Goal: Information Seeking & Learning: Learn about a topic

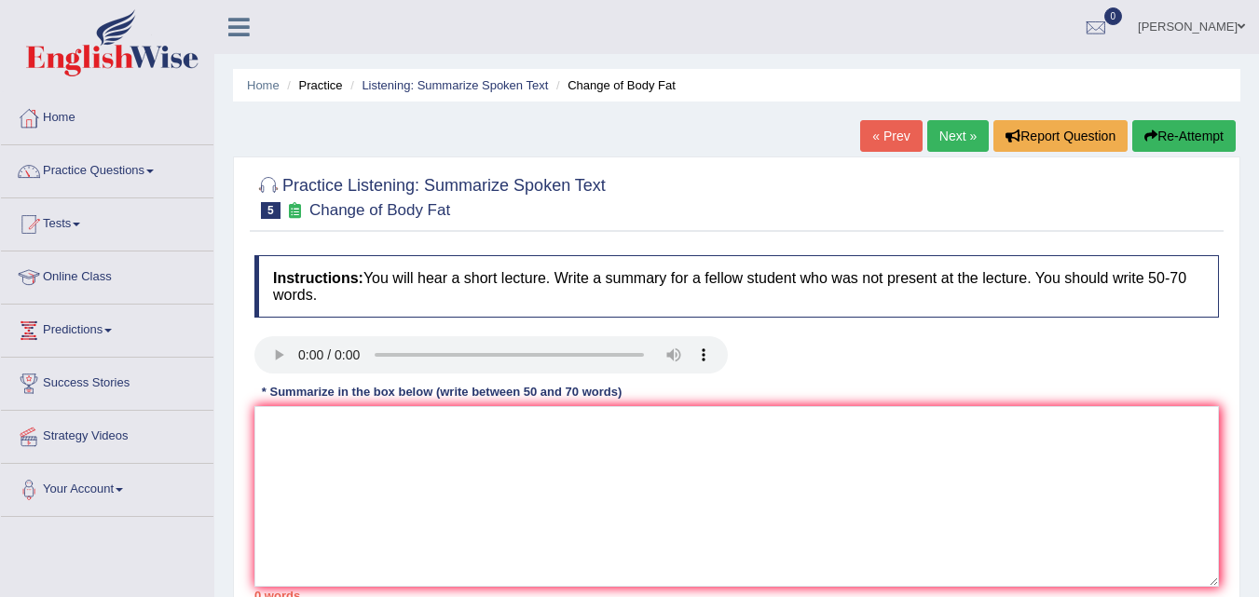
click at [218, 174] on div "Home Practice Listening: Summarize Spoken Text Change of Body Fat « Prev Next »…" at bounding box center [736, 466] width 1045 height 932
click at [321, 439] on textarea at bounding box center [736, 496] width 964 height 181
type textarea "i"
click at [349, 426] on textarea "In this" at bounding box center [736, 496] width 964 height 181
click at [484, 436] on textarea "In this lecture discussed about" at bounding box center [736, 496] width 964 height 181
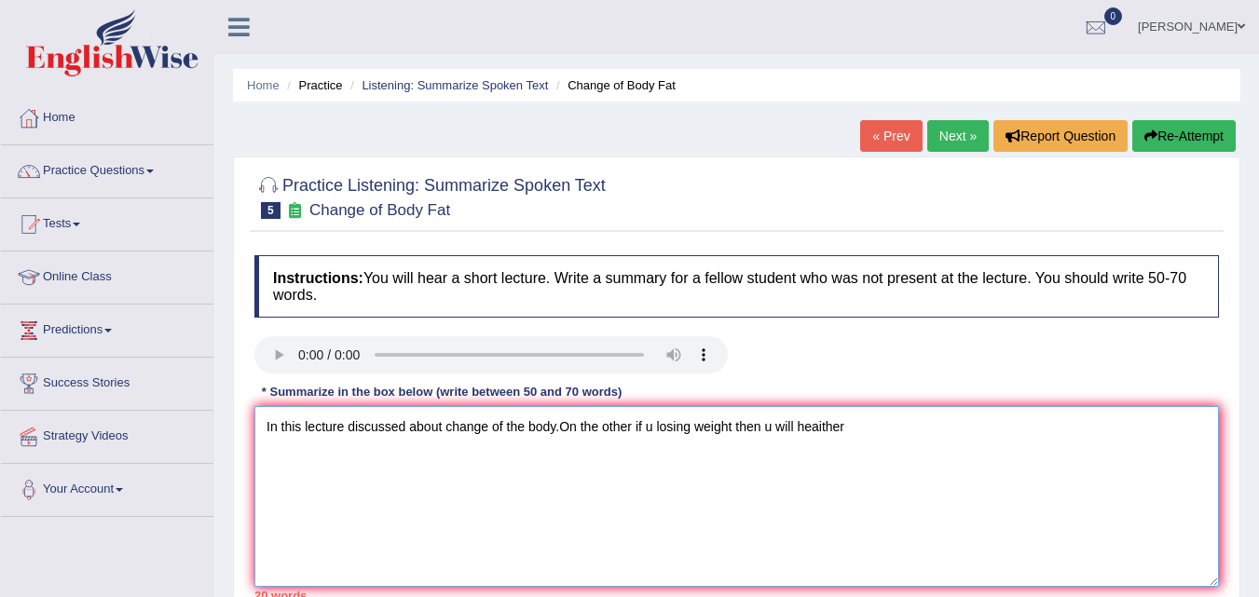
click at [633, 424] on textarea "In this lecture discussed about change of the body.On the other if u losing wei…" at bounding box center [736, 496] width 964 height 181
click at [673, 542] on textarea "In this lecture discussed about change of the body.On the other, if u losing we…" at bounding box center [736, 496] width 964 height 181
click at [855, 433] on textarea "In this lecture discussed about change of the body.On the other, if u losing we…" at bounding box center [736, 496] width 964 height 181
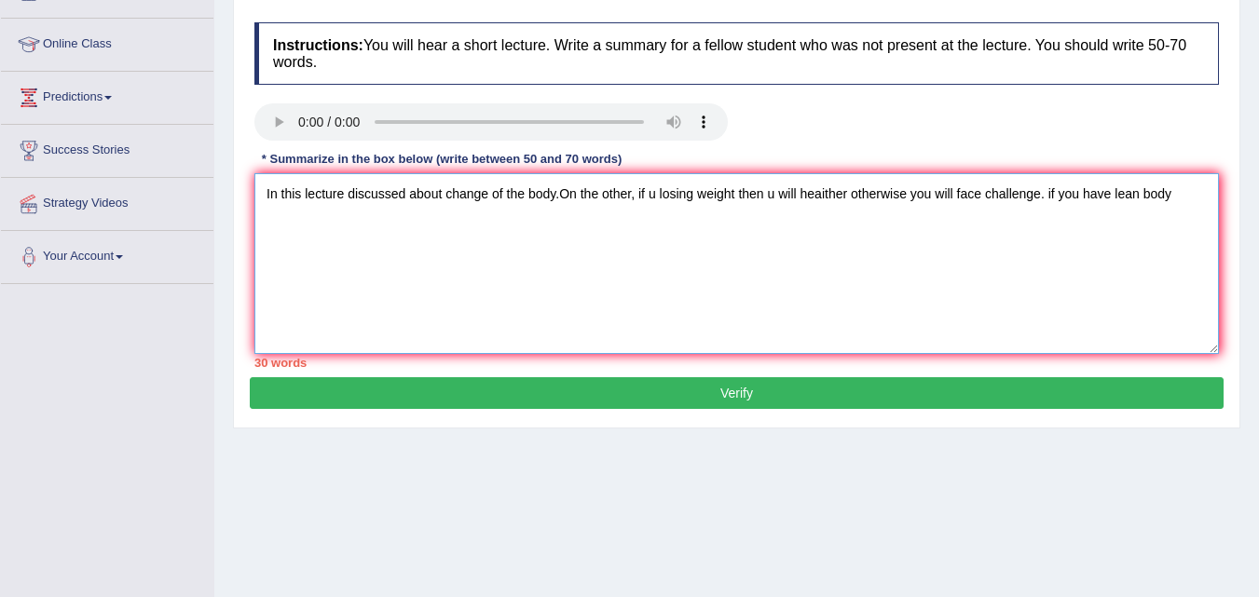
scroll to position [247, 0]
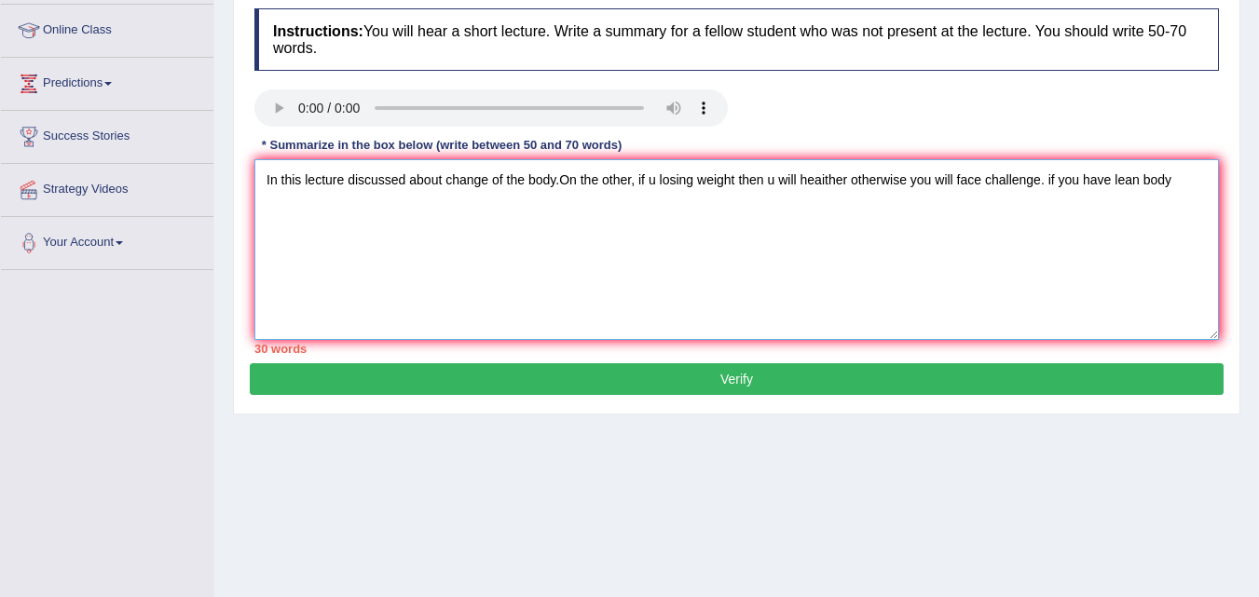
type textarea "In this lecture discussed about change of the body.On the other, if u losing we…"
click at [934, 377] on button "Verify" at bounding box center [737, 379] width 974 height 32
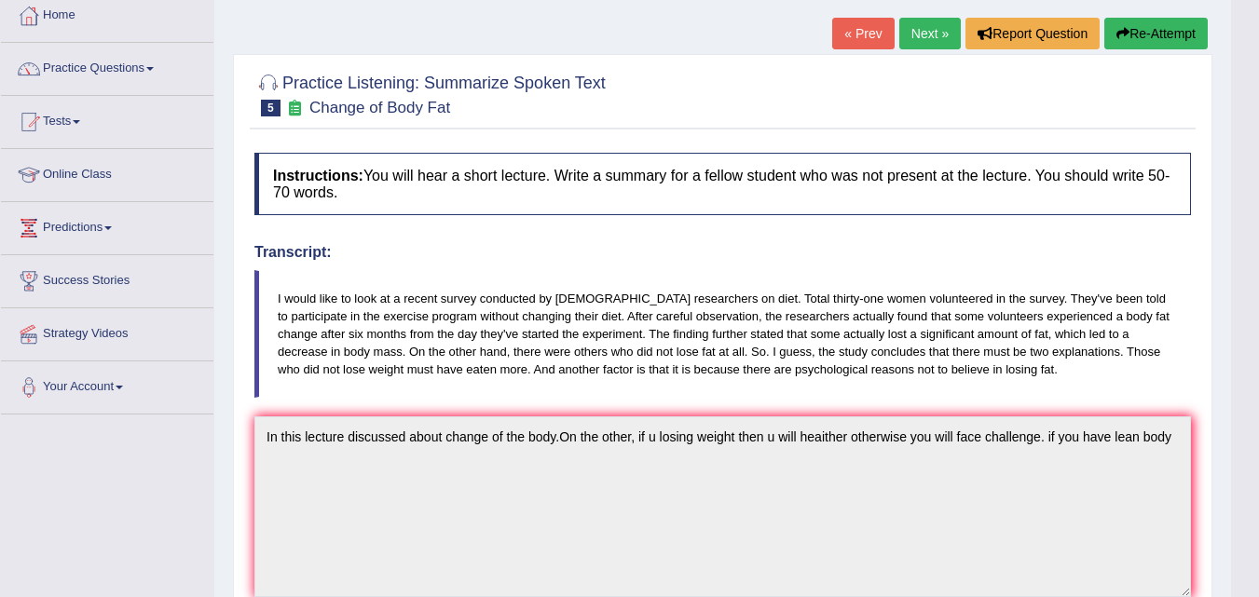
scroll to position [0, 0]
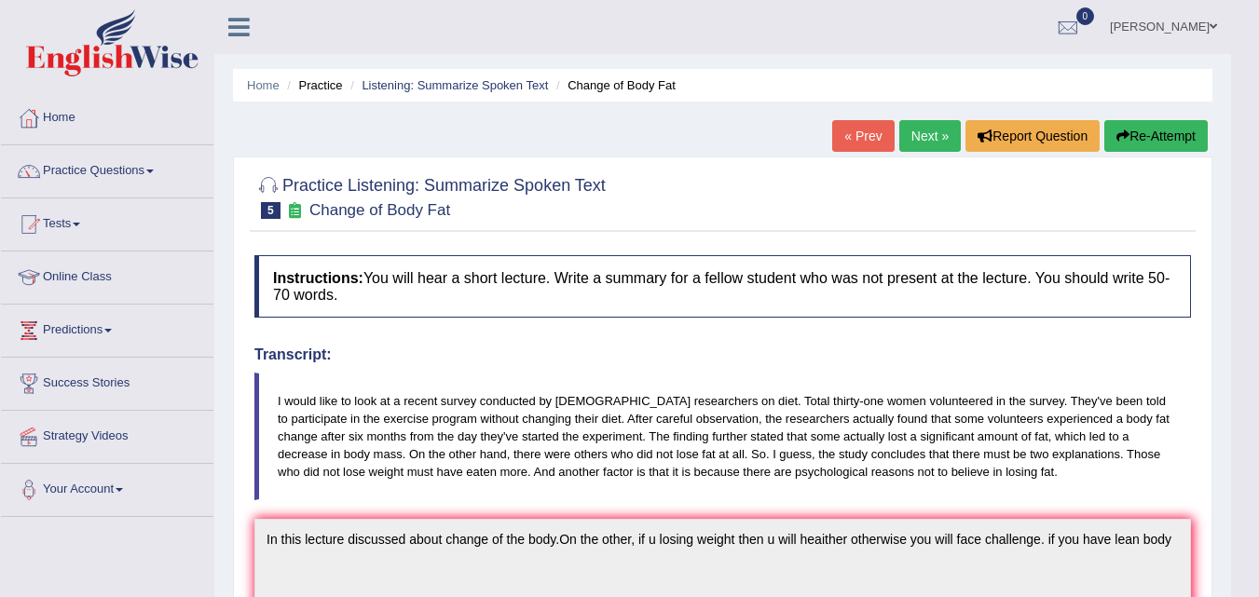
click at [1136, 141] on button "Re-Attempt" at bounding box center [1155, 136] width 103 height 32
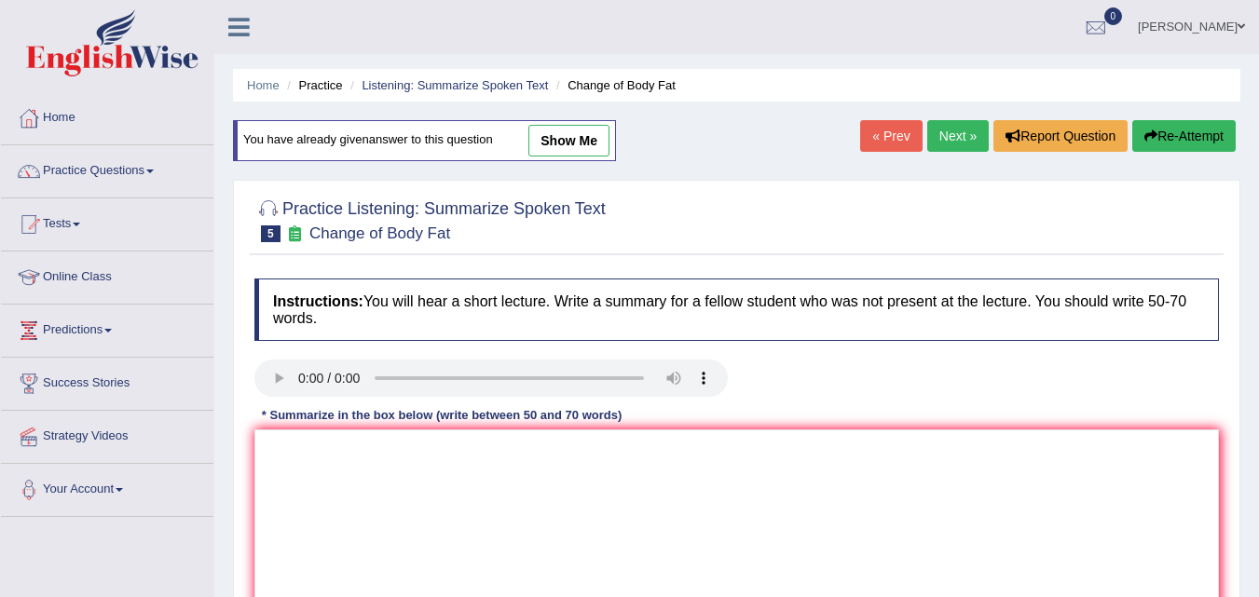
click at [943, 145] on link "Next »" at bounding box center [958, 136] width 62 height 32
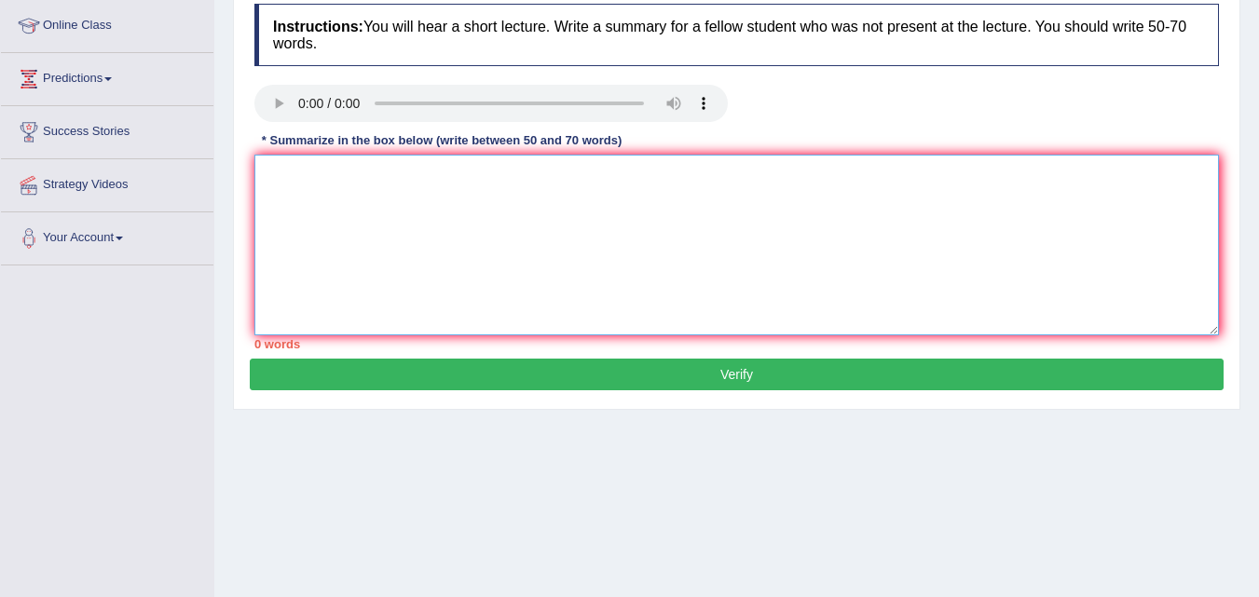
click at [737, 253] on textarea at bounding box center [736, 245] width 964 height 181
type textarea "In this lecture discussed about"
click at [485, 171] on div "Instructions: You will hear a short lecture. Write a summary for a fellow stude…" at bounding box center [737, 176] width 974 height 364
click at [462, 185] on textarea "In this lecture discussed about" at bounding box center [736, 245] width 964 height 181
click at [543, 170] on textarea "In this lecture discussed about food safety." at bounding box center [736, 245] width 964 height 181
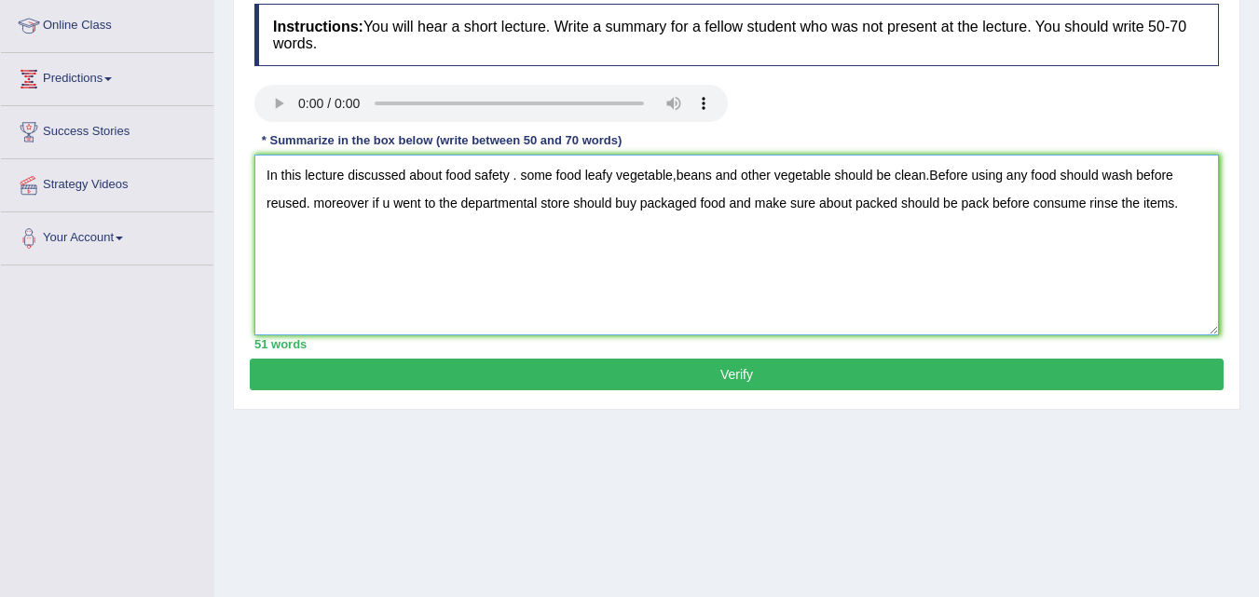
type textarea "In this lecture discussed about food safety . some food leafy vegetable,beans a…"
click at [605, 387] on button "Verify" at bounding box center [737, 375] width 974 height 32
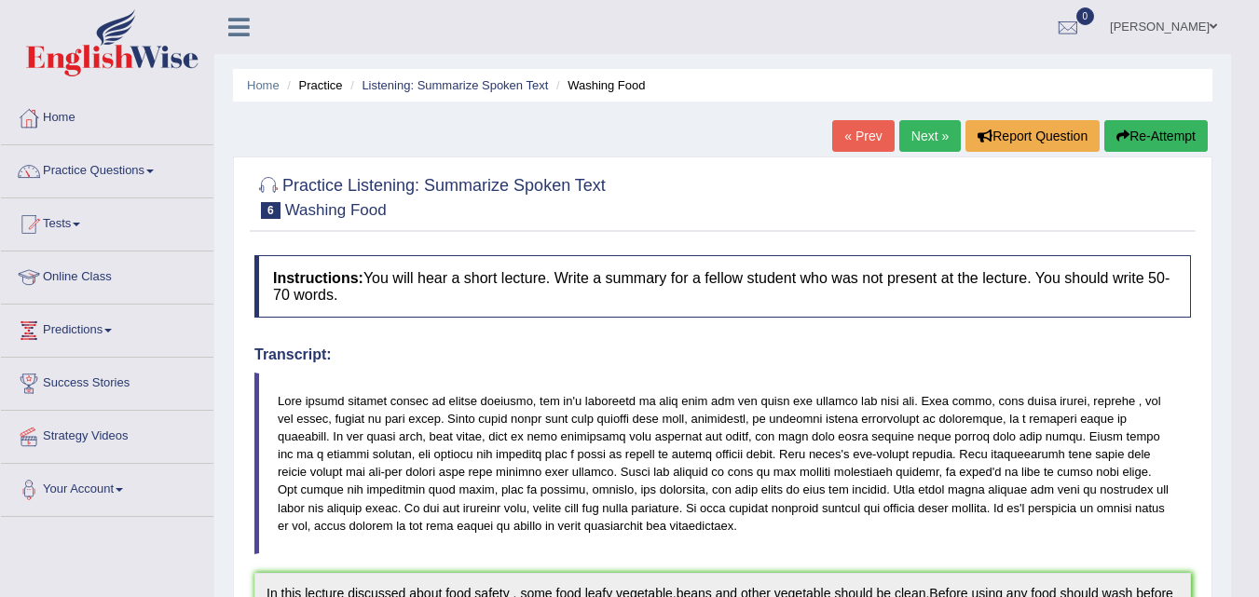
drag, startPoint x: 1272, startPoint y: 266, endPoint x: 1265, endPoint y: -51, distance: 316.9
click at [1258, 0] on html "Toggle navigation Home Practice Questions Speaking Practice Read Aloud Repeat S…" at bounding box center [629, 298] width 1259 height 597
click at [931, 128] on link "Next »" at bounding box center [930, 136] width 62 height 32
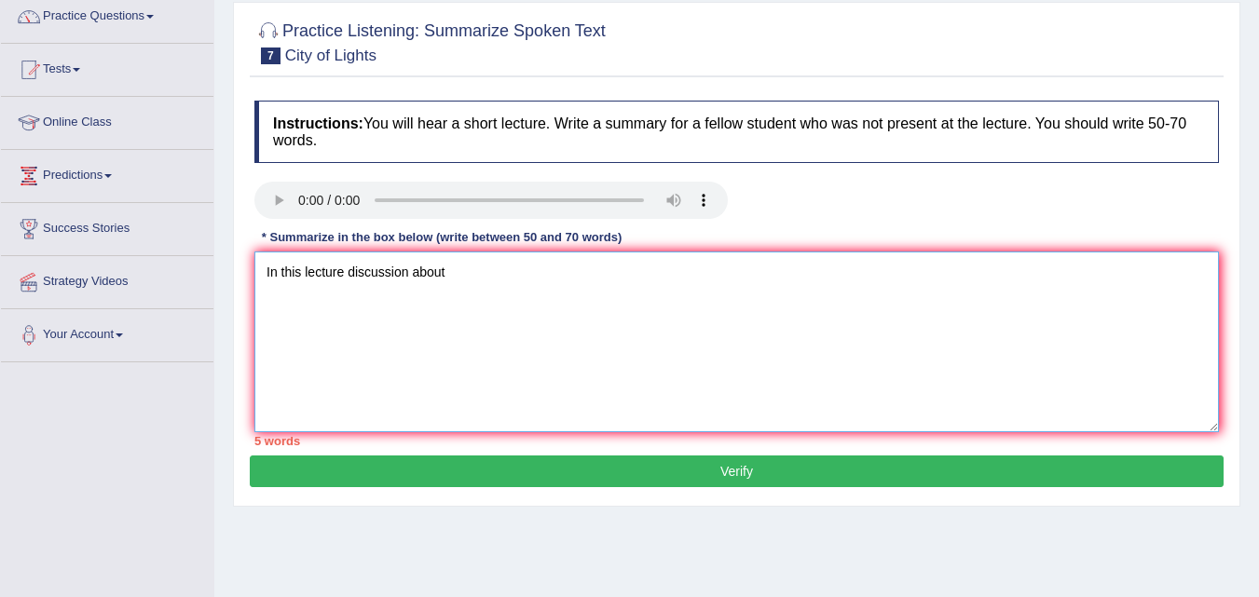
click at [483, 269] on textarea "In this lecture discussion about" at bounding box center [736, 342] width 964 height 181
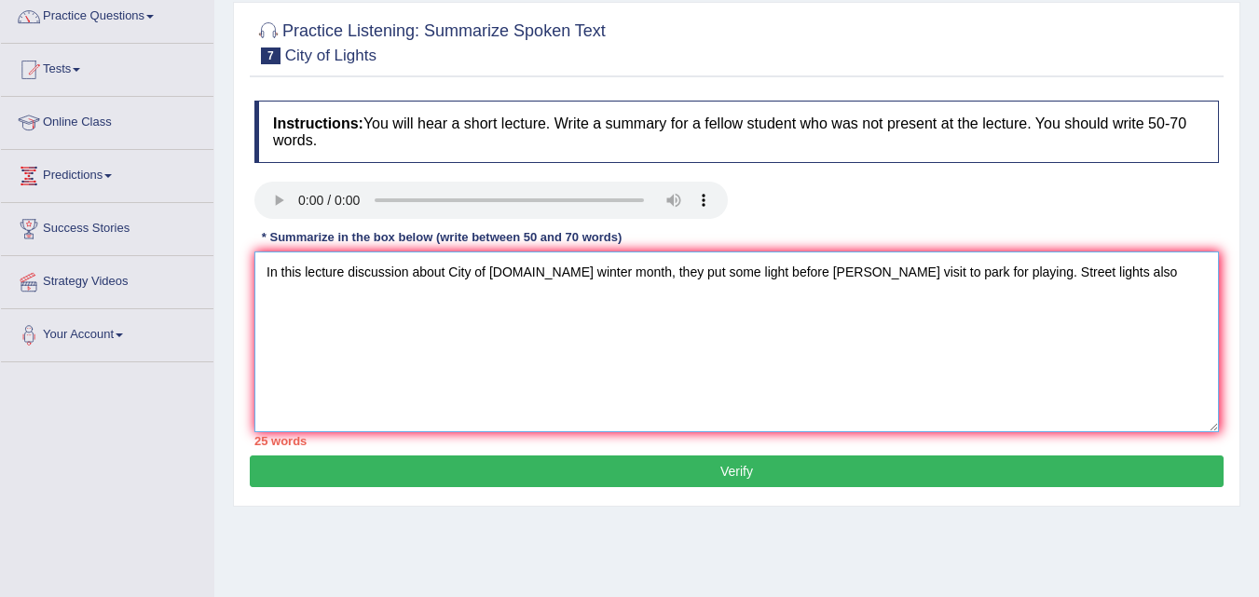
click at [786, 267] on textarea "In this lecture discussion about City of light.In winter month, they put some l…" at bounding box center [736, 342] width 964 height 181
click at [1054, 273] on textarea "In this lecture discussion about City of light.In winter month, they put some l…" at bounding box center [736, 342] width 964 height 181
click at [427, 303] on textarea "In this lecture discussion about City of light.In winter month, they put some l…" at bounding box center [736, 342] width 964 height 181
type textarea "In this lecture discussion about City of light.In winter month, they put some l…"
click at [691, 470] on button "Verify" at bounding box center [737, 472] width 974 height 32
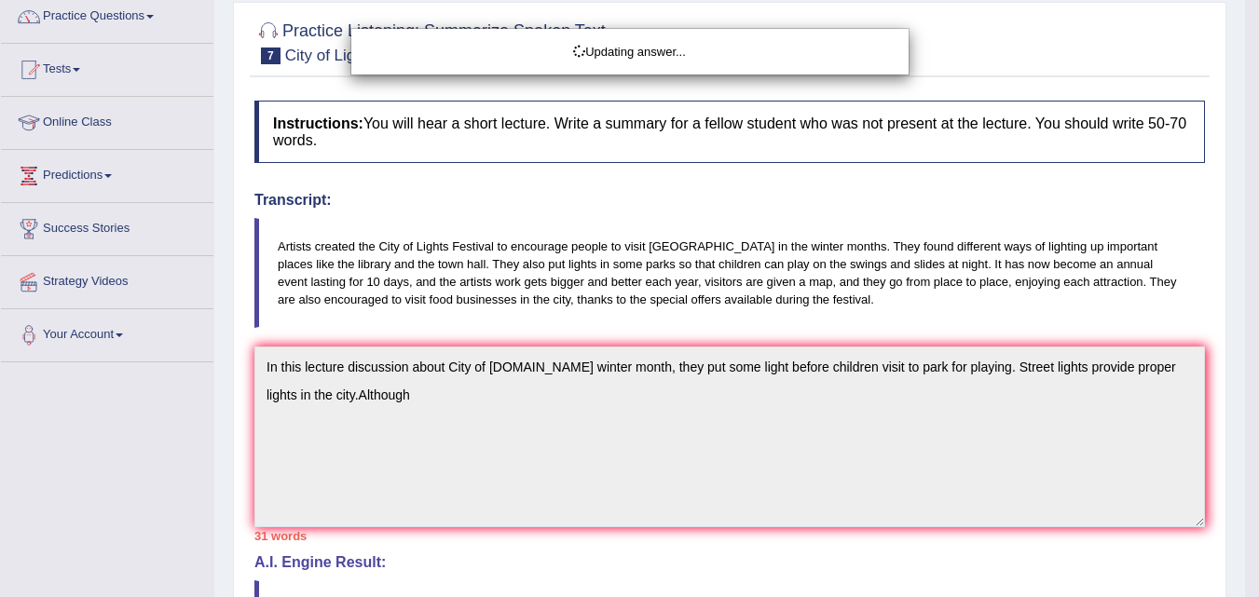
drag, startPoint x: 1269, startPoint y: 277, endPoint x: 1265, endPoint y: 451, distance: 174.3
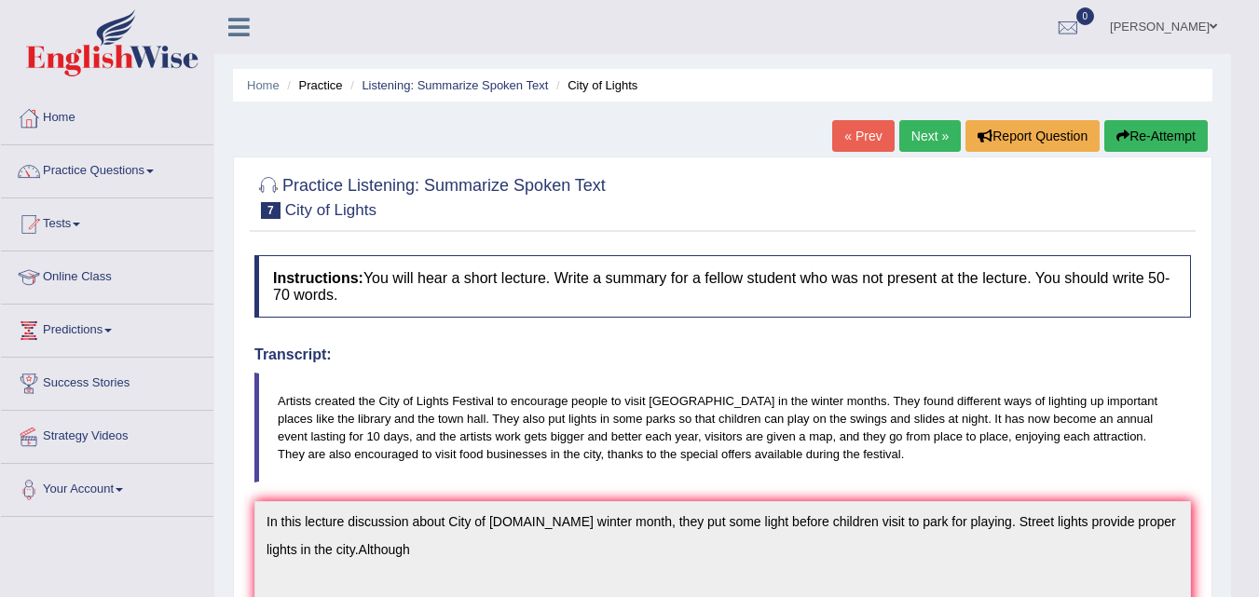
click at [949, 125] on link "Next »" at bounding box center [930, 136] width 62 height 32
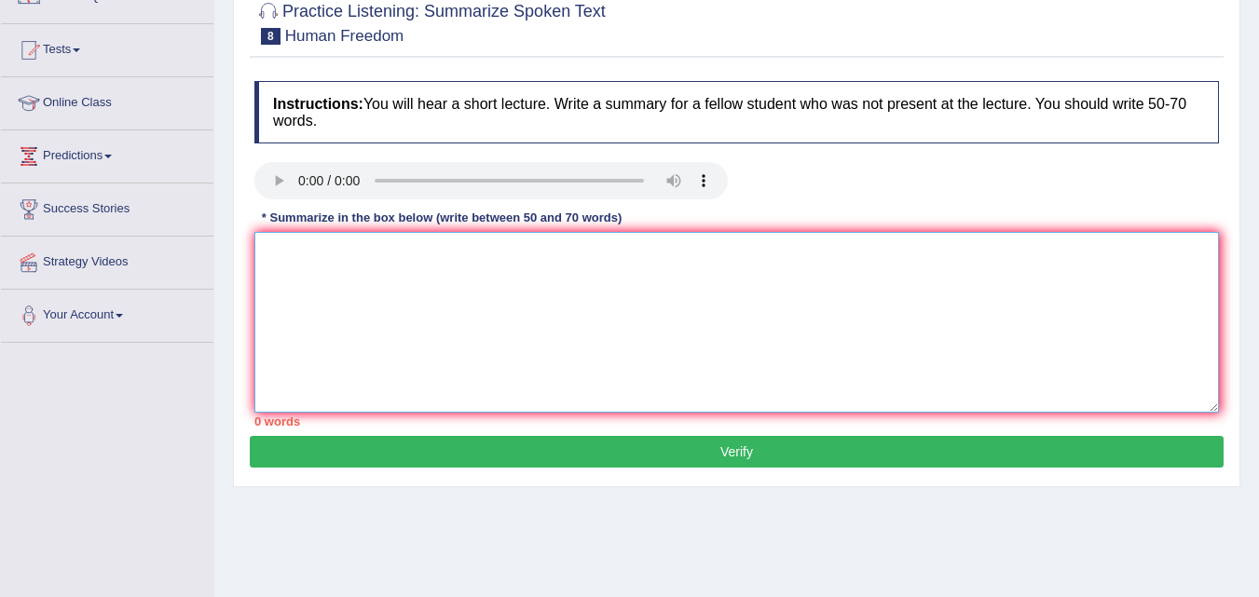
click at [323, 306] on textarea at bounding box center [736, 322] width 964 height 181
click at [452, 248] on textarea "In this lecture discussed about" at bounding box center [736, 322] width 964 height 181
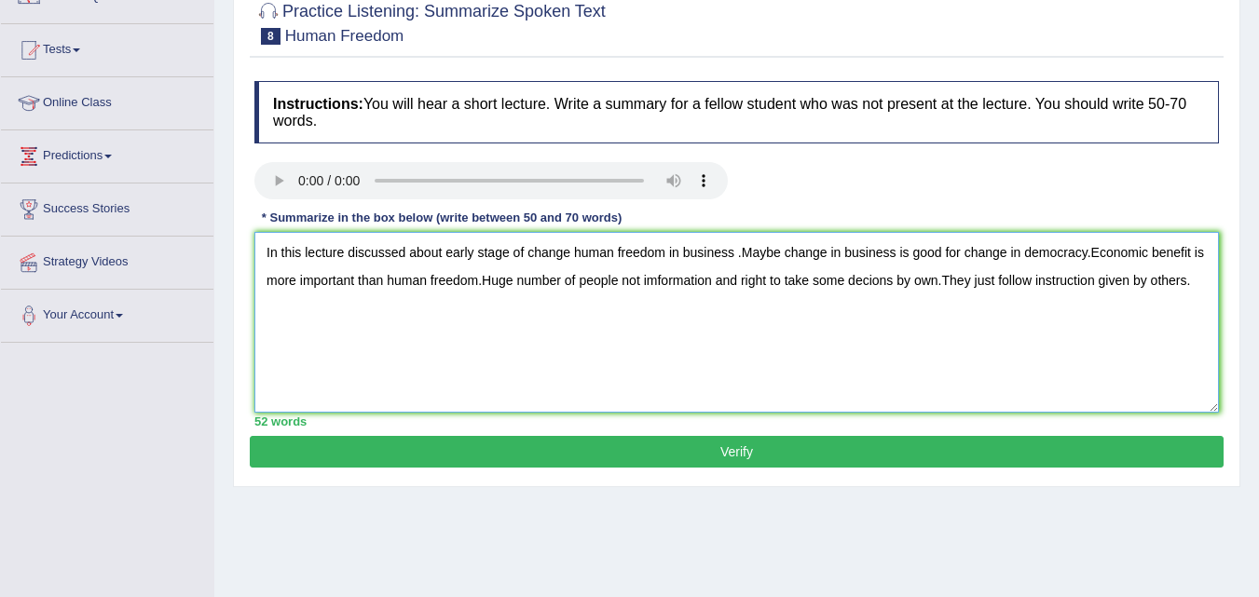
click at [659, 279] on textarea "In this lecture discussed about early stage of change human freedom in business…" at bounding box center [736, 322] width 964 height 181
type textarea "In this lecture discussed about early stage of change human freedom in business…"
click at [852, 457] on button "Verify" at bounding box center [737, 452] width 974 height 32
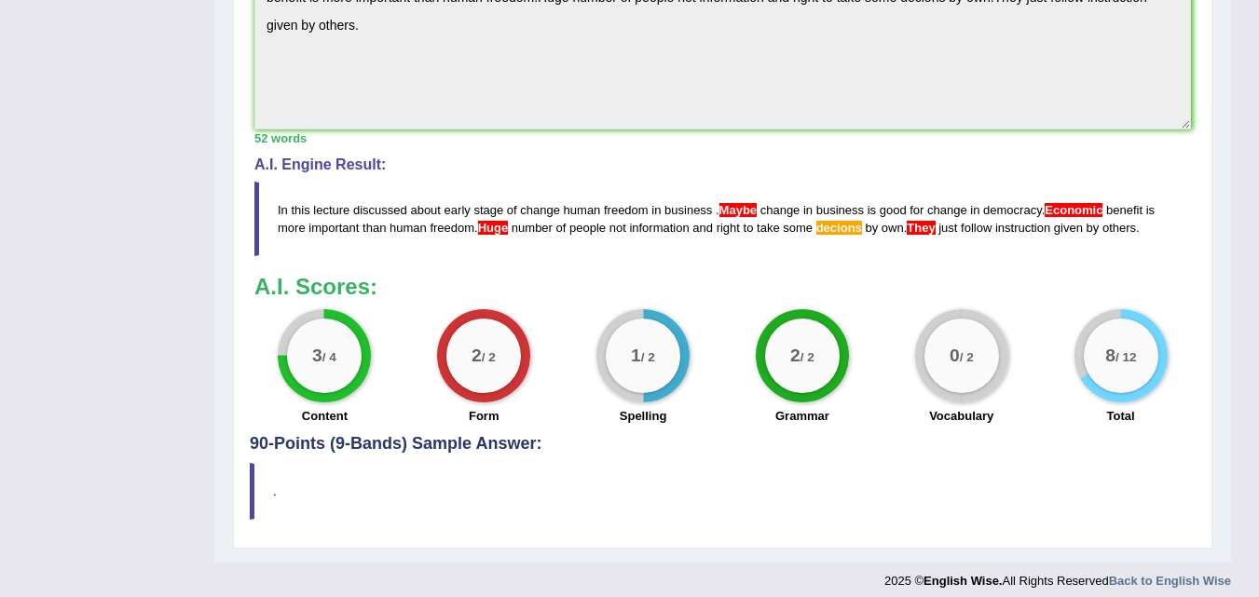
scroll to position [601, 0]
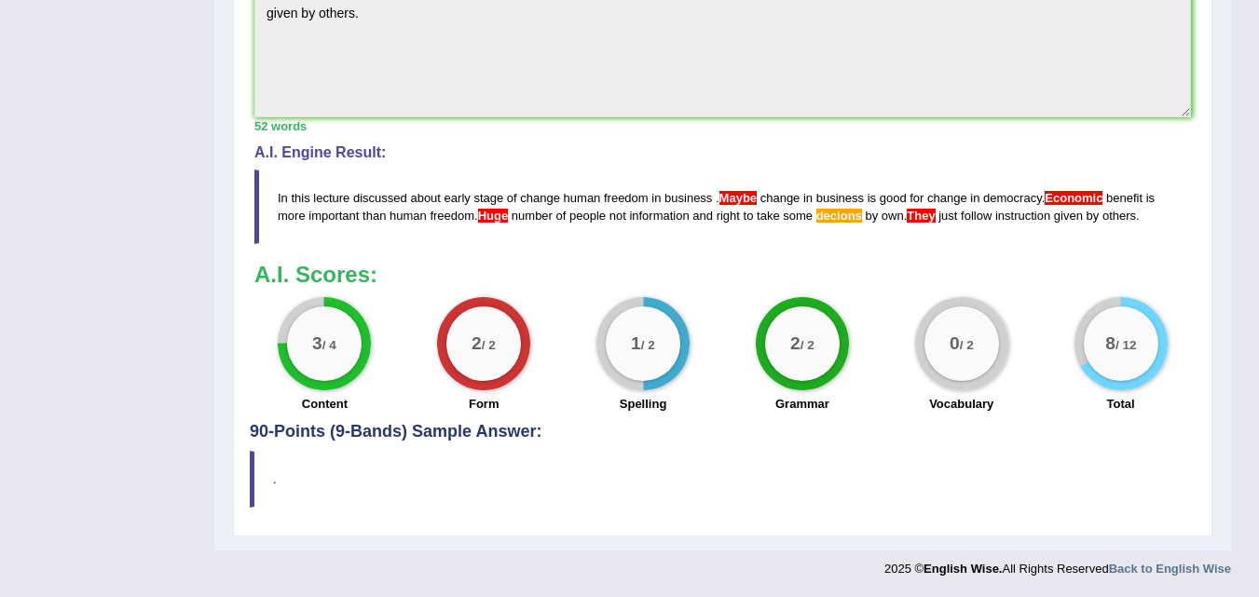
drag, startPoint x: 1271, startPoint y: 299, endPoint x: 1270, endPoint y: 545, distance: 246.0
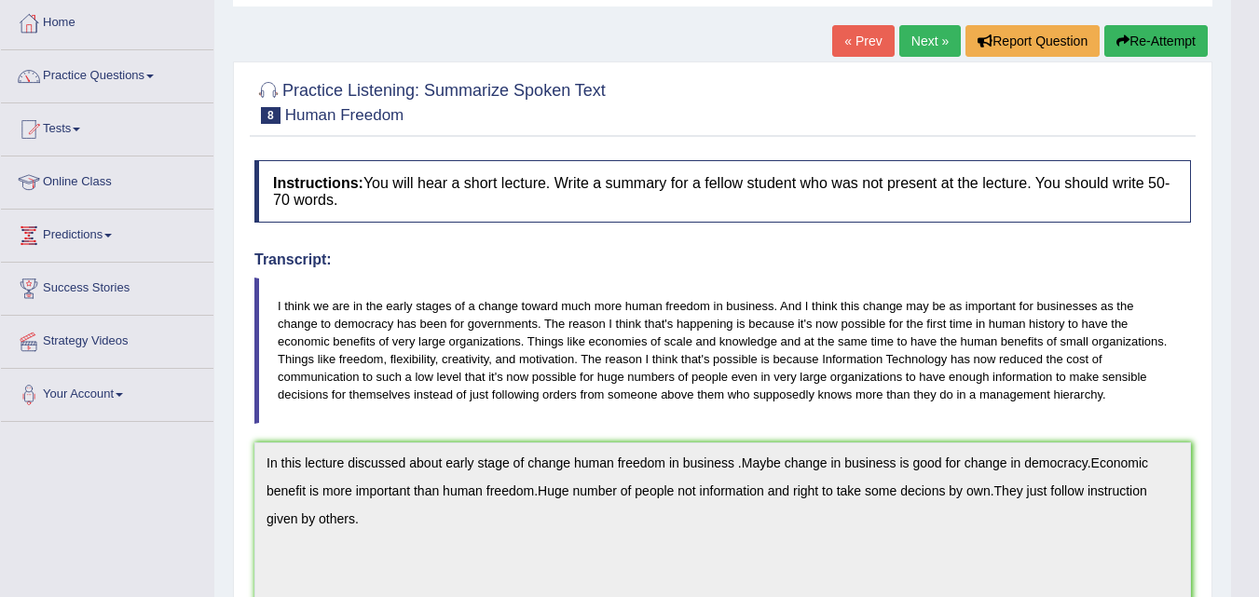
scroll to position [0, 0]
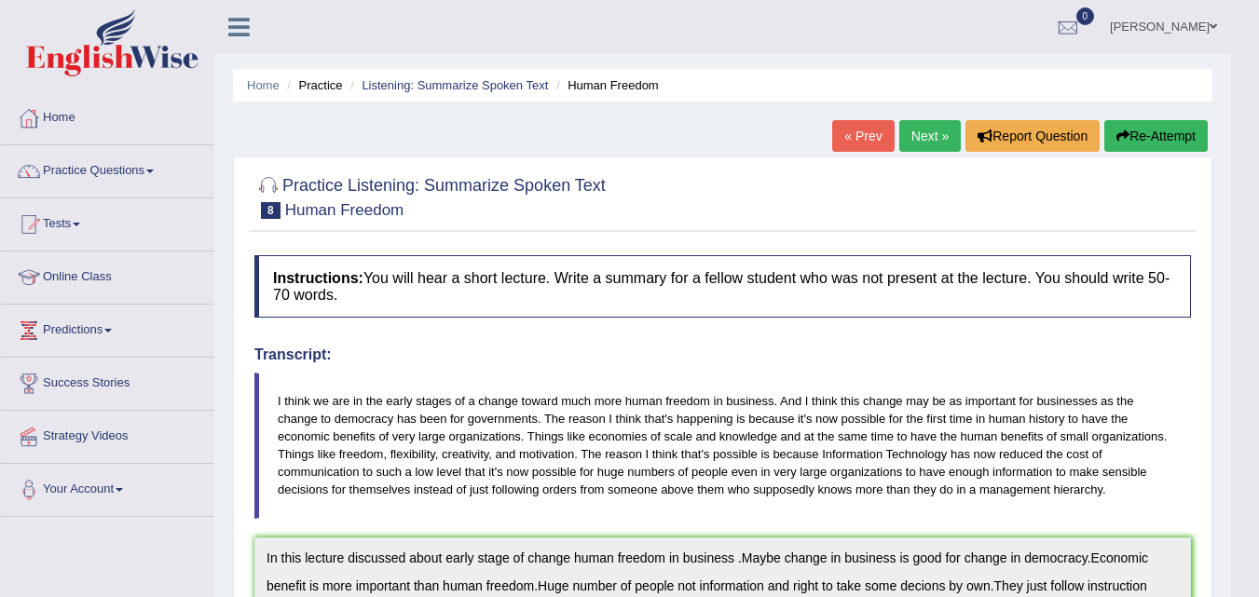
click at [931, 140] on link "Next »" at bounding box center [930, 136] width 62 height 32
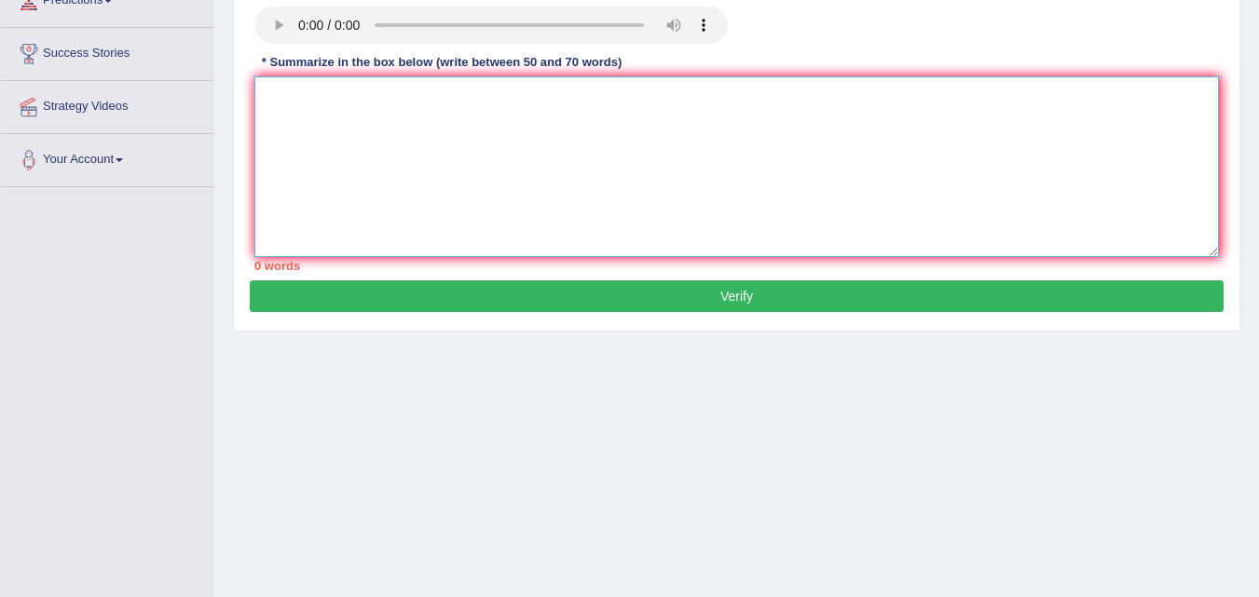
click at [275, 94] on textarea at bounding box center [736, 166] width 964 height 181
click at [636, 106] on textarea "In the given lecture discussed about some important aspect of" at bounding box center [736, 166] width 964 height 181
type textarea "In the given lecture discussed about some important aspect of"
click at [649, 100] on textarea "In the given lecture discussed about some important aspect of" at bounding box center [736, 166] width 964 height 181
click at [679, 102] on textarea "In the given lecture discussed about some important aspect of Industrialnation" at bounding box center [736, 166] width 964 height 181
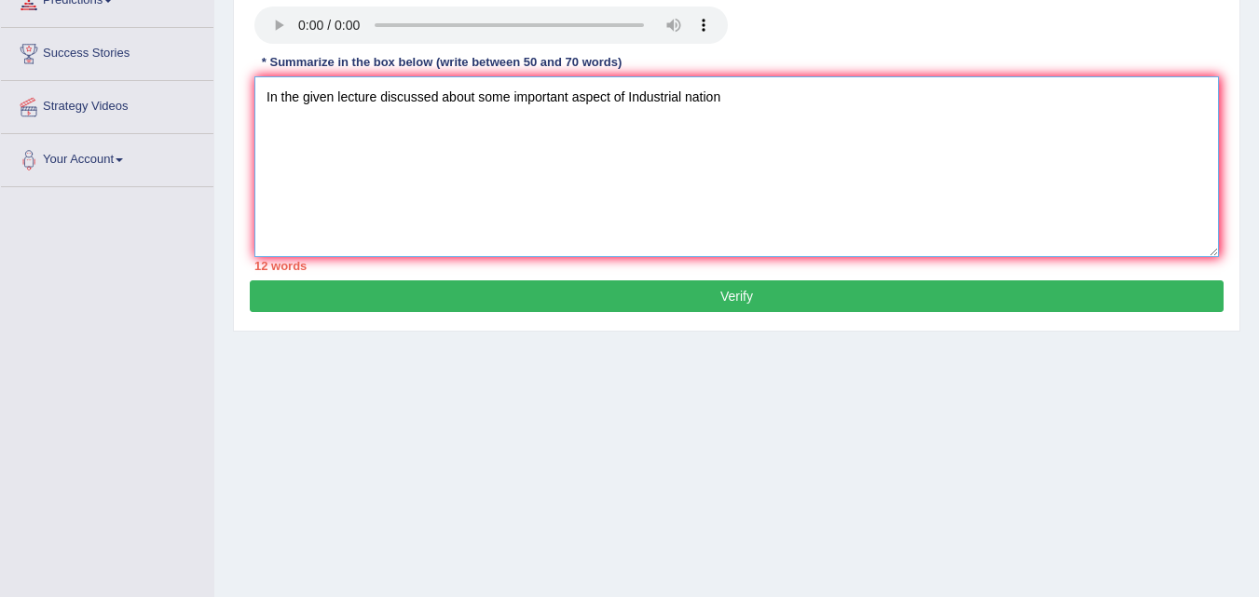
click at [719, 98] on textarea "In the given lecture discussed about some important aspect of Industrial nation" at bounding box center [736, 166] width 964 height 181
click at [984, 99] on textarea "In the given lecture discussed about some important aspect of Industrial nation…" at bounding box center [736, 166] width 964 height 181
type textarea "In the given lecture discussed about some important aspect of Industrial nation…"
click at [1098, 298] on button "Verify" at bounding box center [737, 296] width 974 height 32
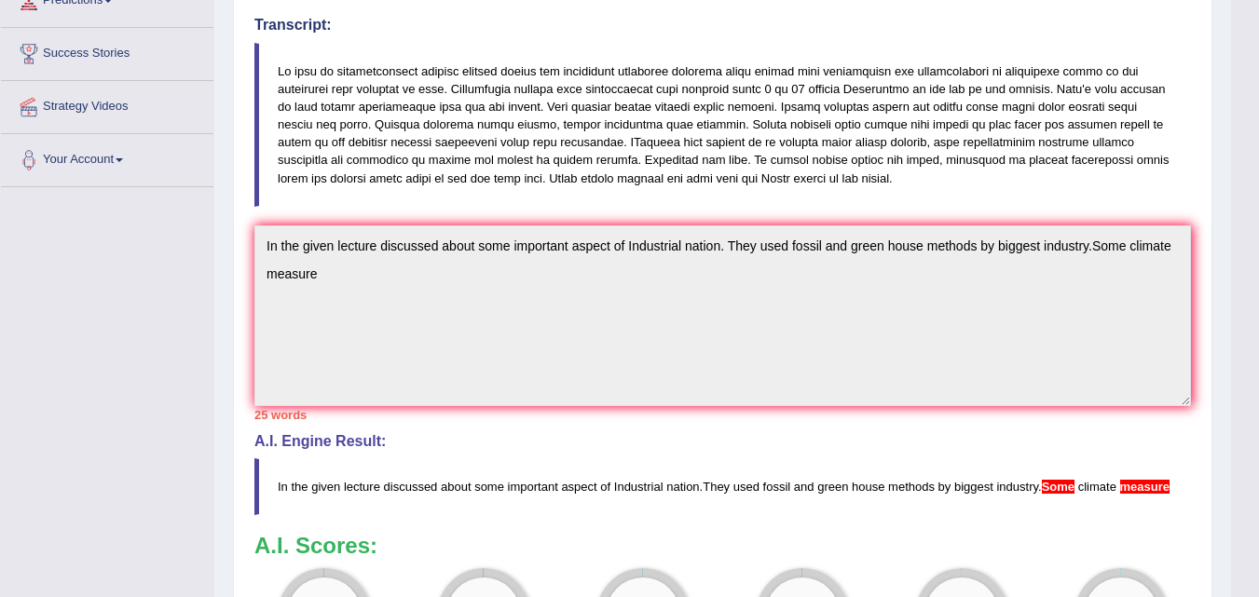
scroll to position [116, 0]
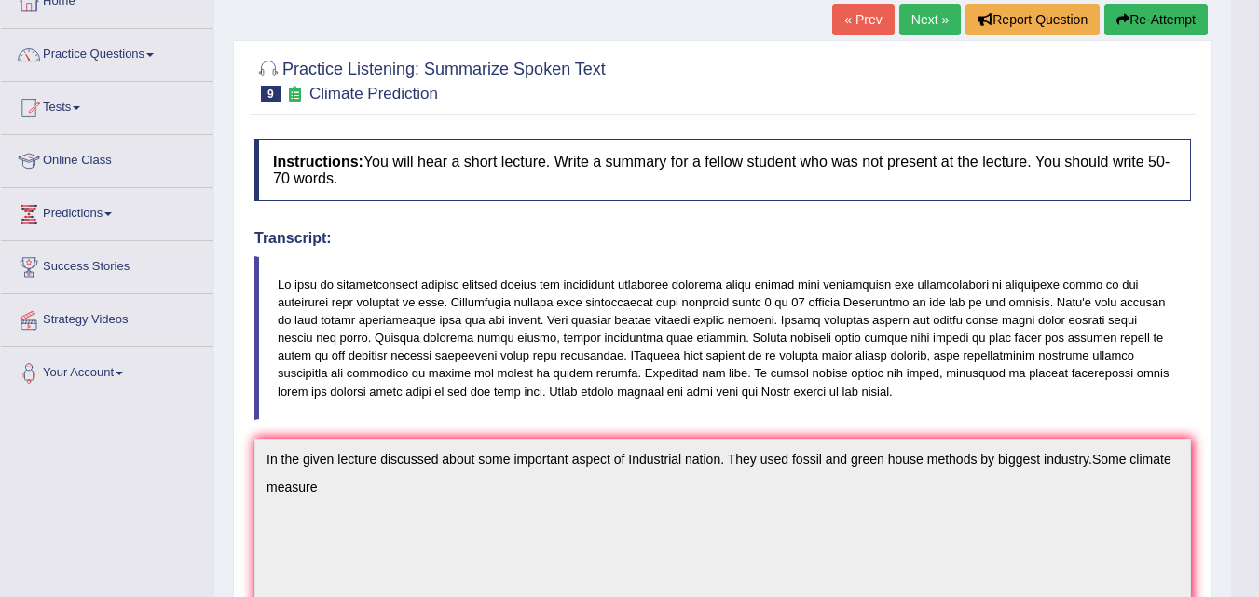
click at [926, 17] on link "Next »" at bounding box center [930, 20] width 62 height 32
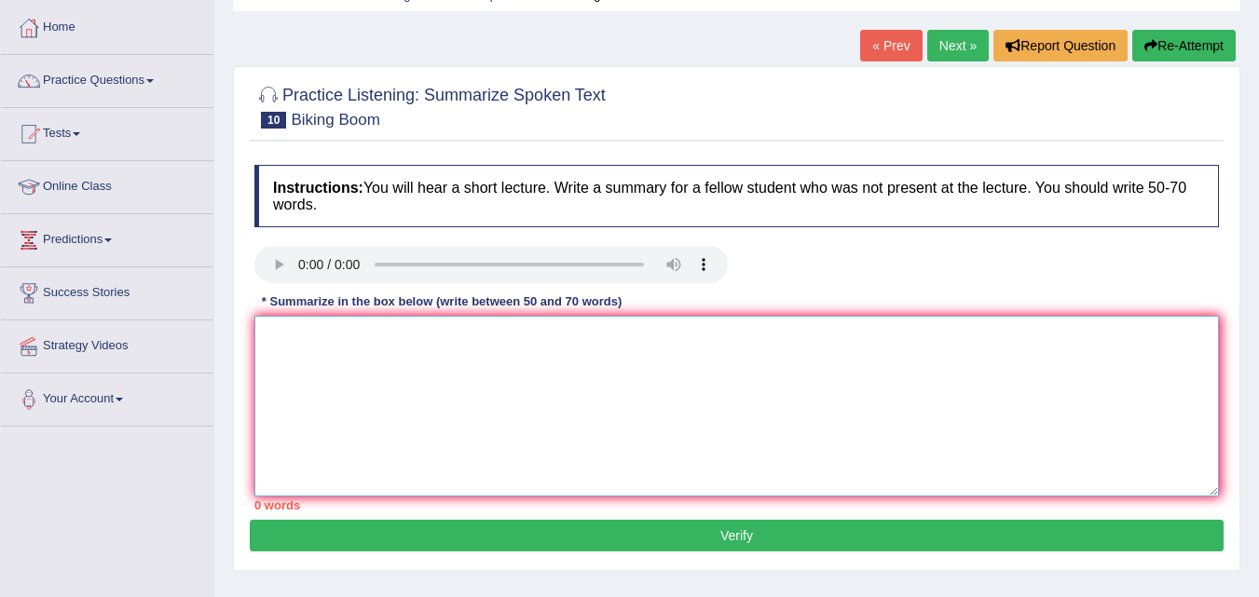
click at [759, 403] on textarea at bounding box center [736, 406] width 964 height 181
type textarea "In this lecture discussed about"
click at [462, 329] on textarea "In this lecture discussed about" at bounding box center [736, 406] width 964 height 181
click at [171, 80] on link "Practice Questions" at bounding box center [107, 78] width 212 height 47
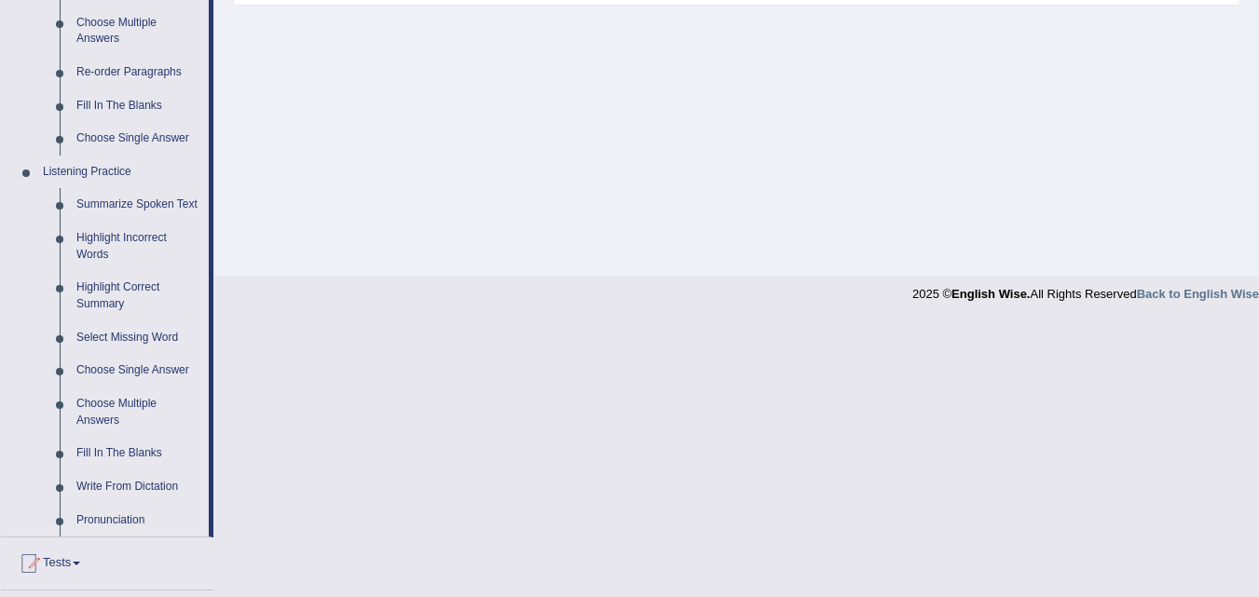
scroll to position [684, 0]
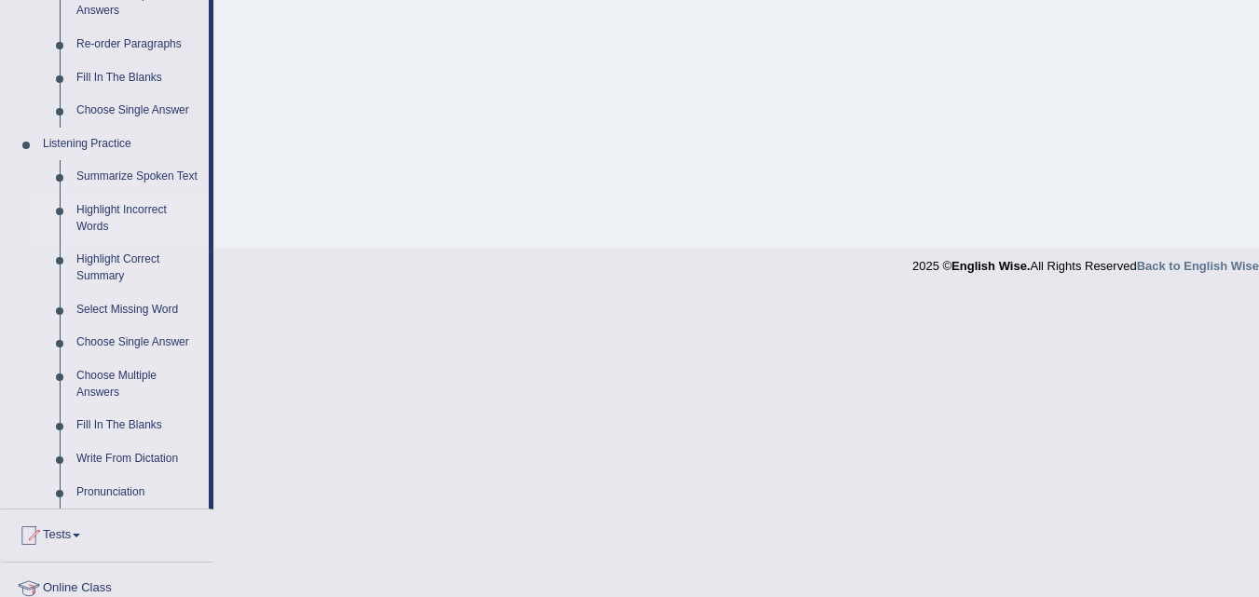
click at [88, 201] on link "Highlight Incorrect Words" at bounding box center [138, 218] width 141 height 49
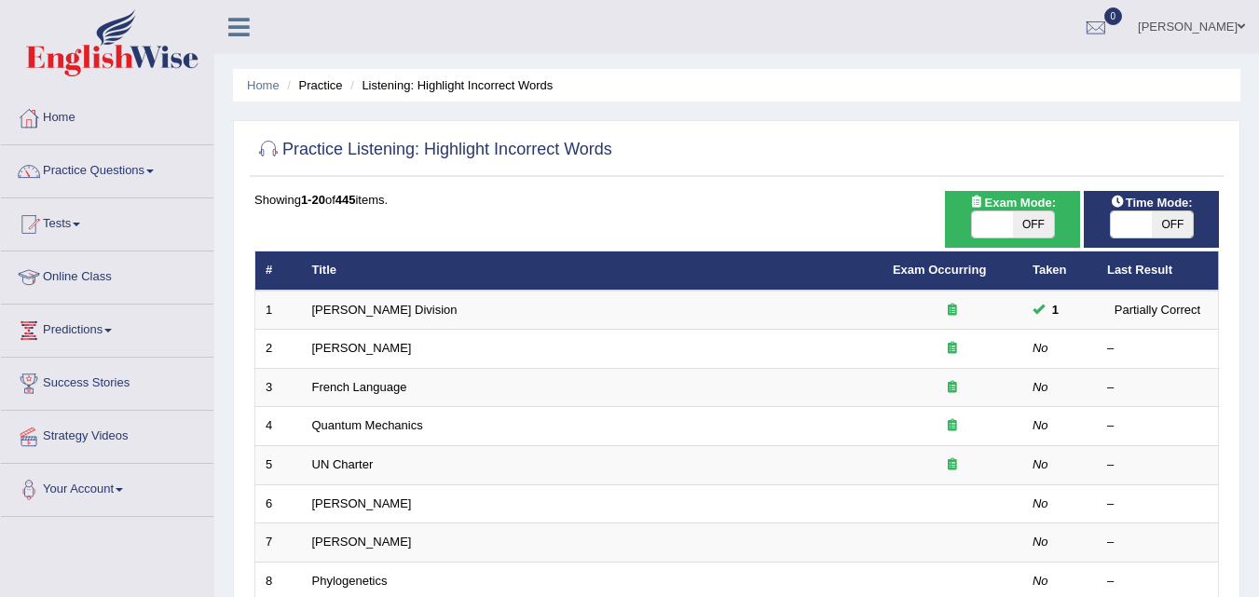
click at [363, 308] on link "[PERSON_NAME] Division" at bounding box center [384, 310] width 145 height 14
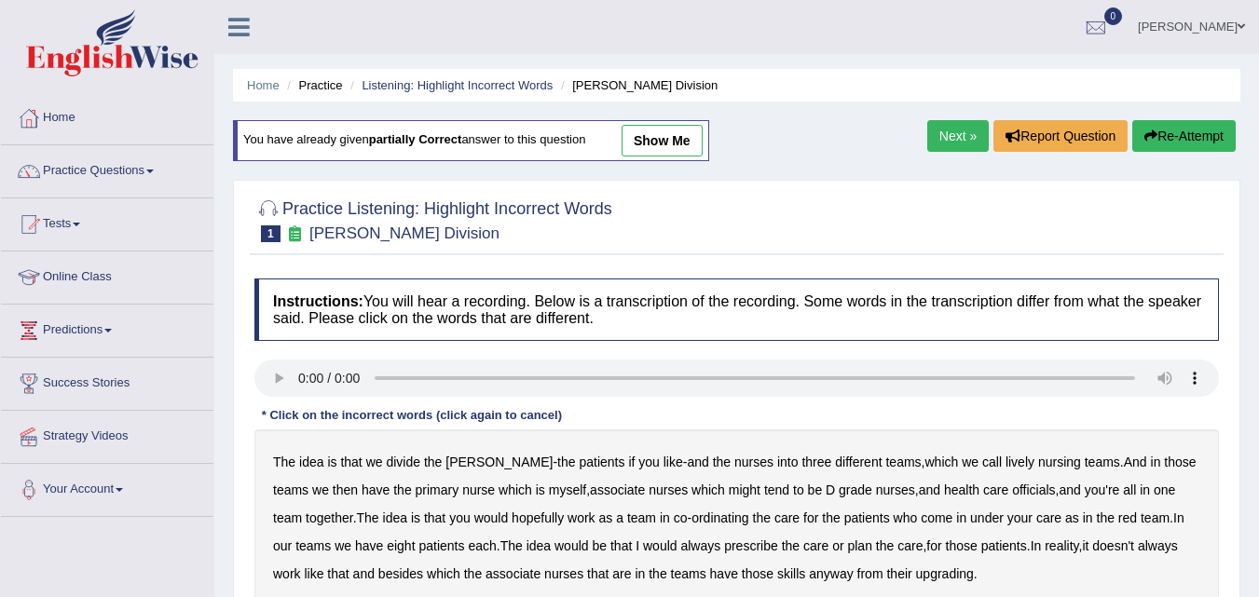
scroll to position [110, 0]
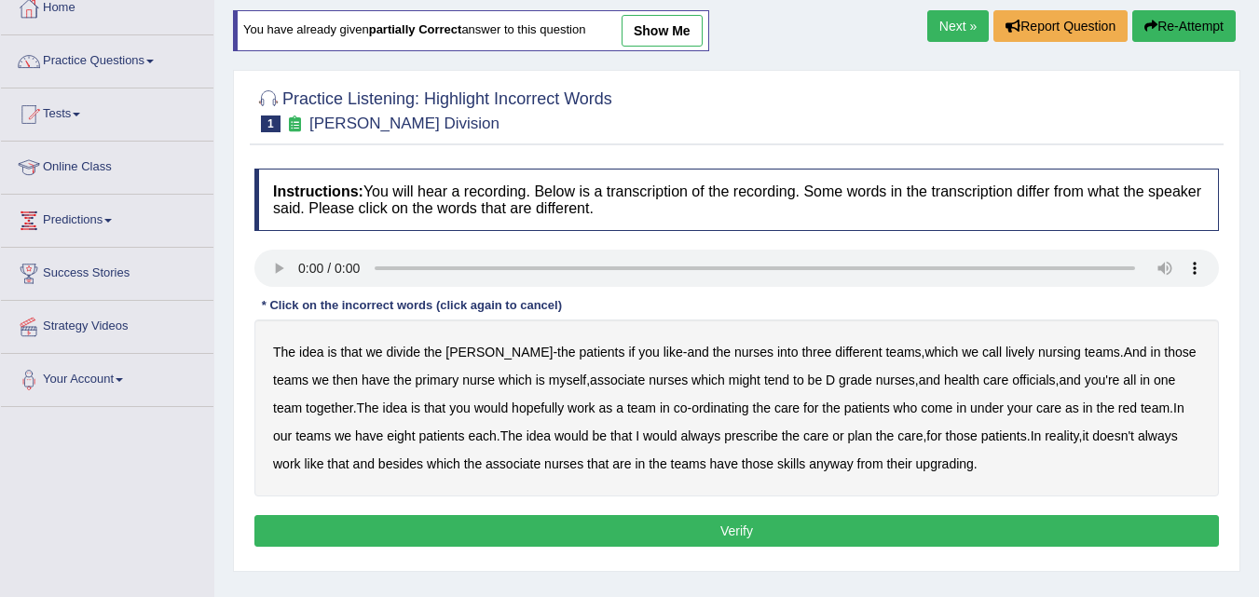
click at [952, 35] on link "Next »" at bounding box center [958, 26] width 62 height 32
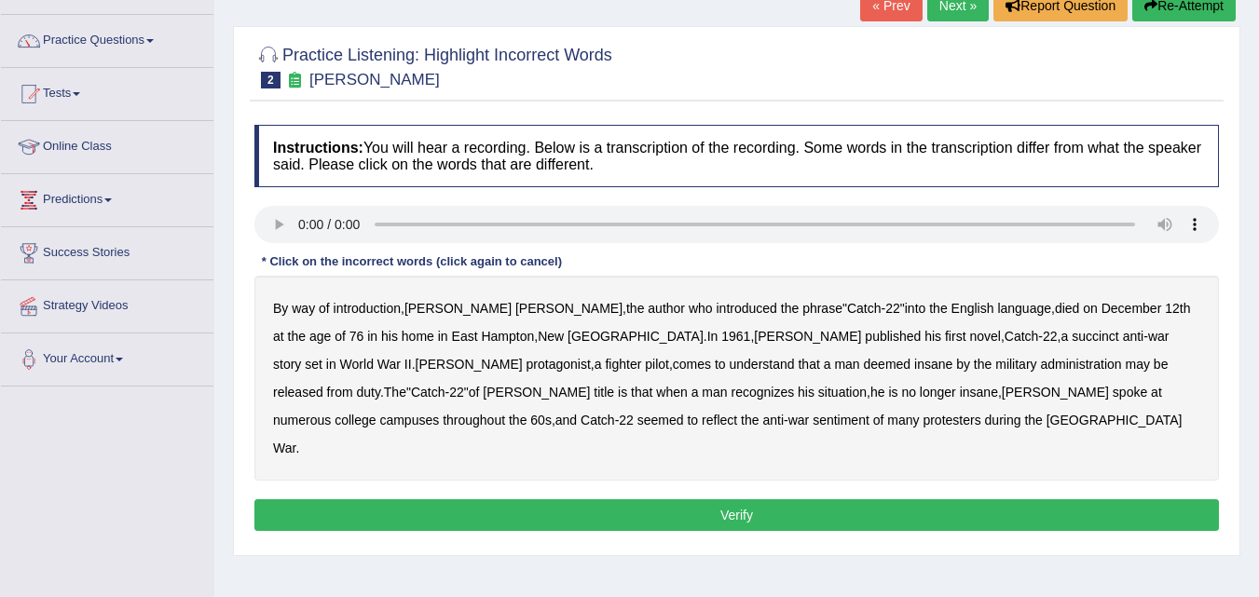
click at [1040, 363] on b "administration" at bounding box center [1080, 364] width 81 height 15
click at [818, 393] on b "situation" at bounding box center [842, 392] width 48 height 15
click at [737, 413] on b "reflect" at bounding box center [719, 420] width 35 height 15
click at [622, 499] on button "Verify" at bounding box center [736, 515] width 964 height 32
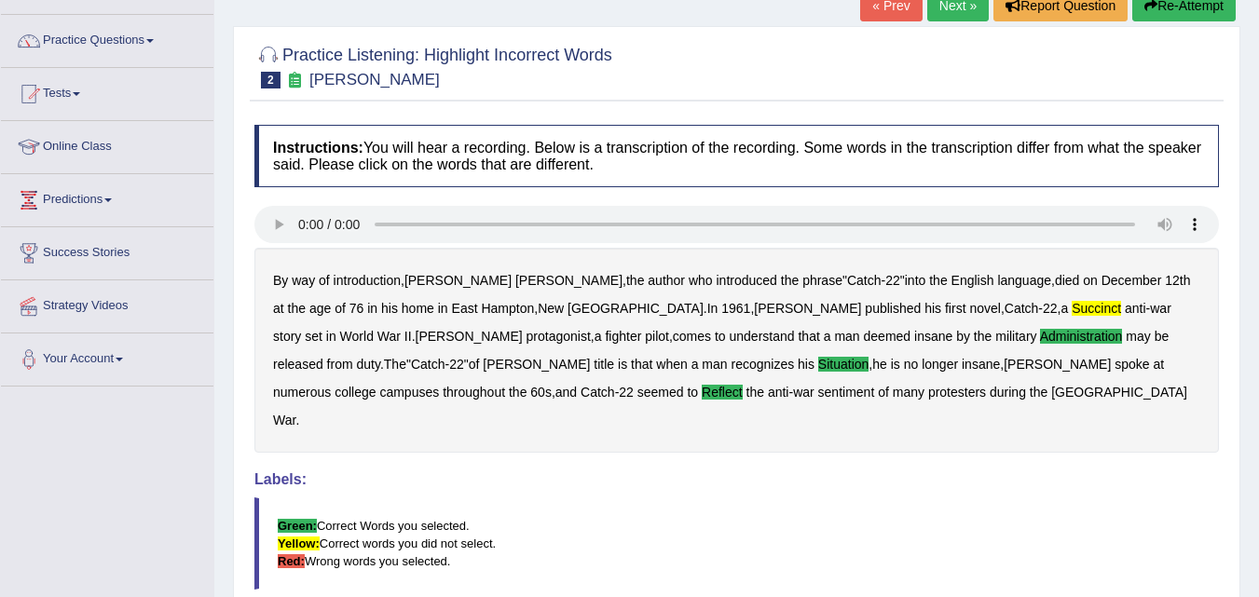
click at [945, 17] on link "Next »" at bounding box center [958, 6] width 62 height 32
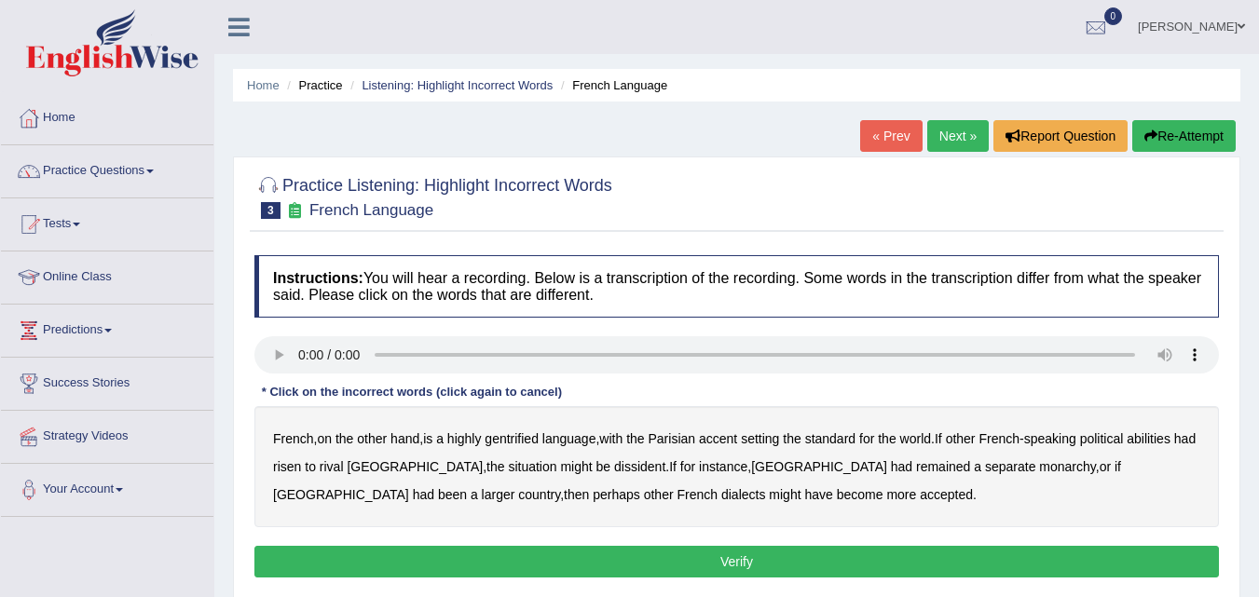
click at [517, 438] on b "gentrified" at bounding box center [512, 438] width 54 height 15
click at [614, 459] on b "dissident" at bounding box center [639, 466] width 51 height 15
click at [656, 553] on button "Verify" at bounding box center [736, 562] width 964 height 32
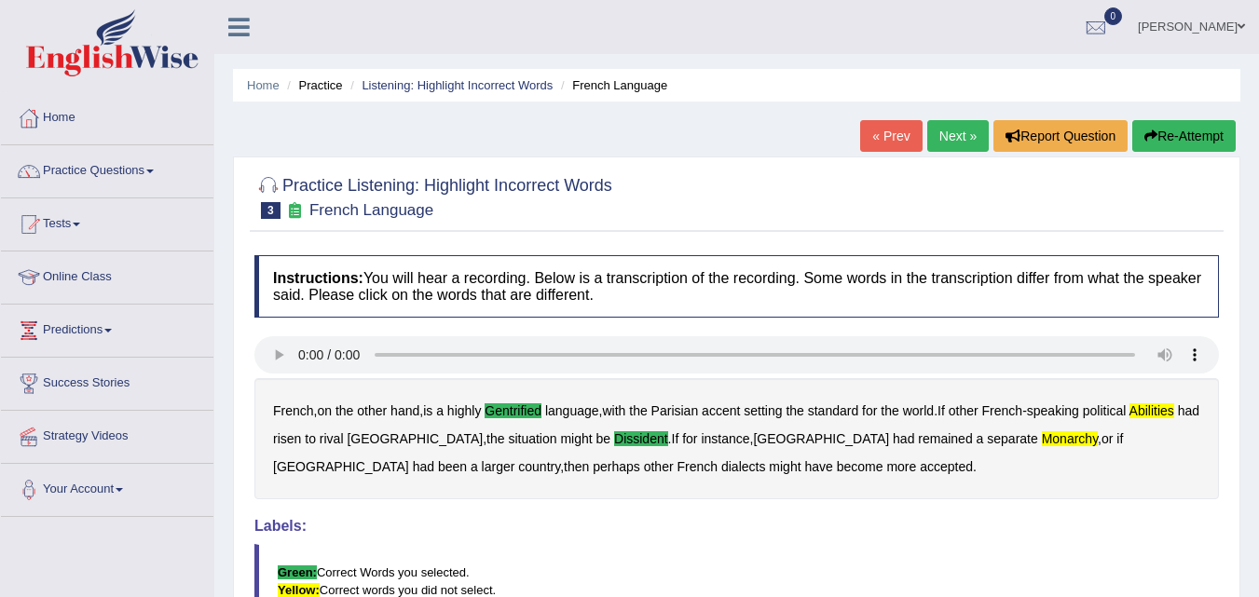
click at [941, 138] on link "Next »" at bounding box center [958, 136] width 62 height 32
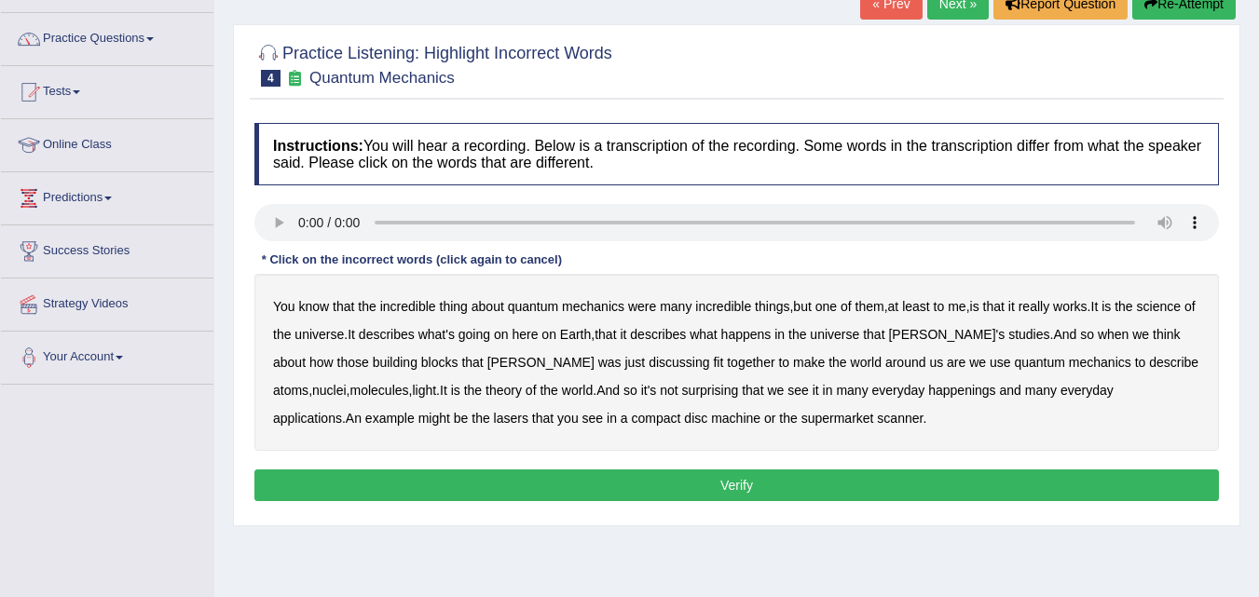
click at [1181, 310] on b "science" at bounding box center [1159, 306] width 44 height 15
click at [944, 333] on b "[PERSON_NAME]'s" at bounding box center [946, 334] width 116 height 15
click at [928, 392] on b "happenings" at bounding box center [961, 390] width 67 height 15
click at [711, 412] on b "machine" at bounding box center [735, 418] width 49 height 15
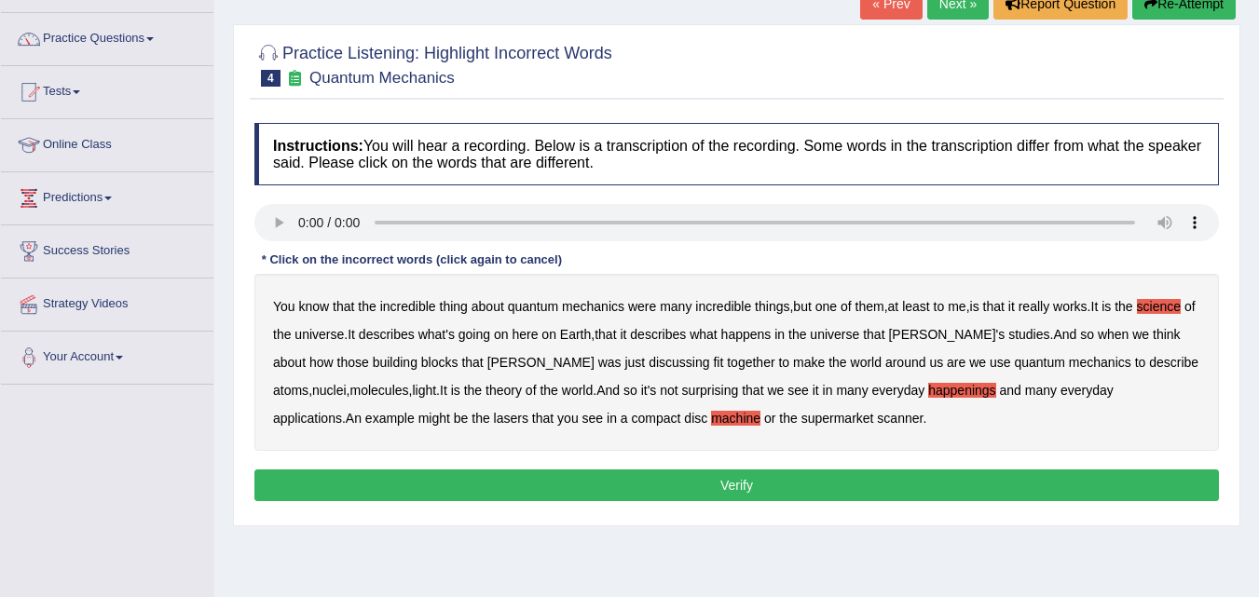
click at [822, 485] on button "Verify" at bounding box center [736, 486] width 964 height 32
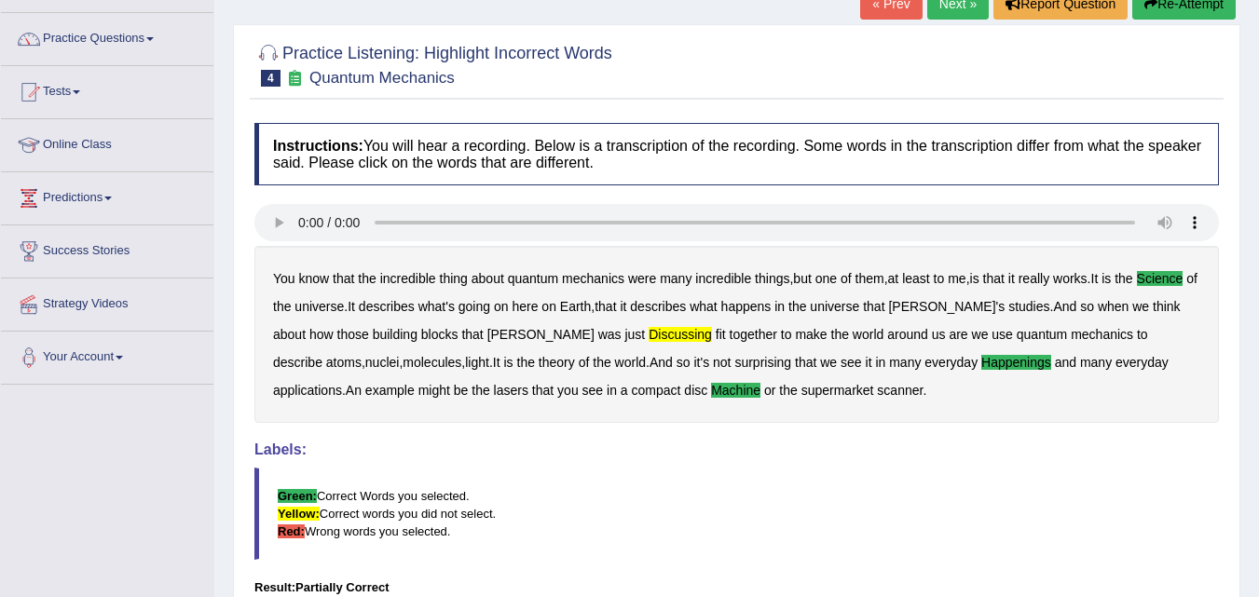
click at [942, 14] on link "Next »" at bounding box center [958, 4] width 62 height 32
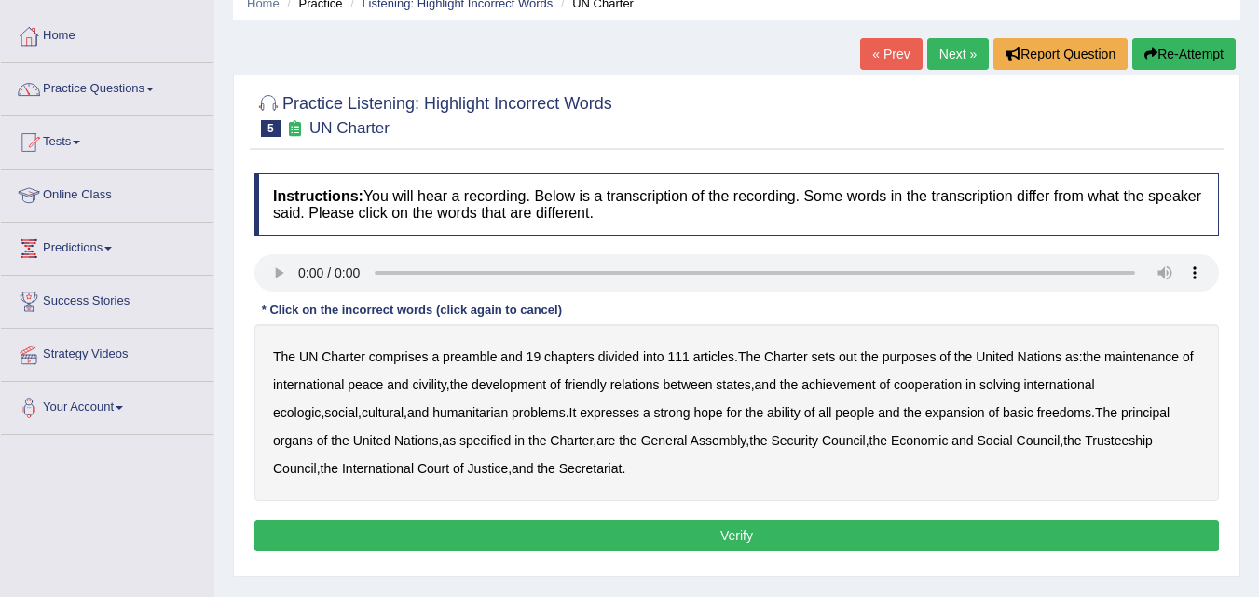
scroll to position [108, 0]
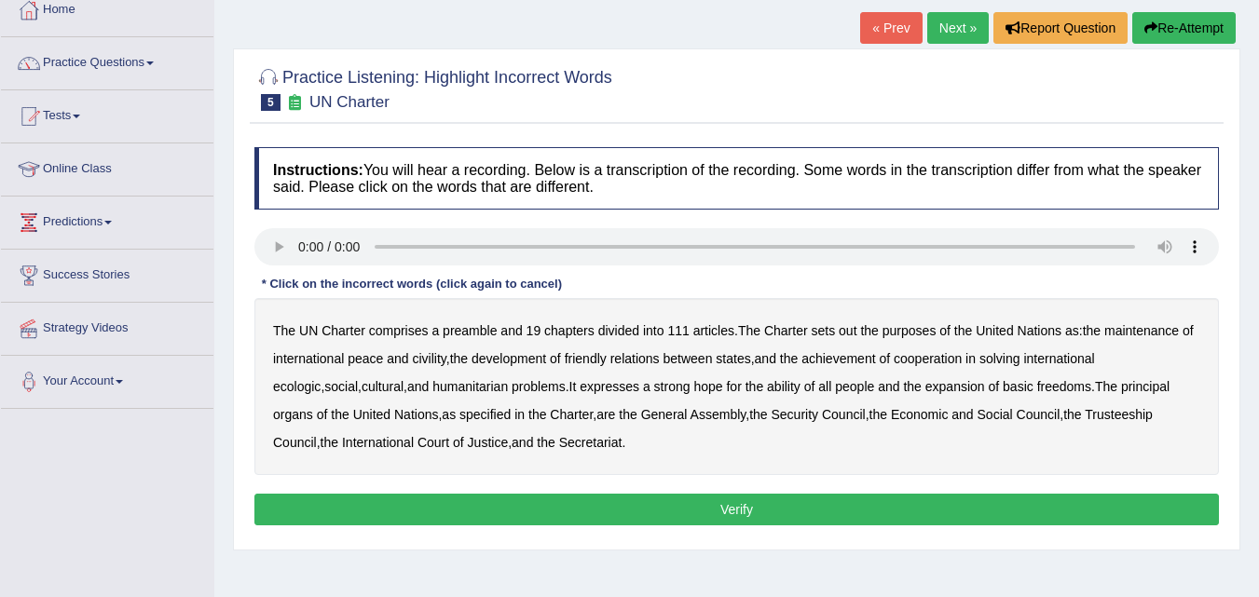
click at [417, 362] on b "civility" at bounding box center [429, 358] width 34 height 15
click at [321, 379] on b "ecologic" at bounding box center [297, 386] width 48 height 15
click at [767, 389] on b "ability" at bounding box center [784, 386] width 34 height 15
click at [706, 499] on button "Verify" at bounding box center [736, 510] width 964 height 32
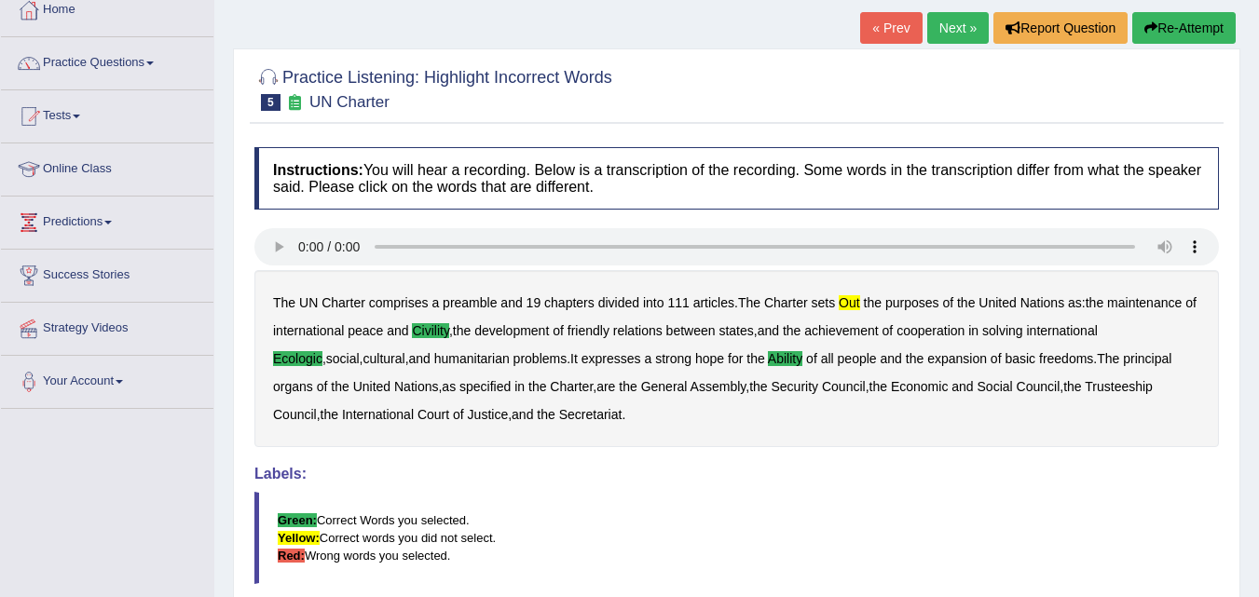
click at [960, 17] on link "Next »" at bounding box center [958, 28] width 62 height 32
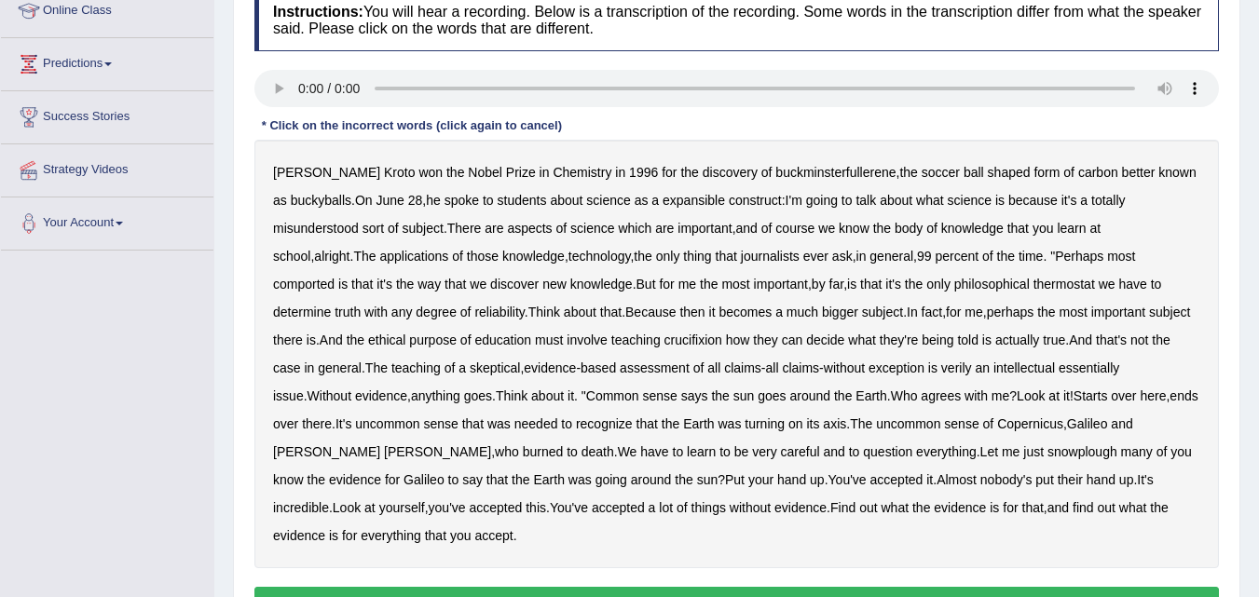
scroll to position [268, 0]
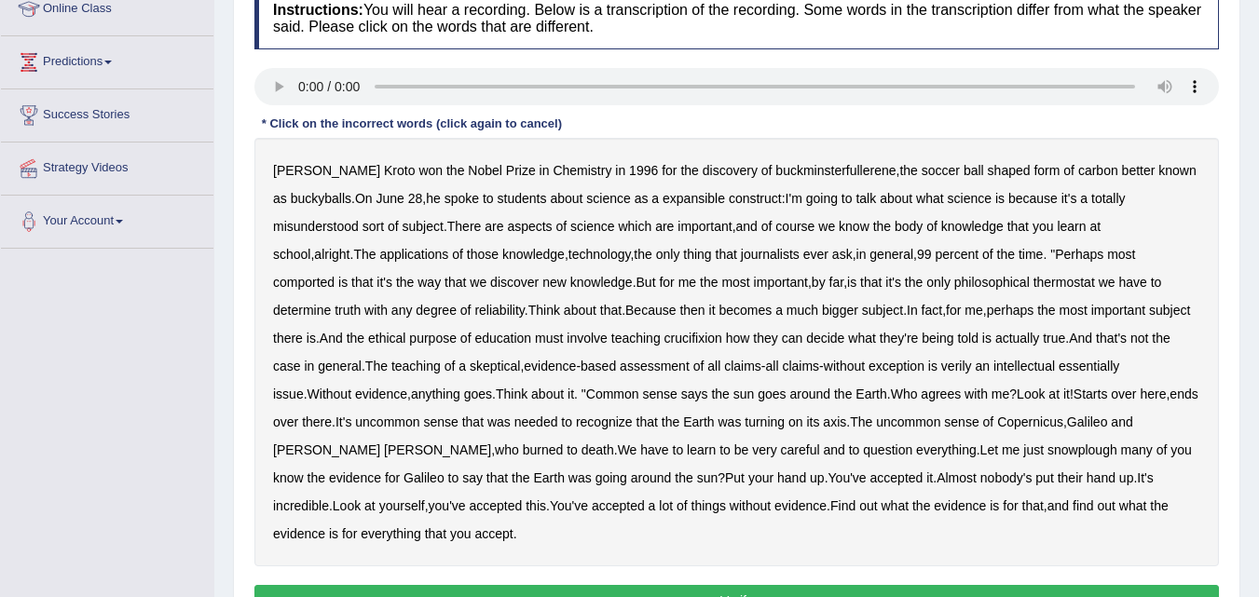
drag, startPoint x: 1272, startPoint y: 339, endPoint x: 1268, endPoint y: 494, distance: 154.7
click at [1258, 329] on html "Toggle navigation Home Practice Questions Speaking Practice Read Aloud Repeat S…" at bounding box center [629, 30] width 1259 height 597
click at [1158, 174] on b "known" at bounding box center [1176, 170] width 37 height 15
click at [692, 203] on b "expansible" at bounding box center [694, 198] width 62 height 15
click at [1158, 173] on b "known" at bounding box center [1176, 170] width 37 height 15
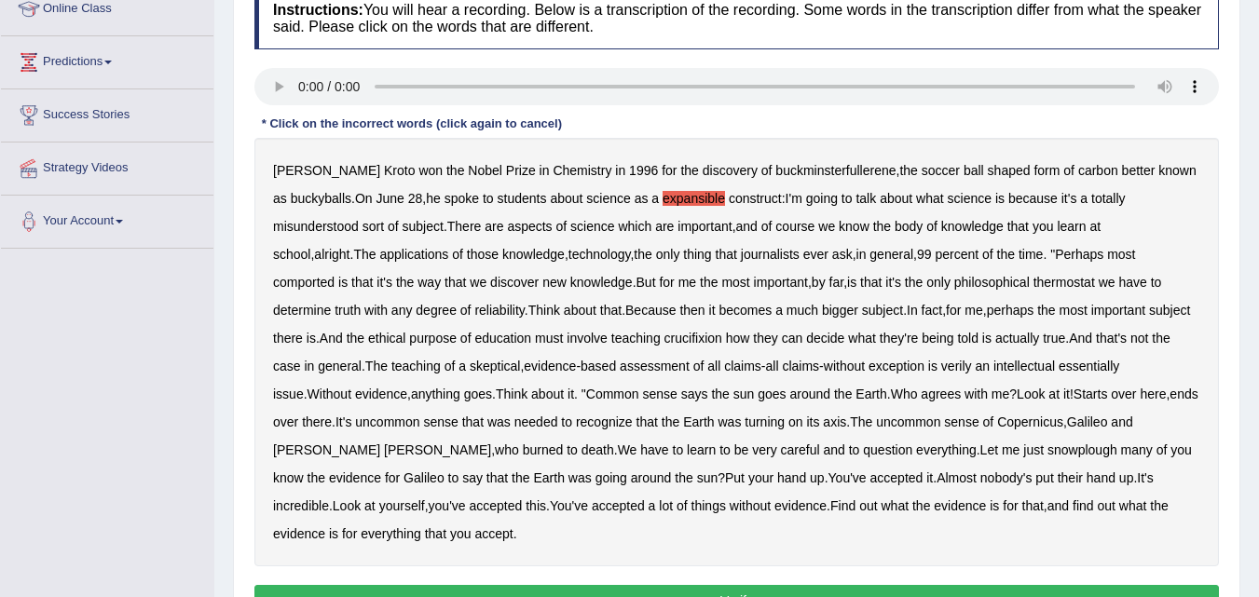
click at [335, 275] on b "comported" at bounding box center [304, 282] width 62 height 15
click at [1033, 280] on b "thermostat" at bounding box center [1064, 282] width 62 height 15
click at [664, 338] on b "crucifixion" at bounding box center [693, 338] width 58 height 15
click at [941, 362] on b "verily" at bounding box center [956, 366] width 31 height 15
click at [1047, 447] on b "snowplough" at bounding box center [1082, 450] width 70 height 15
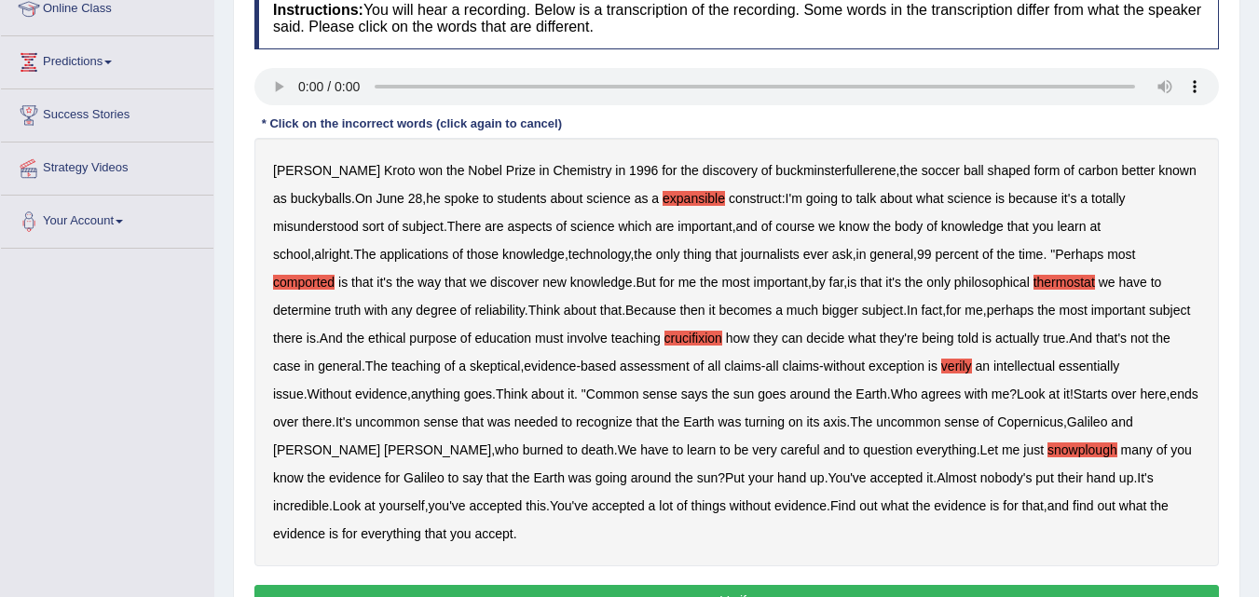
click at [917, 585] on button "Verify" at bounding box center [736, 601] width 964 height 32
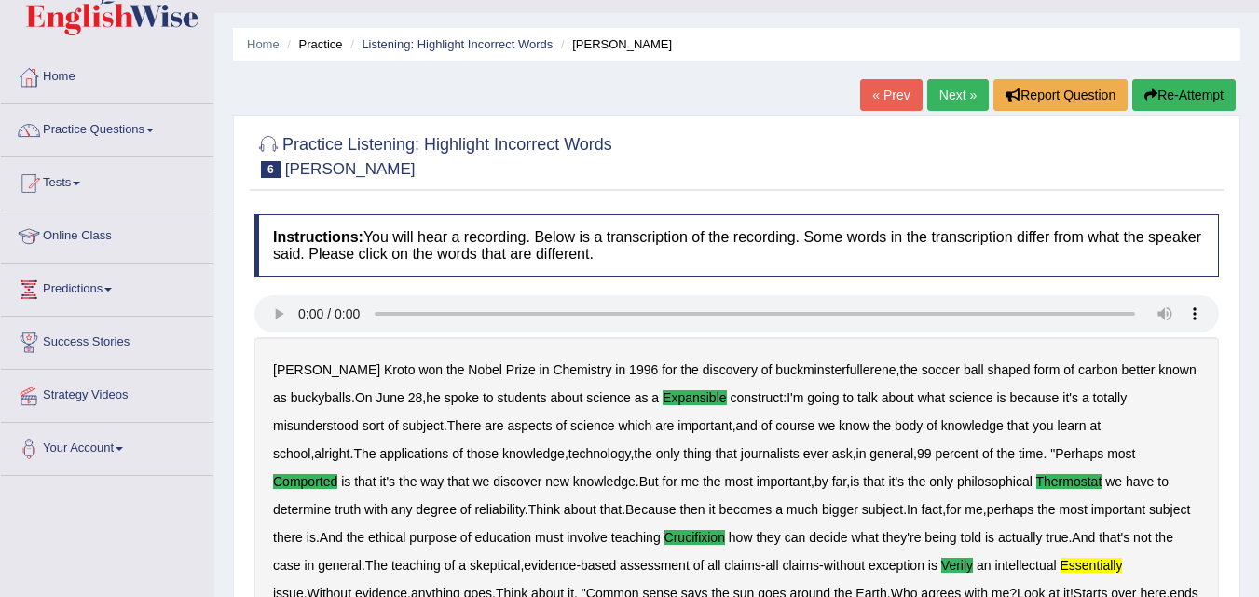
scroll to position [26, 0]
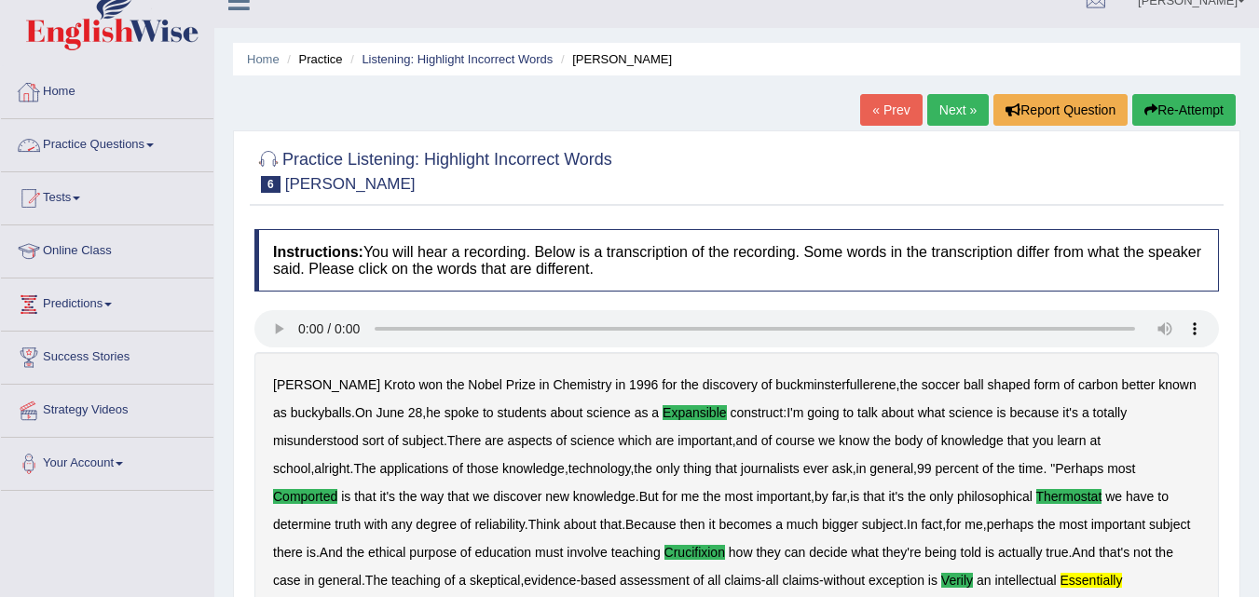
click at [130, 128] on link "Practice Questions" at bounding box center [107, 142] width 212 height 47
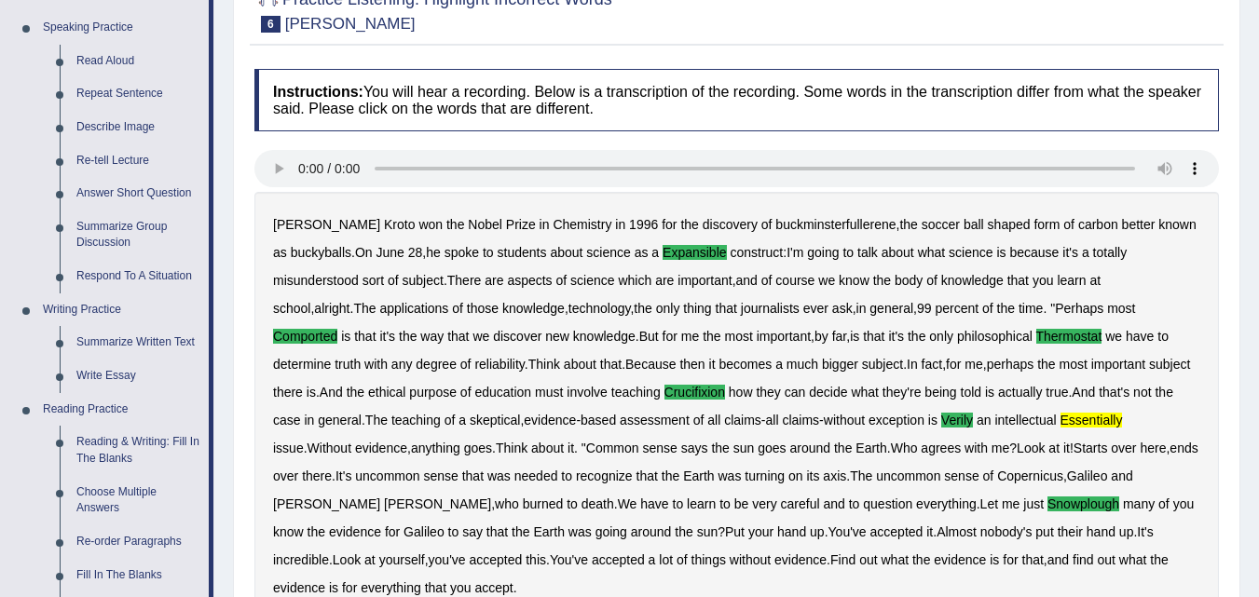
scroll to position [559, 0]
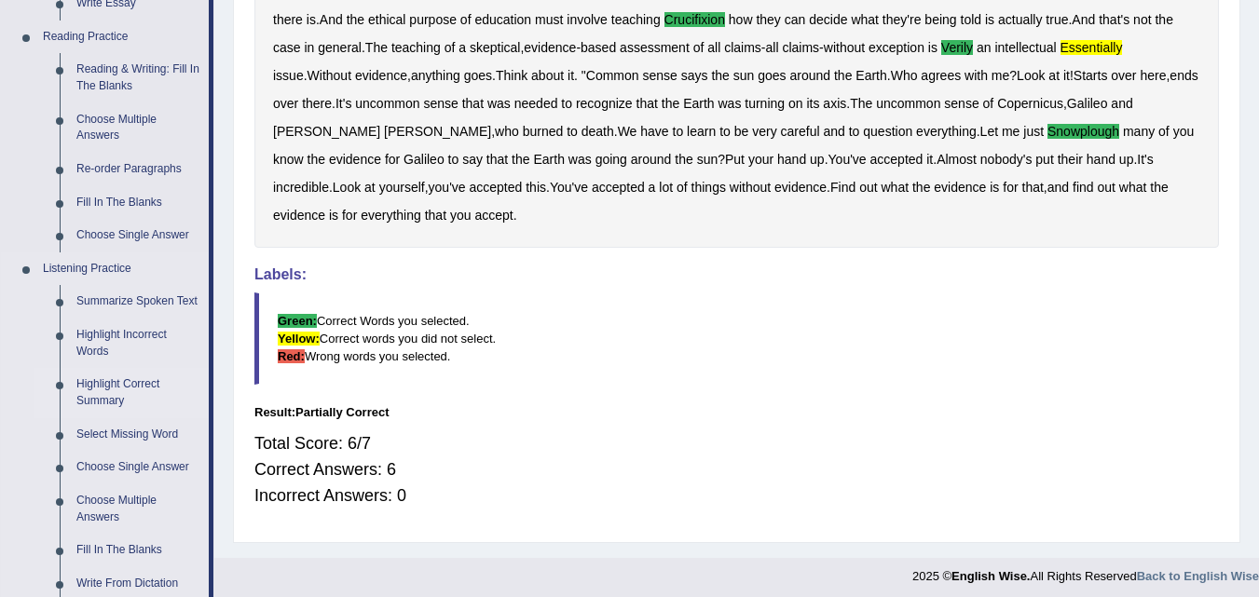
click at [104, 389] on link "Highlight Correct Summary" at bounding box center [138, 392] width 141 height 49
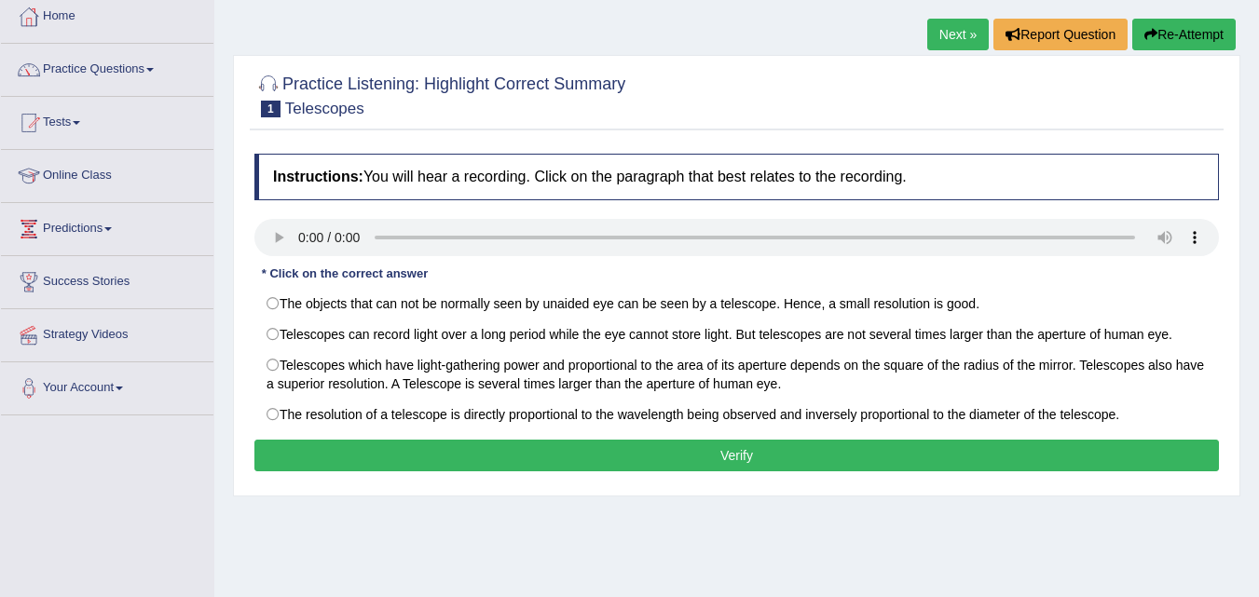
scroll to position [121, 0]
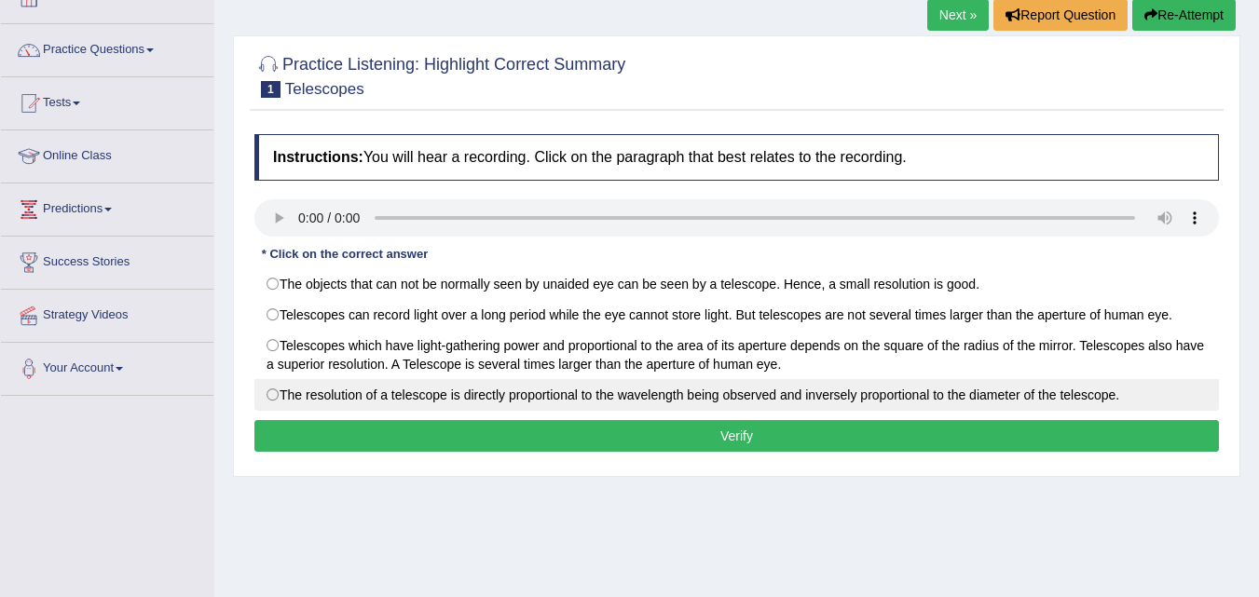
click at [548, 384] on label "The resolution of a telescope is directly proportional to the wavelength being …" at bounding box center [736, 395] width 964 height 32
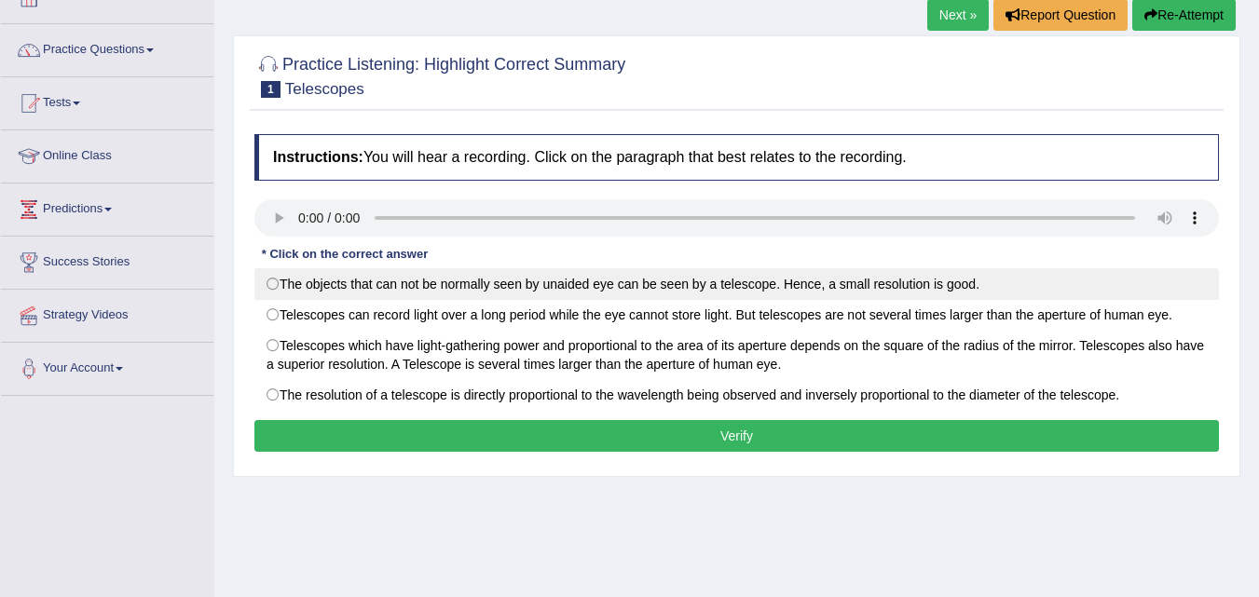
radio input "true"
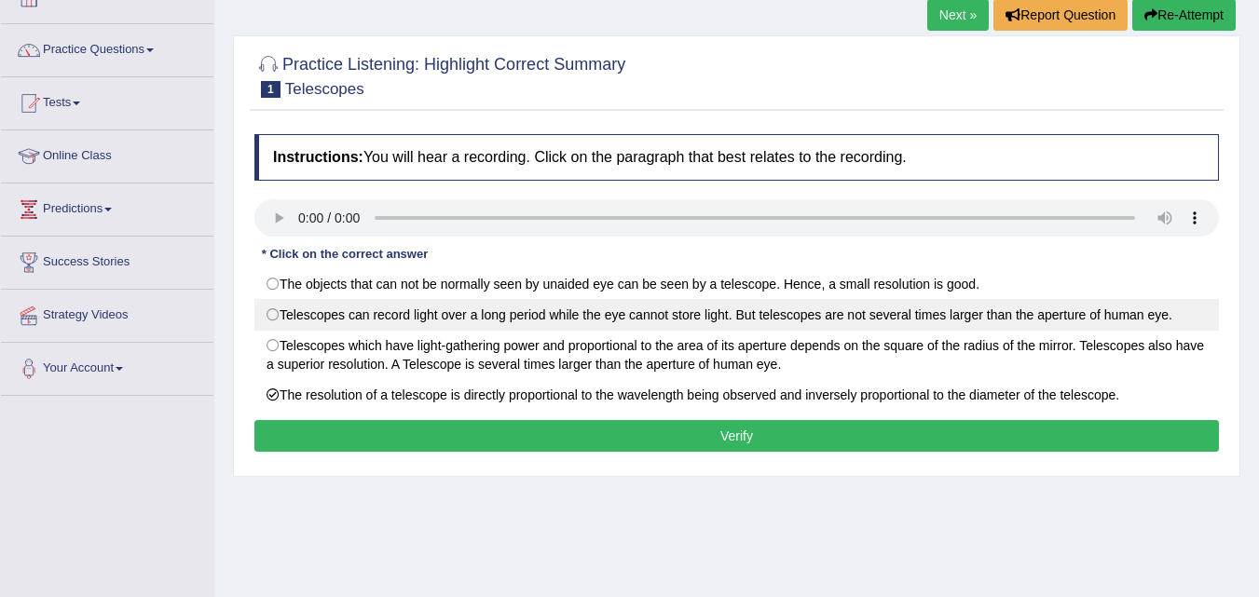
click at [803, 309] on label "Telescopes can record light over a long period while the eye cannot store light…" at bounding box center [736, 315] width 964 height 32
radio input "true"
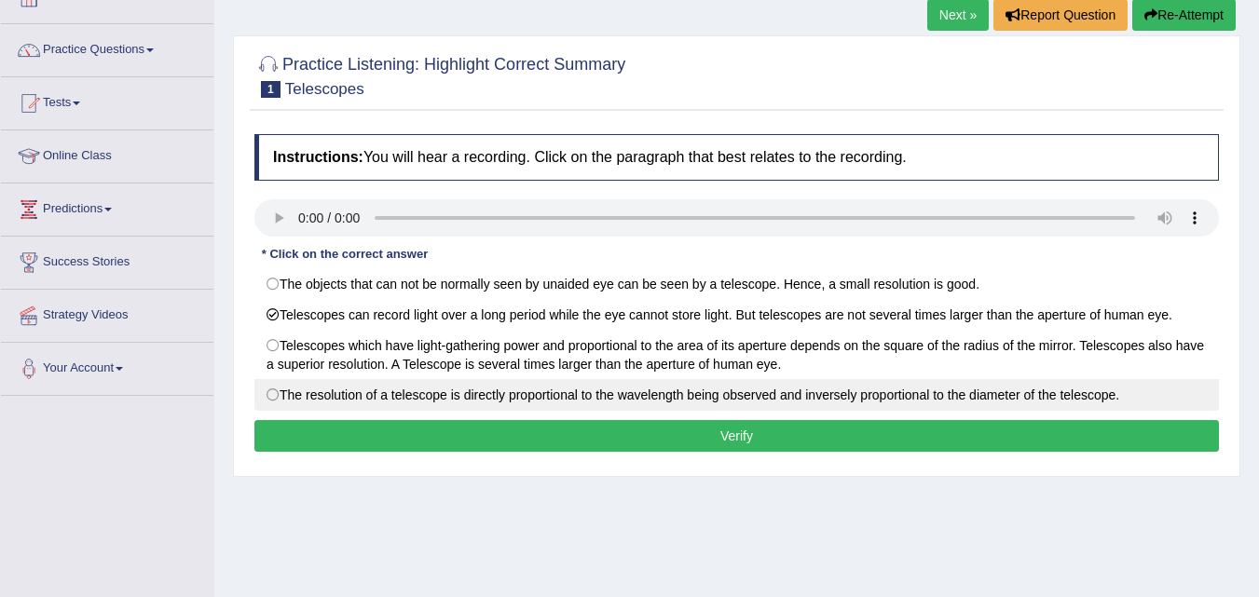
click at [798, 394] on label "The resolution of a telescope is directly proportional to the wavelength being …" at bounding box center [736, 395] width 964 height 32
radio input "true"
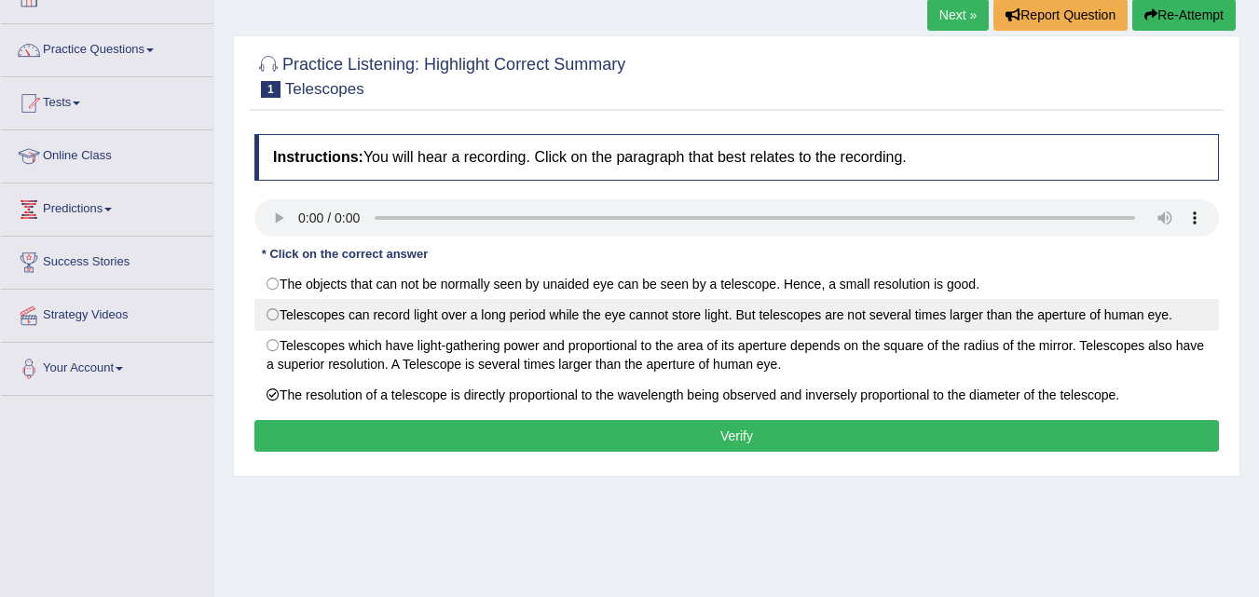
click at [785, 321] on label "Telescopes can record light over a long period while the eye cannot store light…" at bounding box center [736, 315] width 964 height 32
radio input "true"
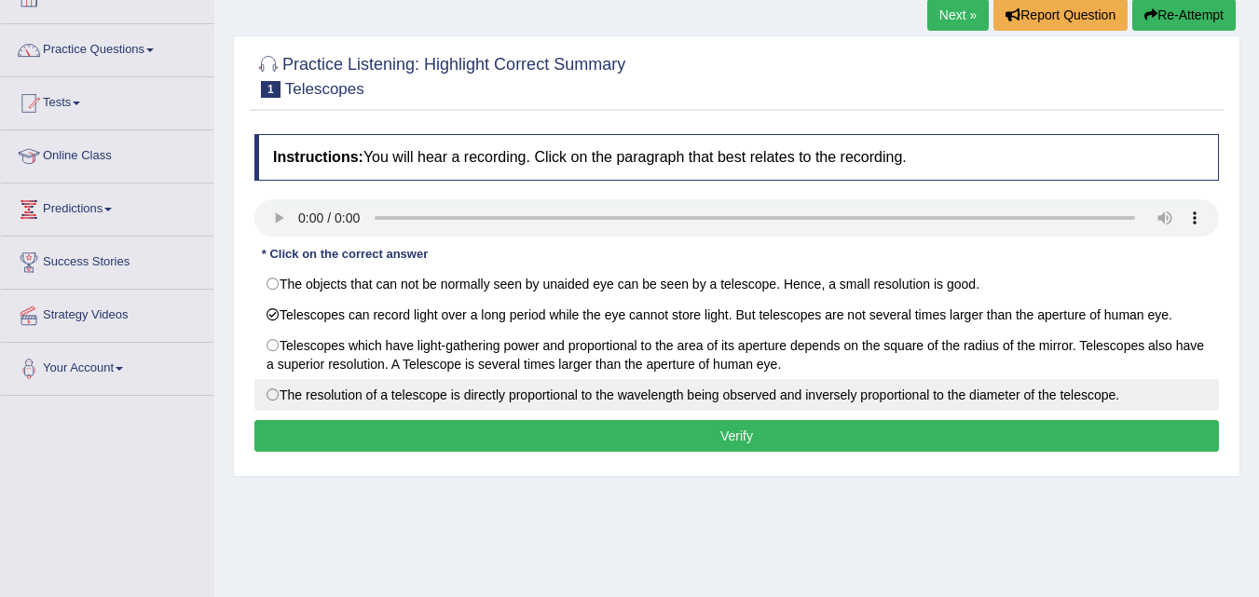
click at [771, 389] on label "The resolution of a telescope is directly proportional to the wavelength being …" at bounding box center [736, 395] width 964 height 32
radio input "true"
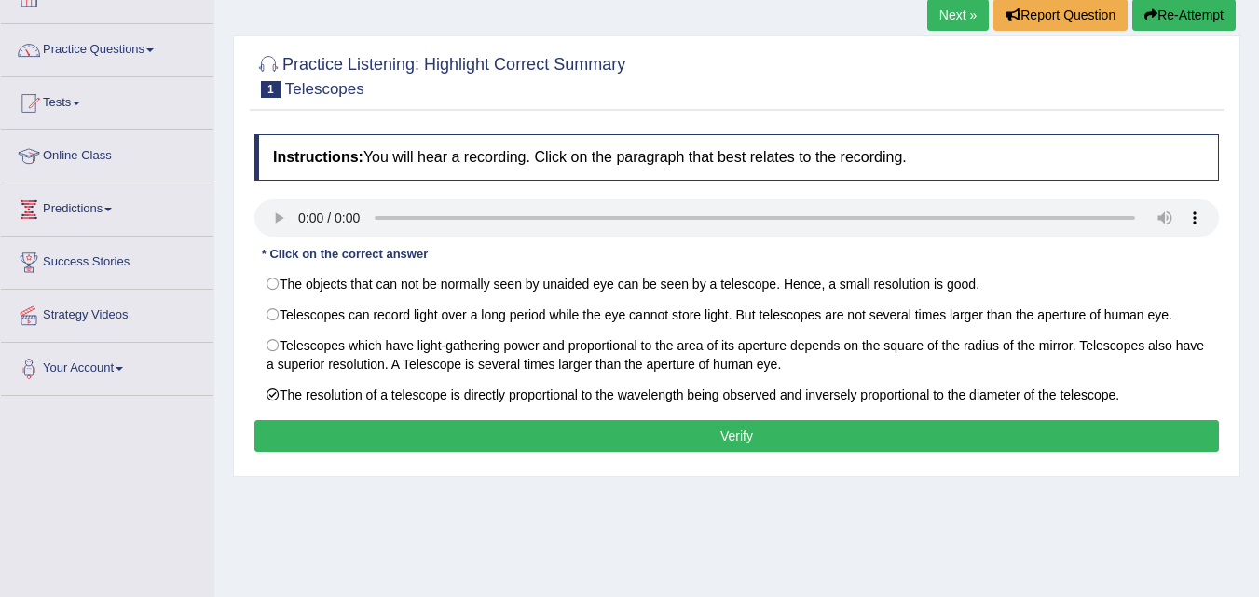
click at [770, 424] on button "Verify" at bounding box center [736, 436] width 964 height 32
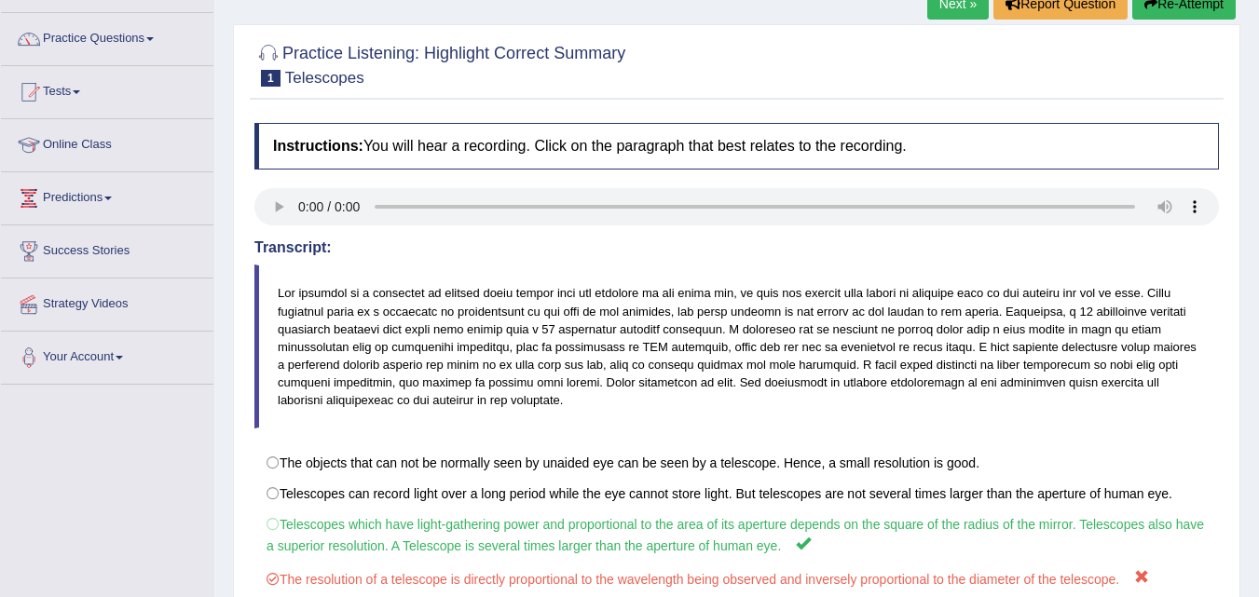
scroll to position [130, 0]
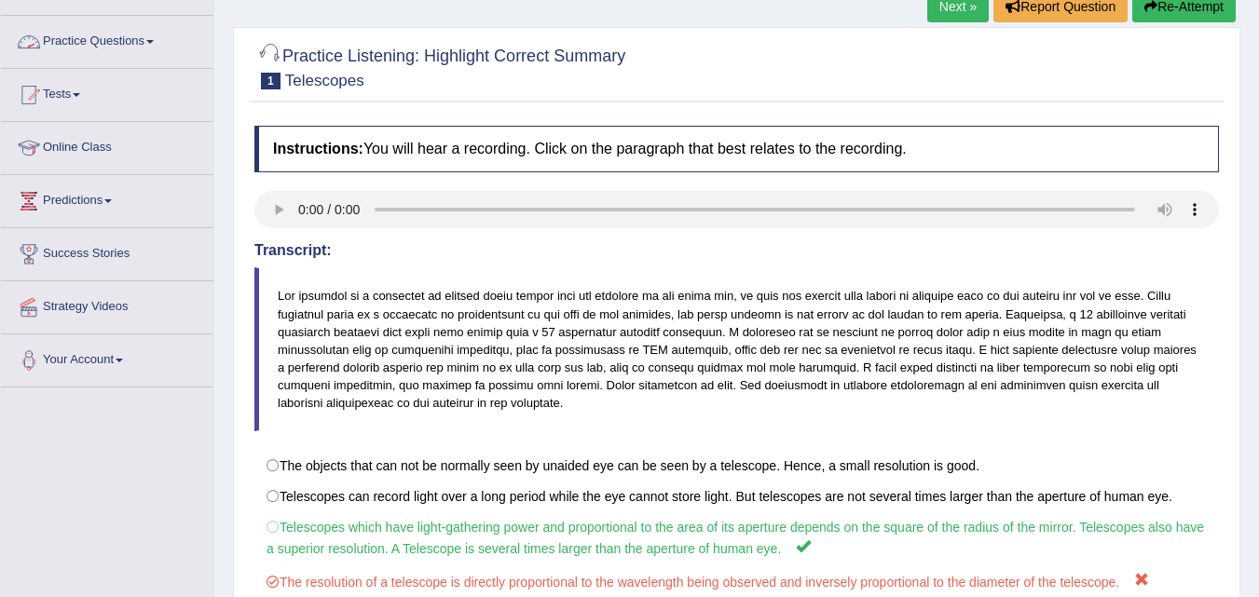
click at [157, 44] on link "Practice Questions" at bounding box center [107, 39] width 212 height 47
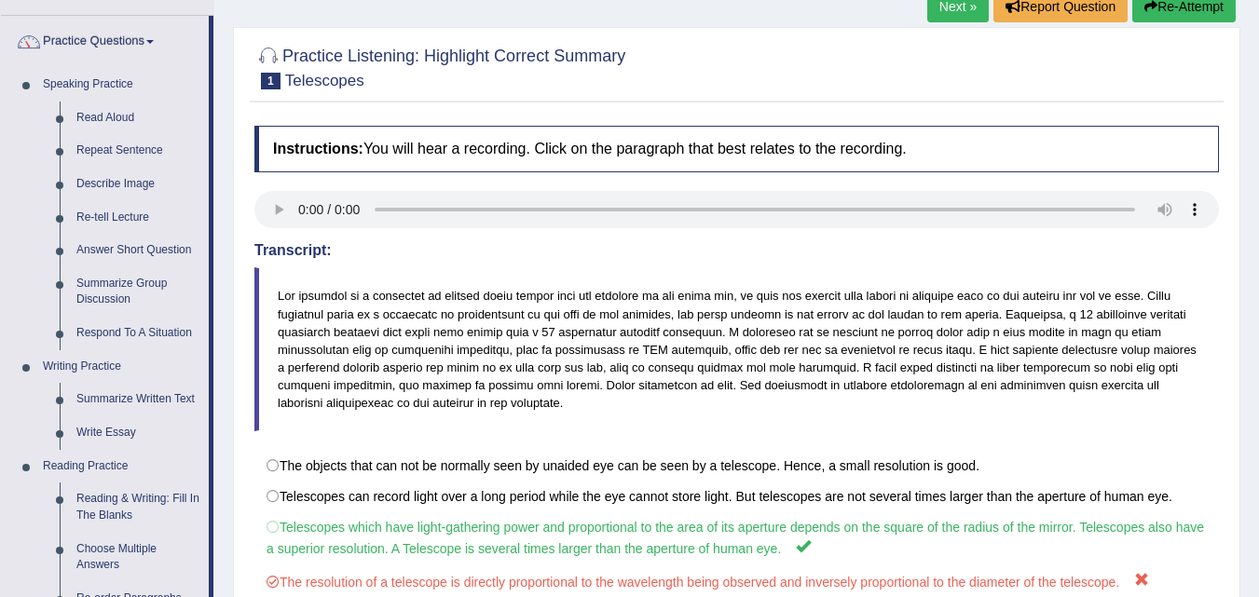
drag, startPoint x: 210, startPoint y: 63, endPoint x: 226, endPoint y: 174, distance: 112.0
click at [226, 174] on div "Toggle navigation Home Practice Questions Speaking Practice Read Aloud Repeat S…" at bounding box center [629, 354] width 1259 height 969
drag, startPoint x: 1257, startPoint y: 265, endPoint x: 1272, endPoint y: 317, distance: 54.3
click at [1258, 336] on html "Toggle navigation Home Practice Questions Speaking Practice Read Aloud Repeat S…" at bounding box center [629, 168] width 1259 height 597
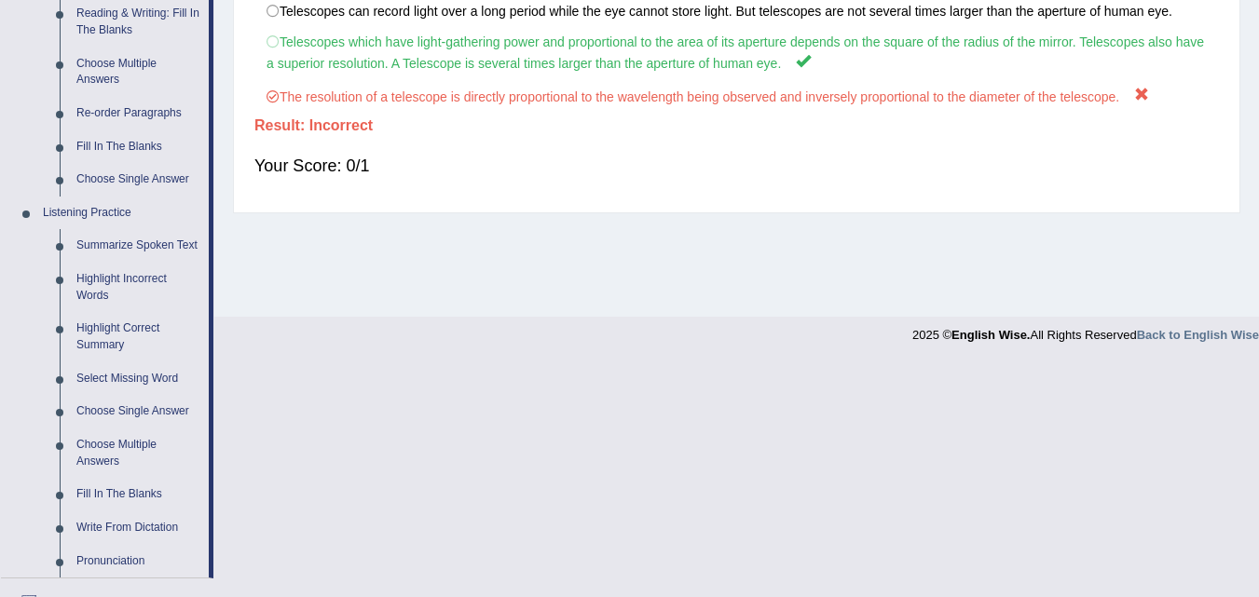
scroll to position [712, 0]
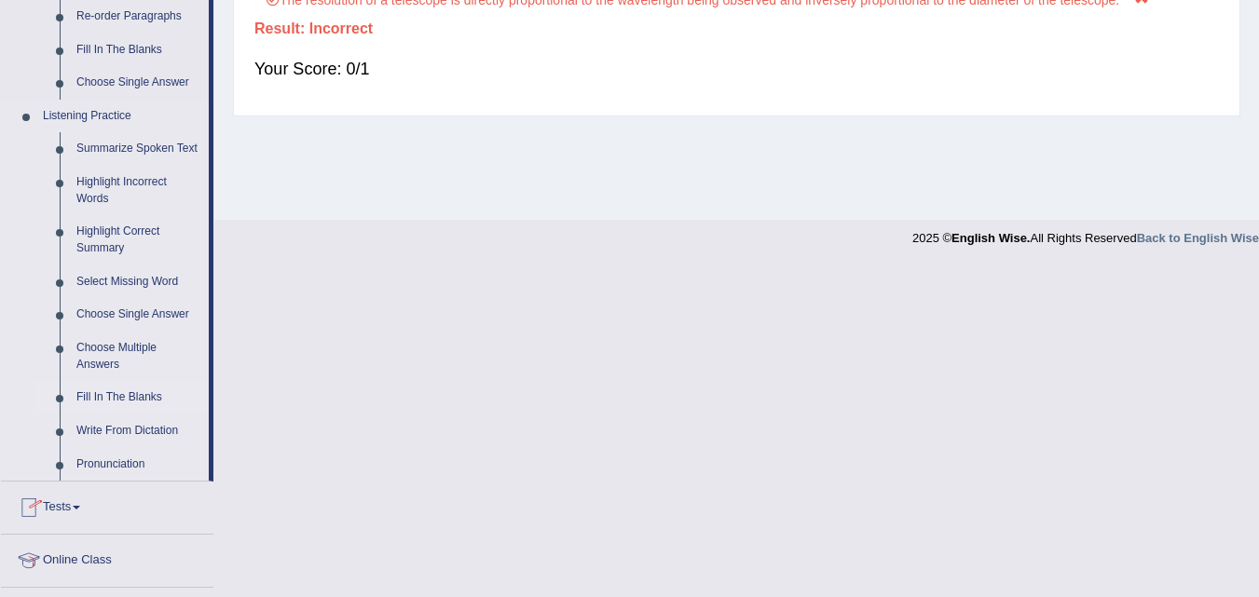
click at [142, 393] on link "Fill In The Blanks" at bounding box center [138, 398] width 141 height 34
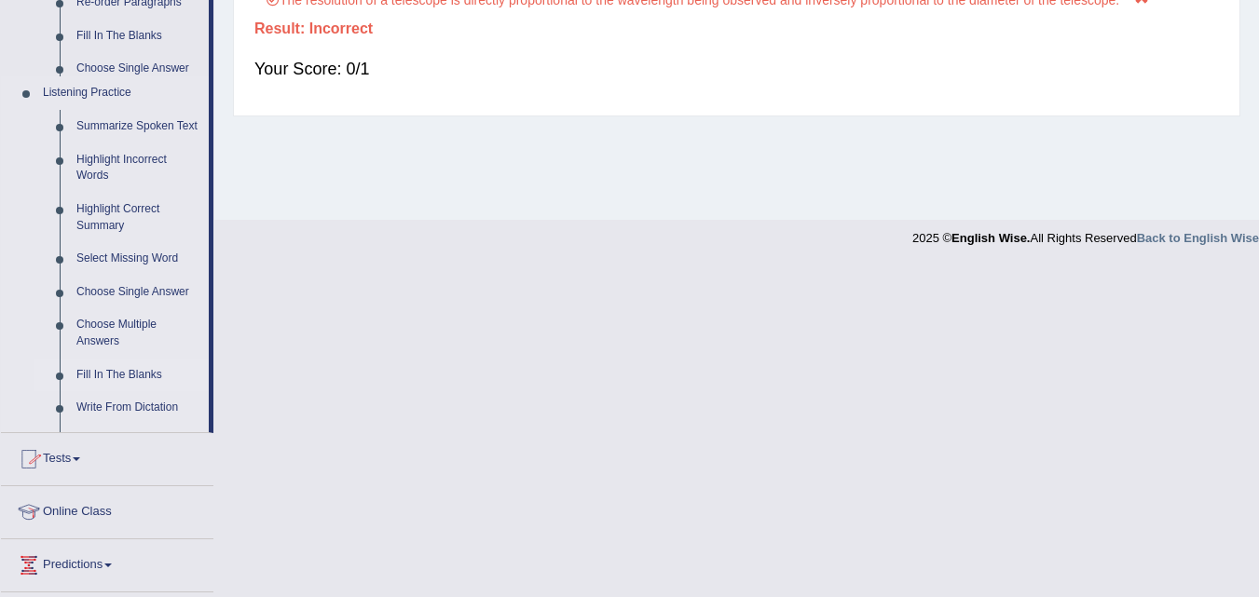
scroll to position [411, 0]
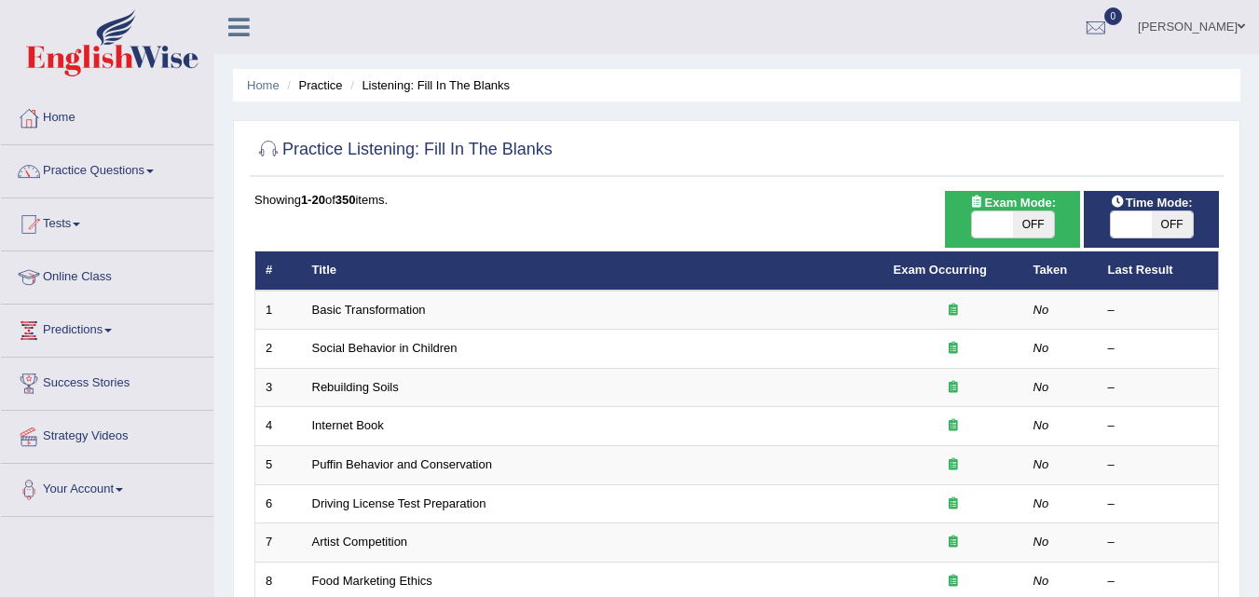
click at [368, 303] on link "Basic Transformation" at bounding box center [369, 310] width 114 height 14
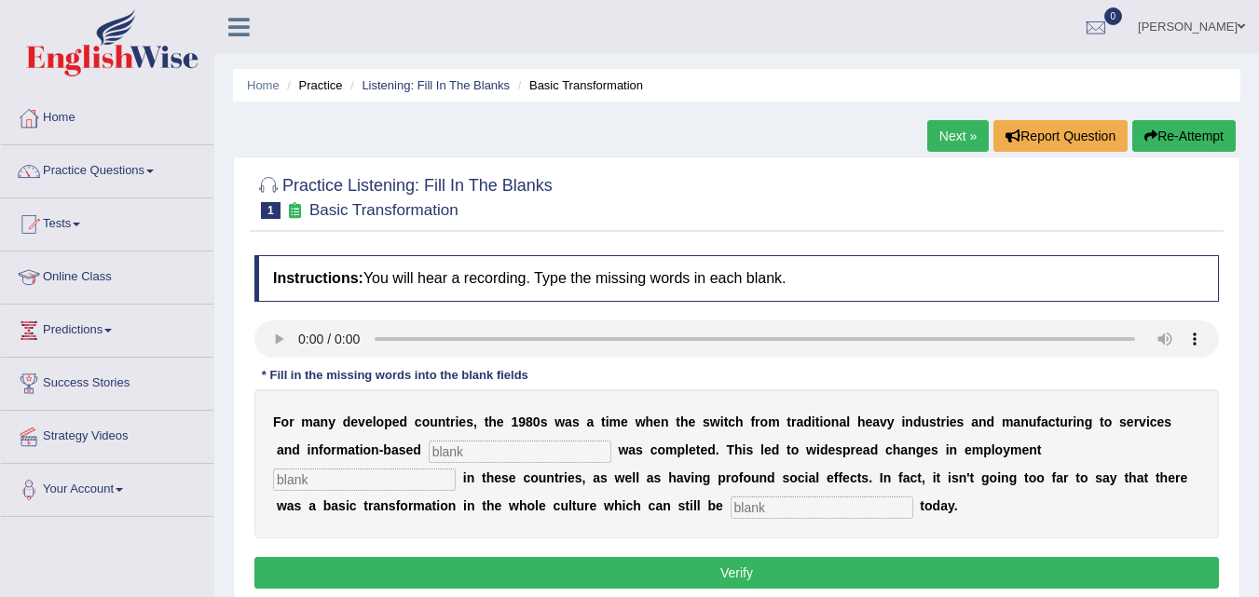
click at [586, 447] on input "text" at bounding box center [520, 452] width 183 height 22
type input "enterpr"
click at [345, 483] on input "text" at bounding box center [364, 480] width 183 height 22
type input "coun"
click at [734, 501] on input "text" at bounding box center [822, 508] width 183 height 22
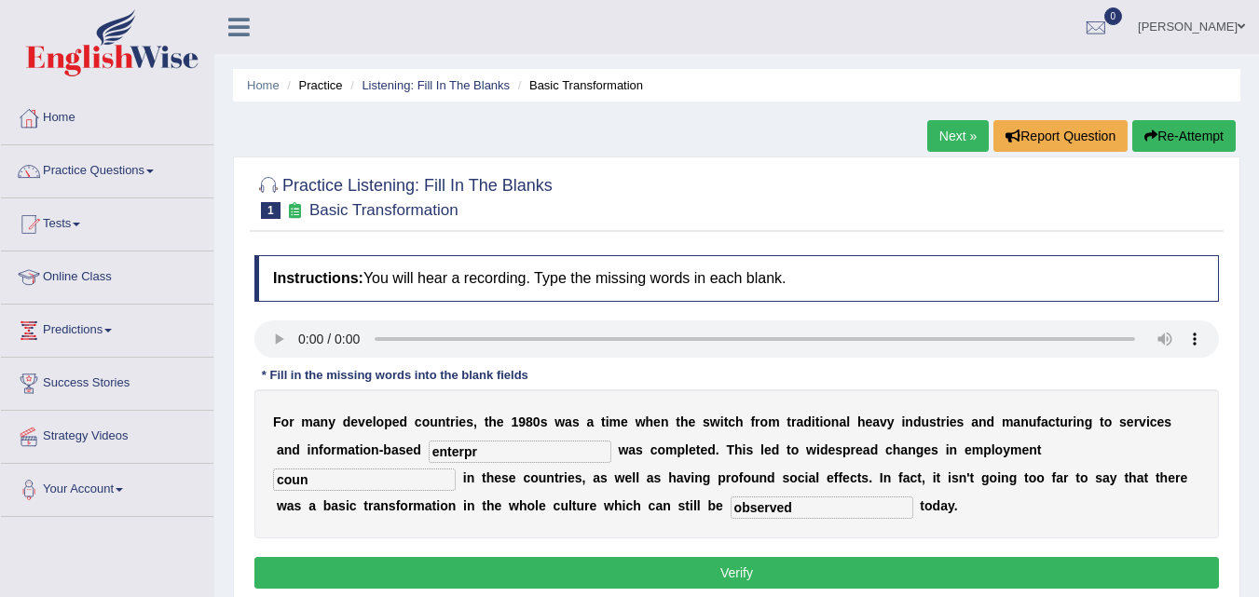
type input "observed"
click at [403, 478] on input "coun" at bounding box center [364, 480] width 183 height 22
type input "countries"
click at [516, 451] on input "enterpr" at bounding box center [520, 452] width 183 height 22
type input "enterprises"
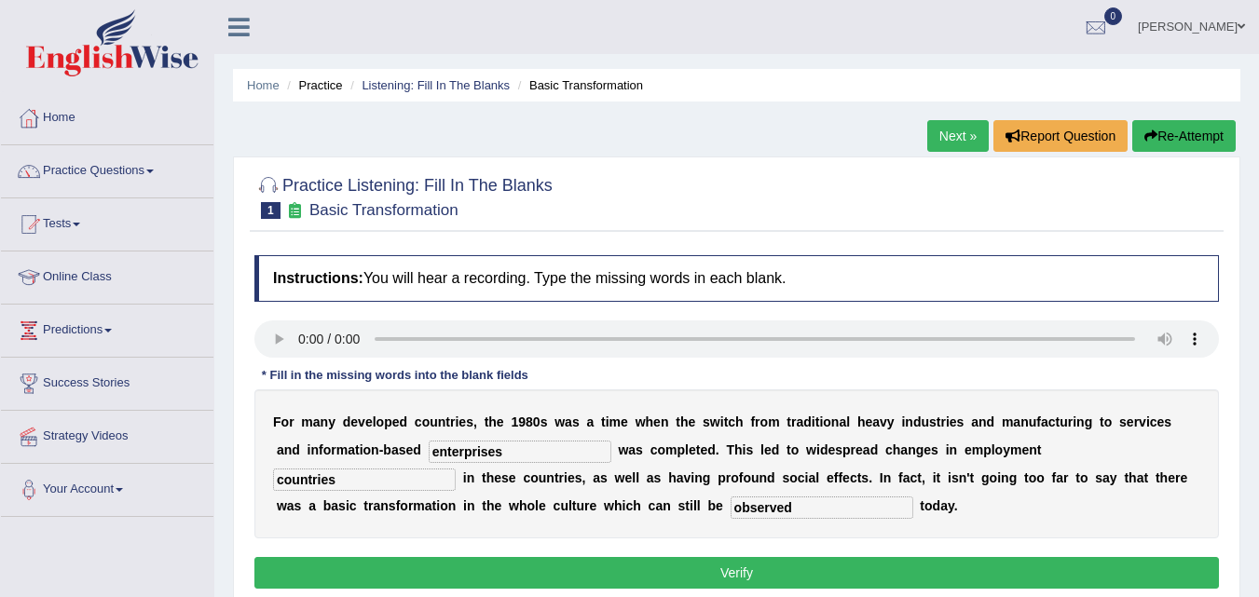
click at [678, 578] on button "Verify" at bounding box center [736, 573] width 964 height 32
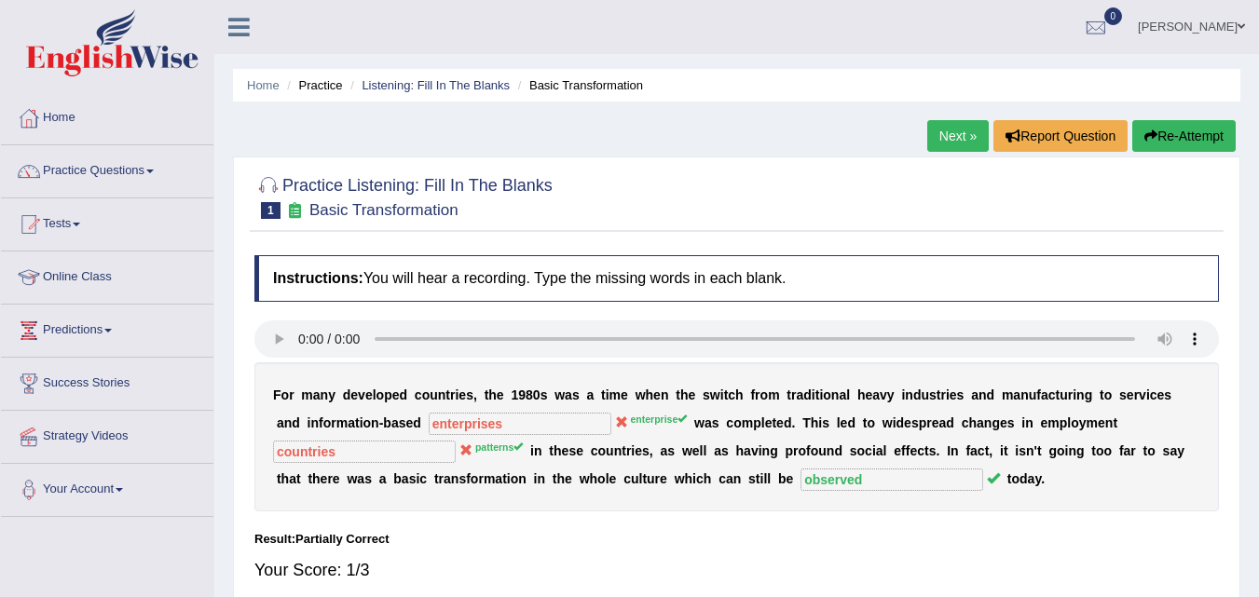
click at [954, 143] on link "Next »" at bounding box center [958, 136] width 62 height 32
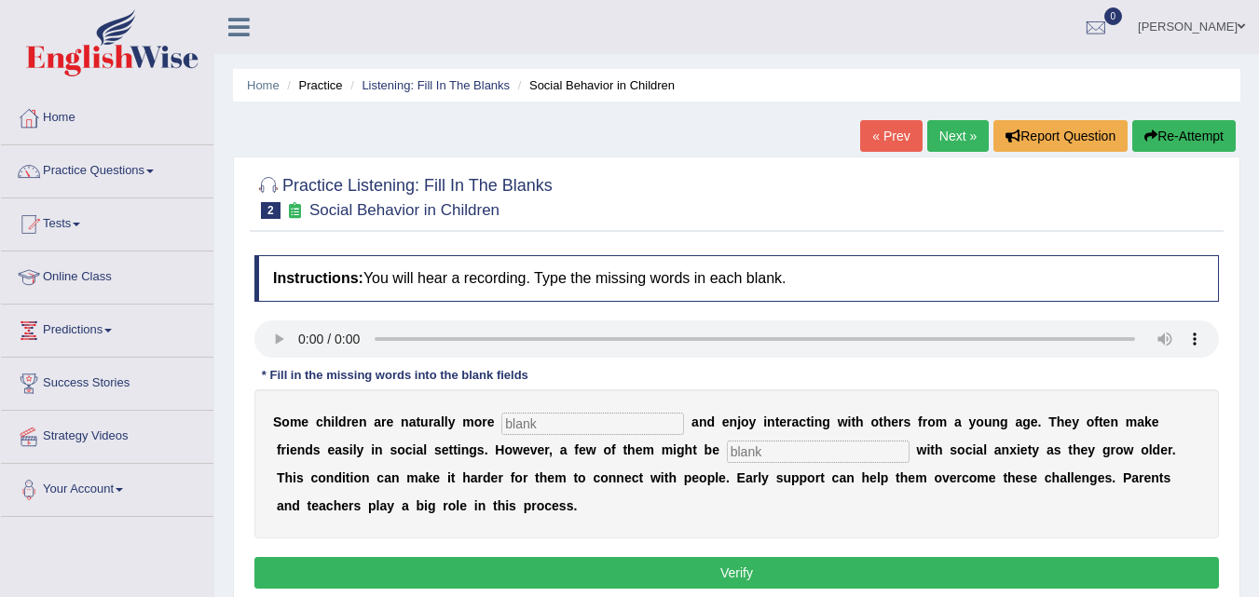
click at [589, 431] on input "text" at bounding box center [592, 424] width 183 height 22
type input "social"
click at [774, 452] on input "text" at bounding box center [818, 452] width 183 height 22
type input "diagonise"
click at [633, 428] on input "social" at bounding box center [592, 424] width 183 height 22
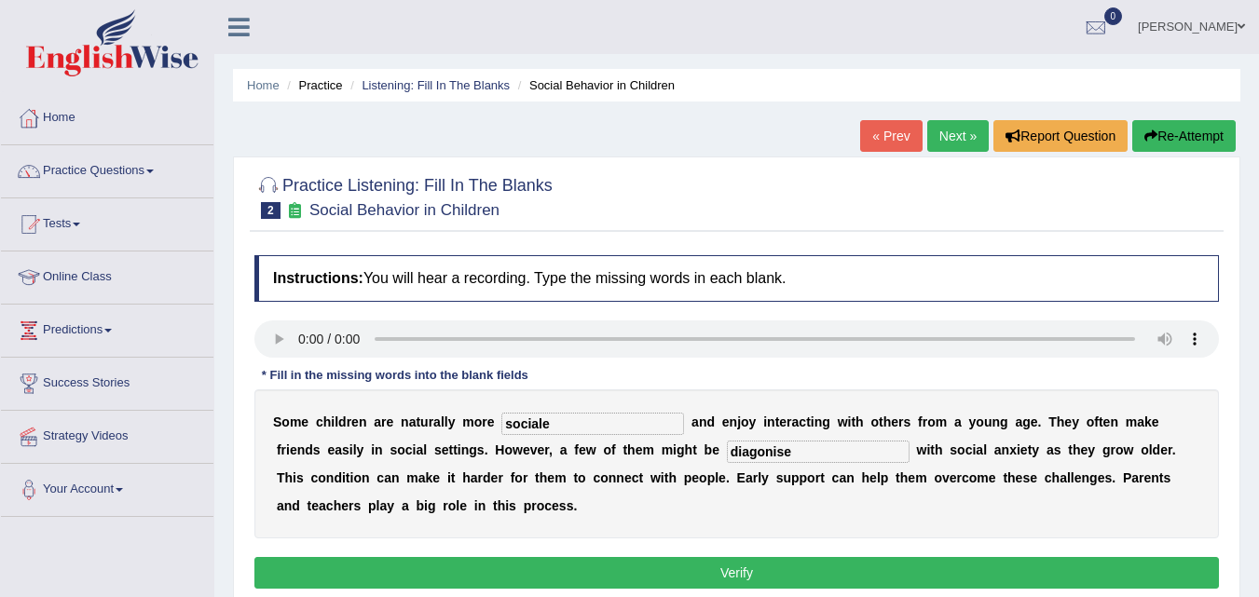
type input "social"
click at [693, 580] on button "Verify" at bounding box center [736, 573] width 964 height 32
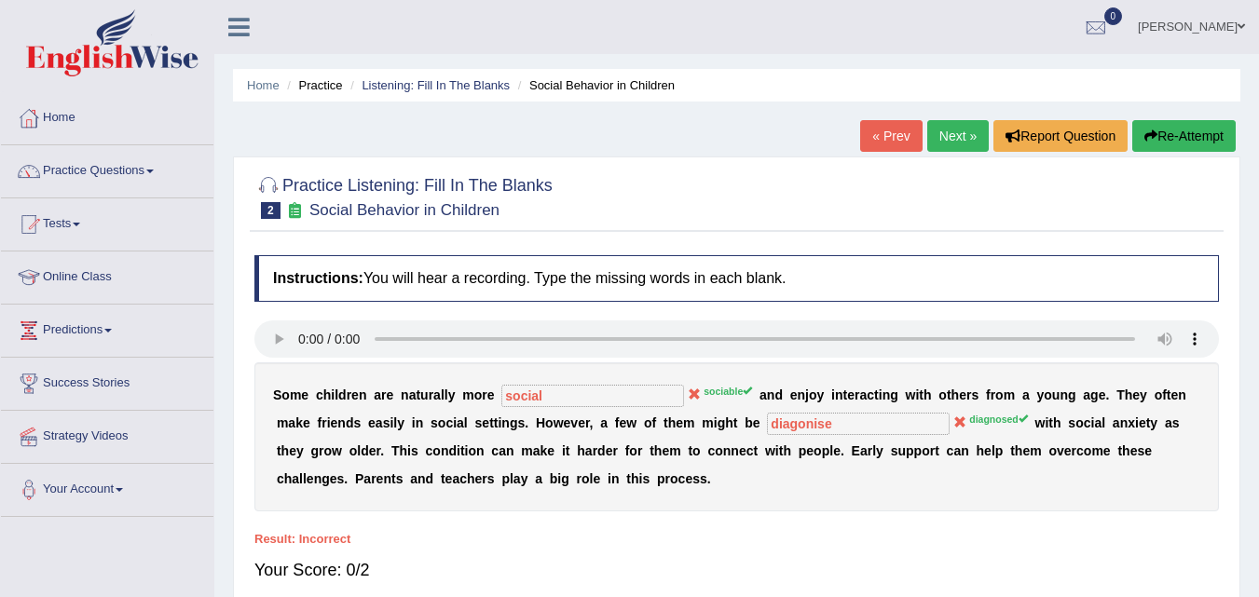
click at [941, 132] on link "Next »" at bounding box center [958, 136] width 62 height 32
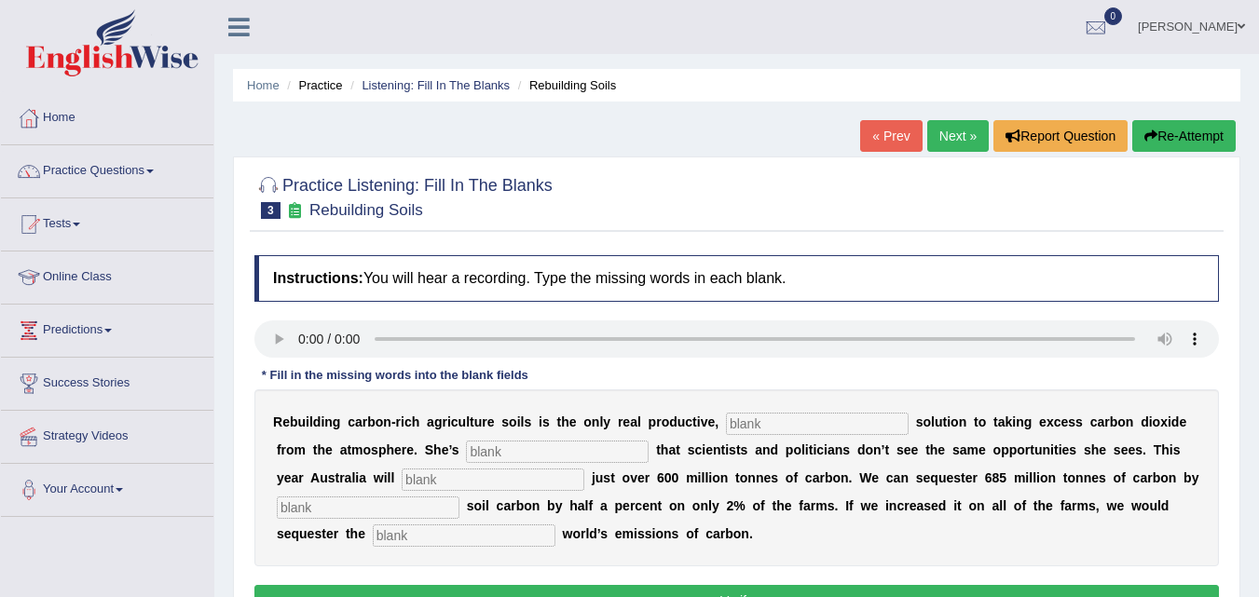
click at [809, 428] on input "text" at bounding box center [817, 424] width 183 height 22
type input "permanent"
click at [590, 445] on input "text" at bounding box center [557, 452] width 183 height 22
type input "furstr"
click at [540, 472] on input "text" at bounding box center [493, 480] width 183 height 22
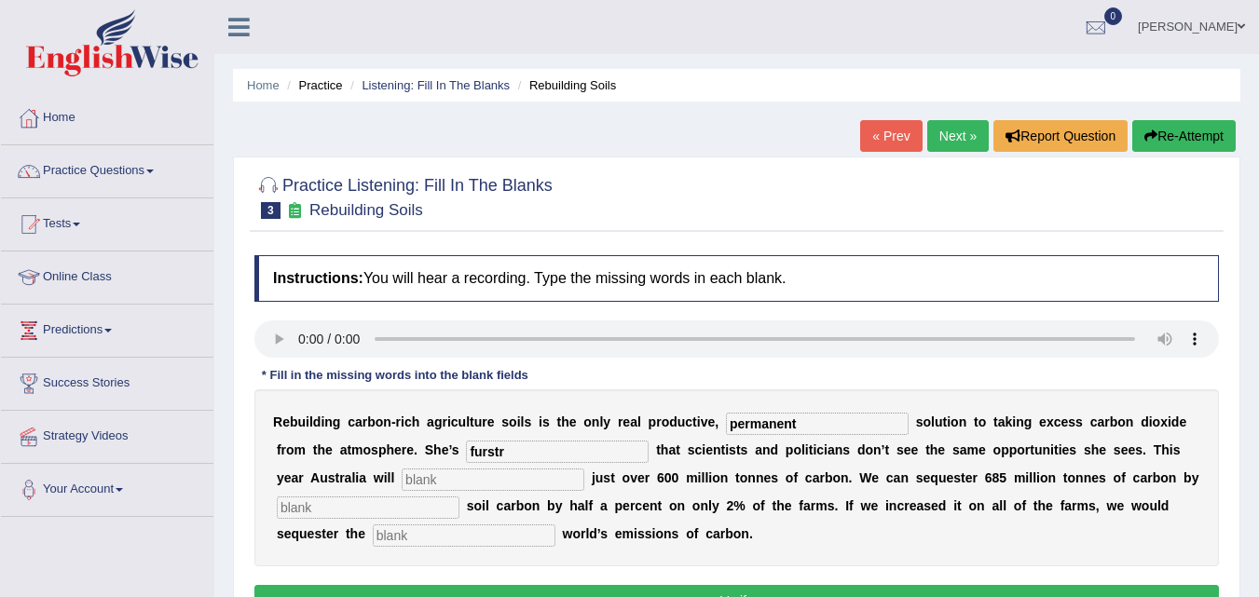
click at [509, 473] on input "text" at bounding box center [493, 480] width 183 height 22
click at [402, 508] on input "text" at bounding box center [368, 508] width 183 height 22
type input "increasing"
click at [417, 542] on input "text" at bounding box center [464, 536] width 183 height 22
type input "whole"
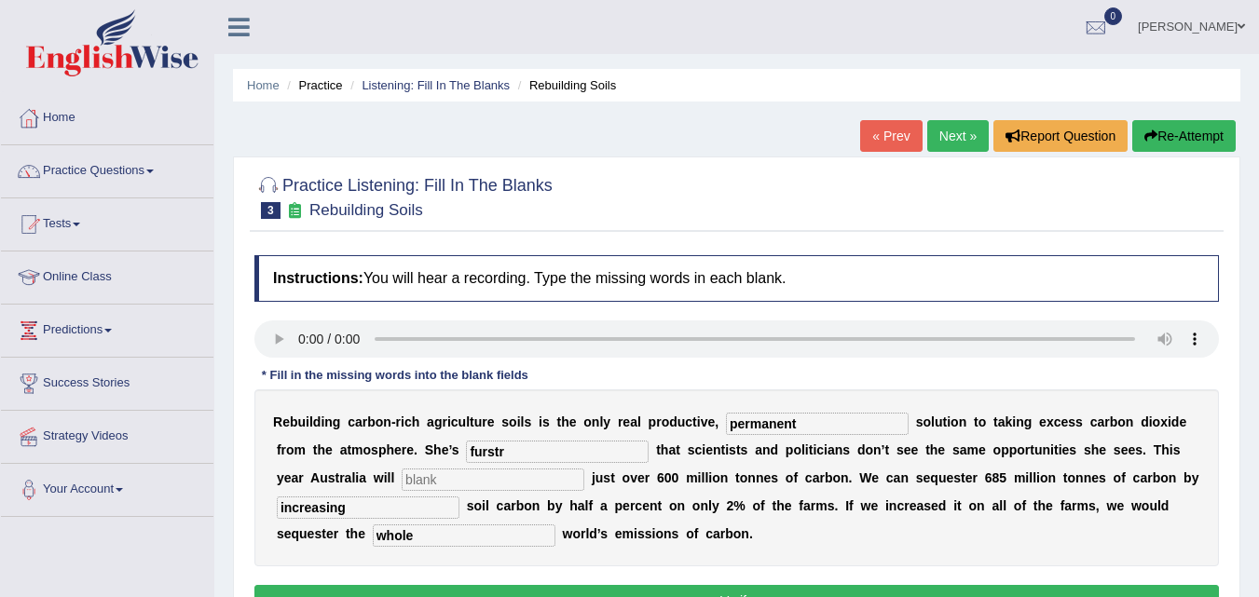
click at [527, 456] on input "furstr" at bounding box center [557, 452] width 183 height 22
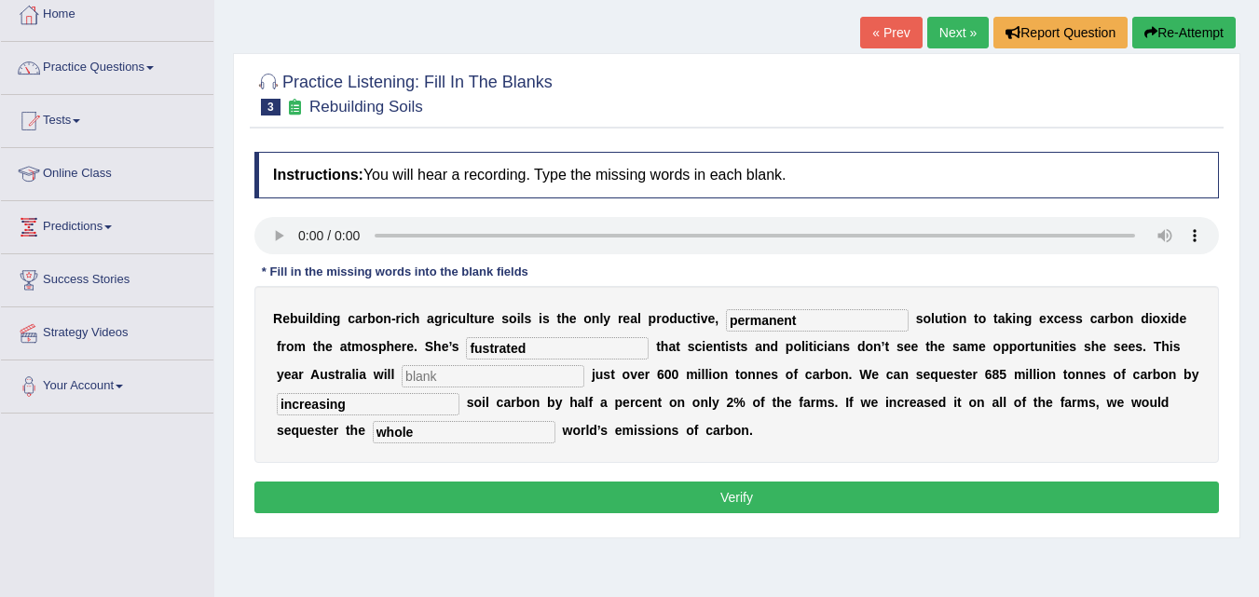
scroll to position [115, 0]
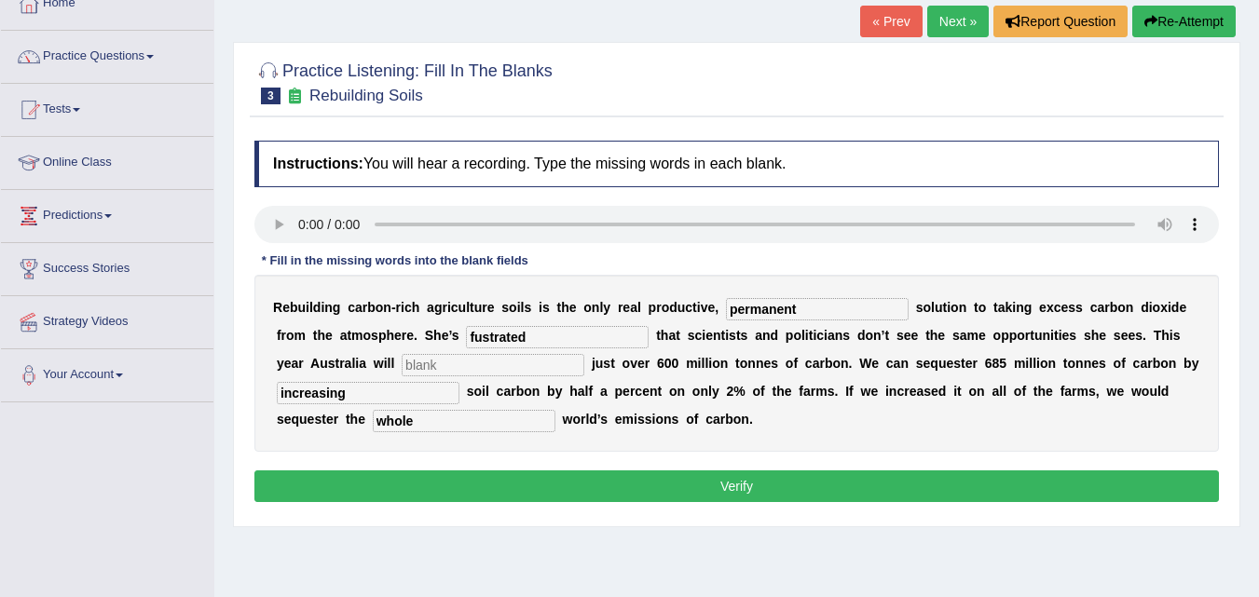
type input "fustrated"
click at [856, 486] on button "Verify" at bounding box center [736, 487] width 964 height 32
click at [535, 369] on input "text" at bounding box center [493, 365] width 183 height 22
type input "p"
click at [635, 488] on button "Verify" at bounding box center [736, 487] width 964 height 32
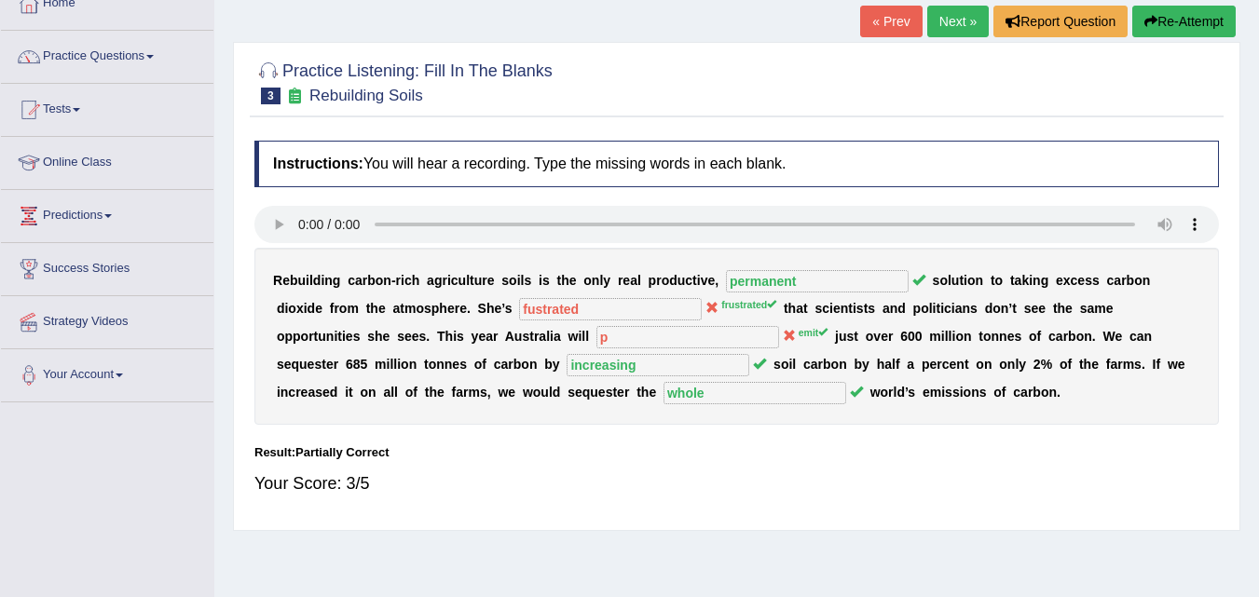
click at [954, 21] on link "Next »" at bounding box center [958, 22] width 62 height 32
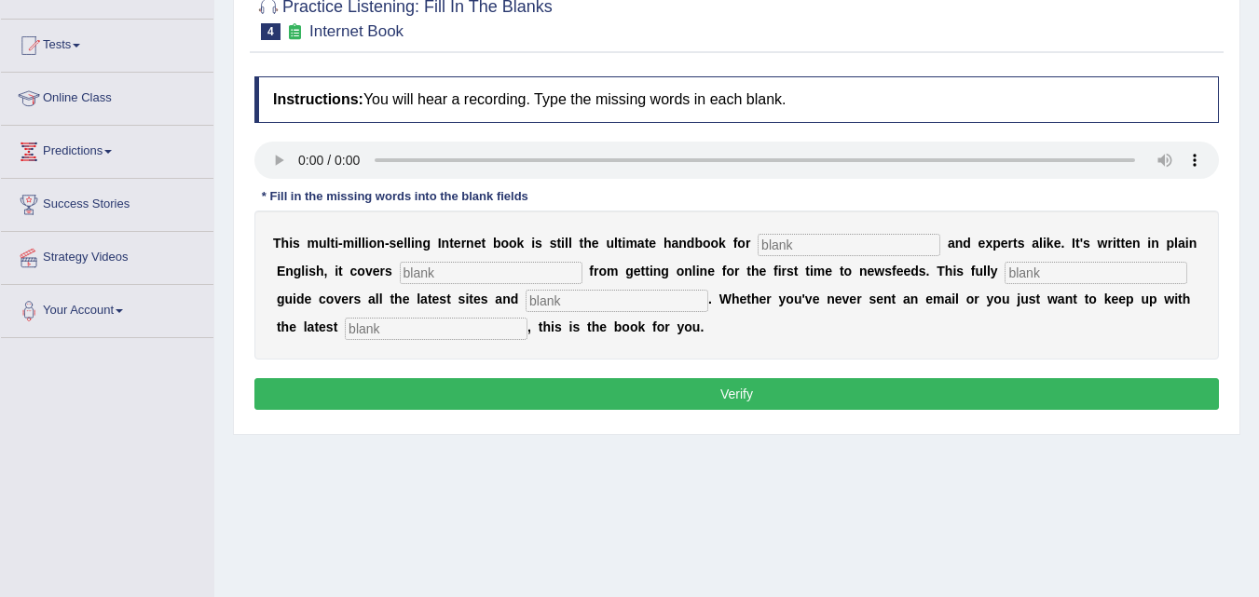
click at [816, 237] on input "text" at bounding box center [849, 245] width 183 height 22
type input "novist"
click at [465, 271] on input "text" at bounding box center [491, 273] width 183 height 22
type input "everthing"
drag, startPoint x: 1055, startPoint y: 258, endPoint x: 1051, endPoint y: 279, distance: 20.8
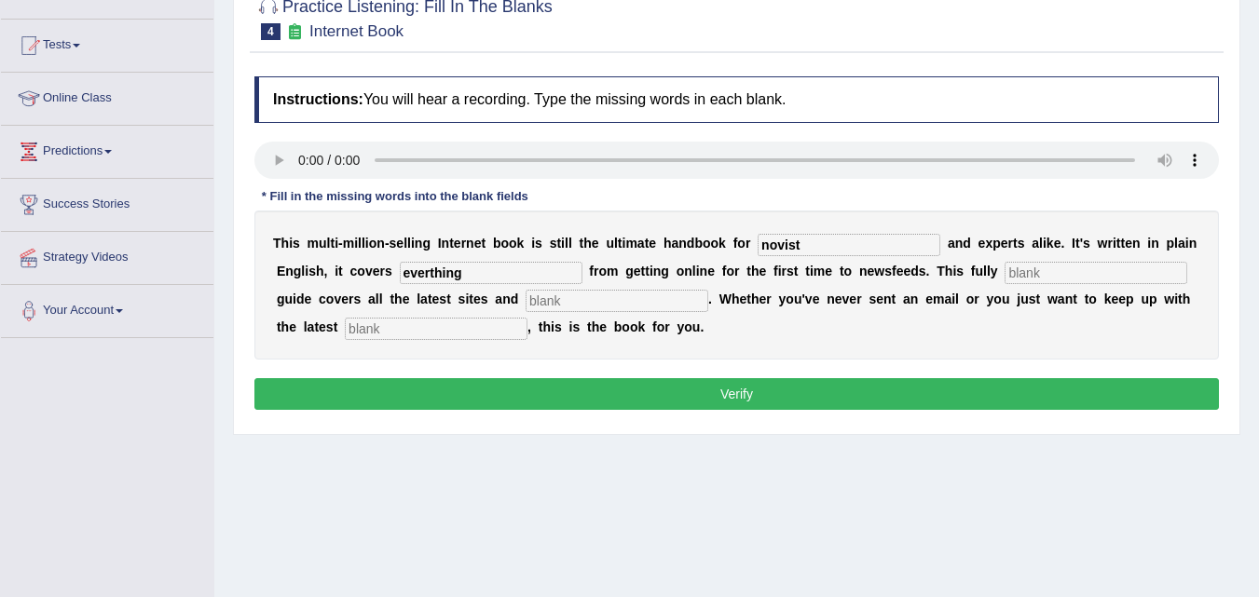
click at [1051, 279] on div "T h i s m u l t i - m i l l i o n - s e l l i n g I n t e r n e t b o o k i s s…" at bounding box center [736, 285] width 964 height 149
click at [1051, 279] on input "text" at bounding box center [1096, 273] width 183 height 22
type input "revised"
click at [643, 303] on input "text" at bounding box center [617, 301] width 183 height 22
click at [509, 335] on input "text" at bounding box center [436, 329] width 183 height 22
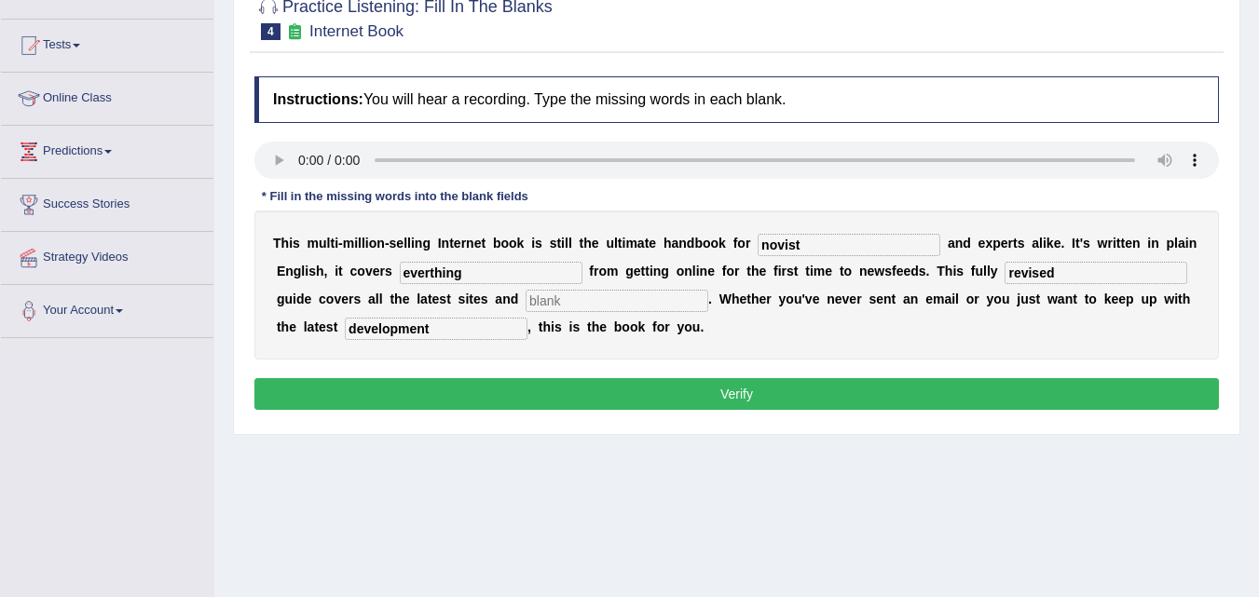
type input "development"
click at [819, 242] on input "novist" at bounding box center [849, 245] width 183 height 22
type input "novalist"
click at [536, 299] on input "text" at bounding box center [617, 301] width 183 height 22
type input "increasing"
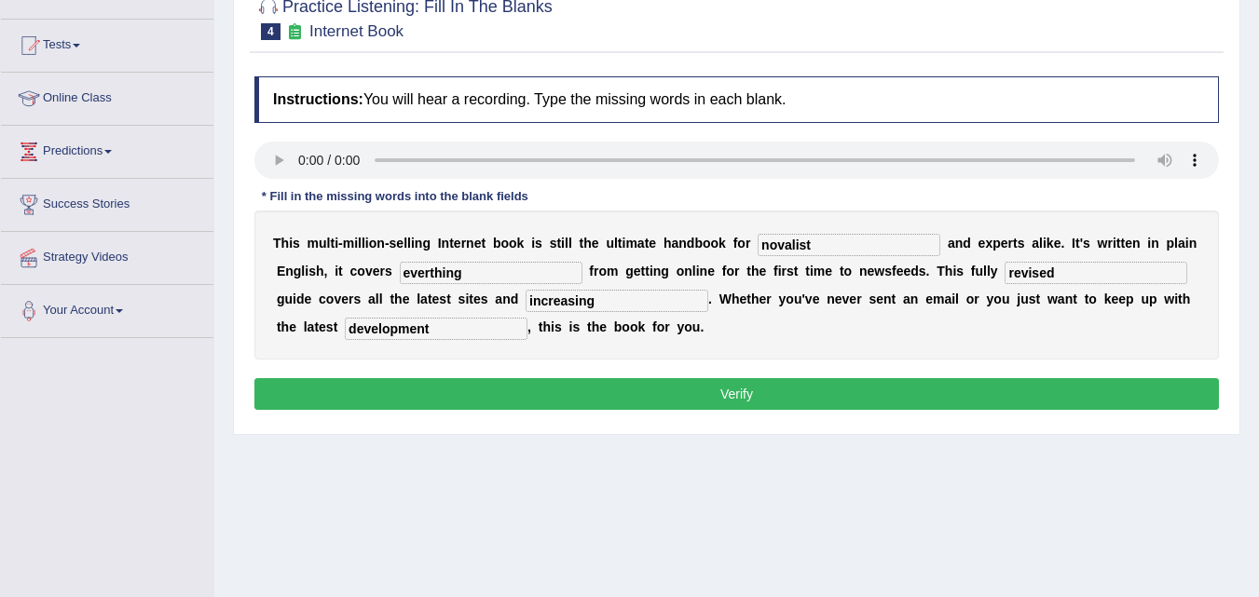
click at [692, 394] on button "Verify" at bounding box center [736, 394] width 964 height 32
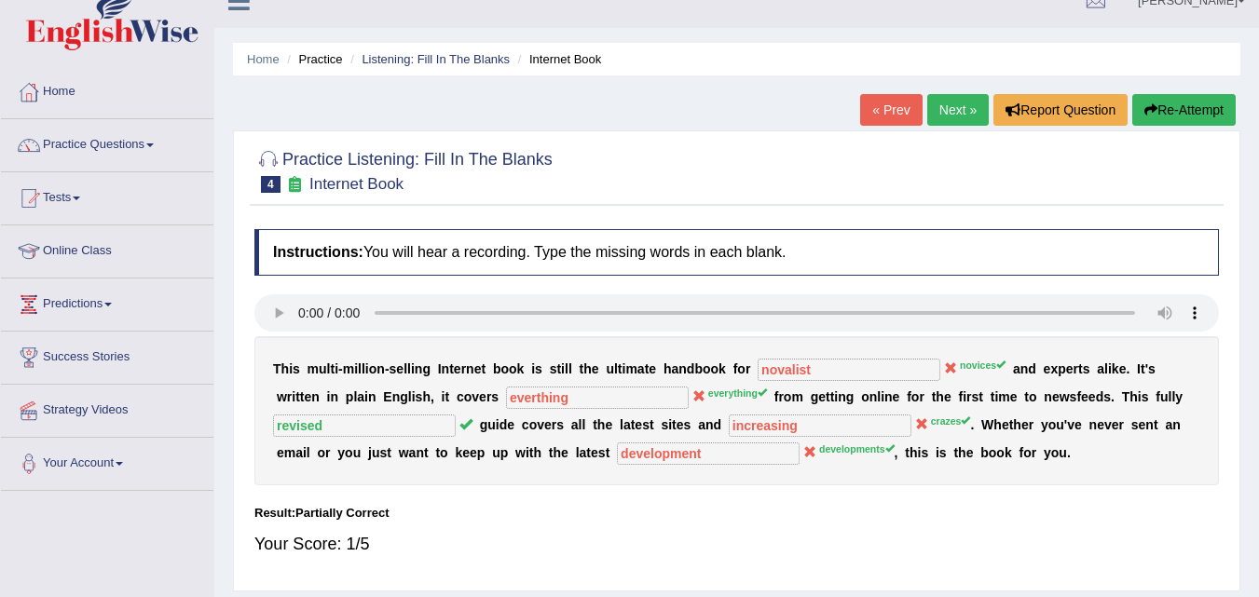
scroll to position [24, 0]
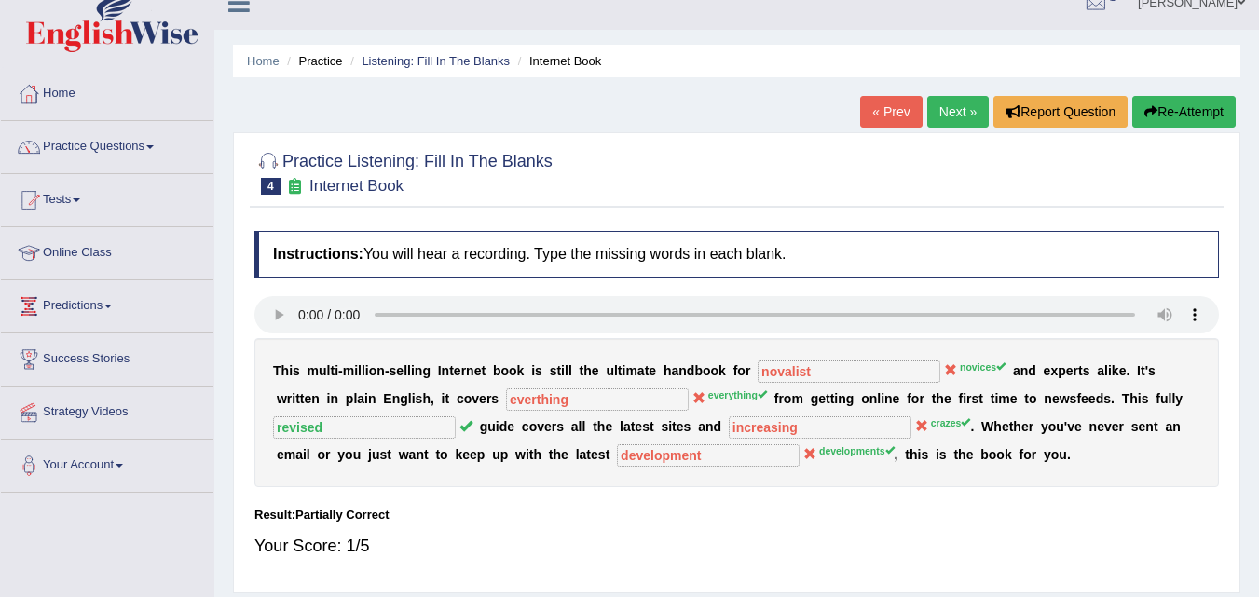
click at [951, 107] on link "Next »" at bounding box center [958, 112] width 62 height 32
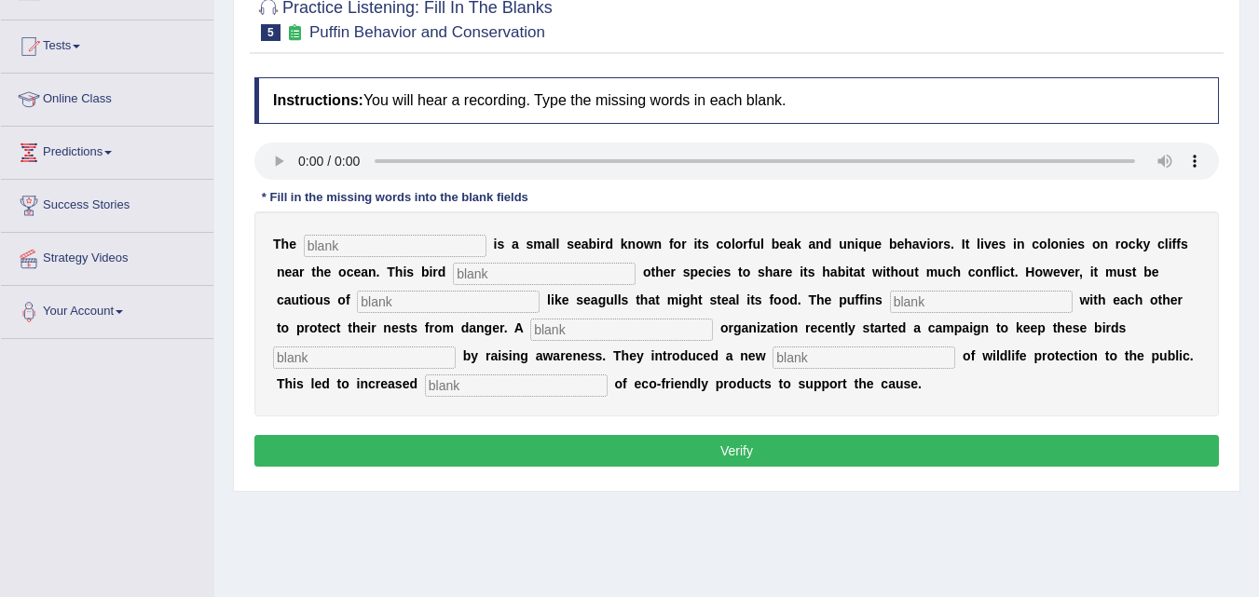
click at [348, 239] on input "text" at bounding box center [395, 246] width 183 height 22
click at [337, 240] on input "text" at bounding box center [395, 246] width 183 height 22
click at [470, 272] on input "text" at bounding box center [544, 274] width 183 height 22
type input "allows"
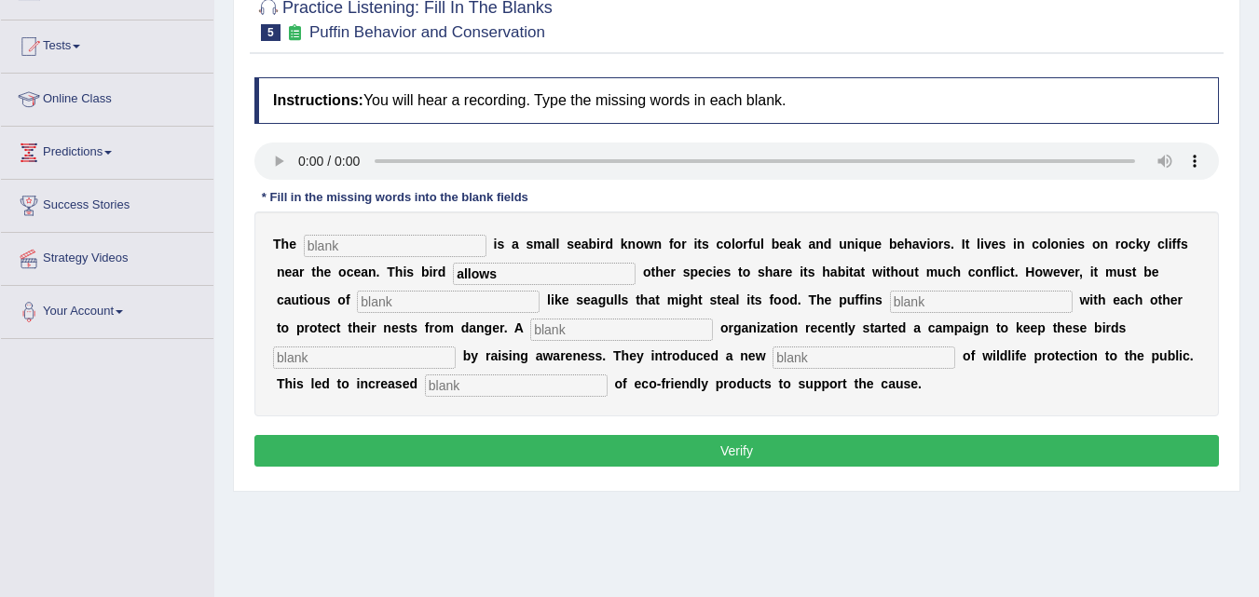
click at [895, 296] on input "text" at bounding box center [981, 302] width 183 height 22
type input "c"
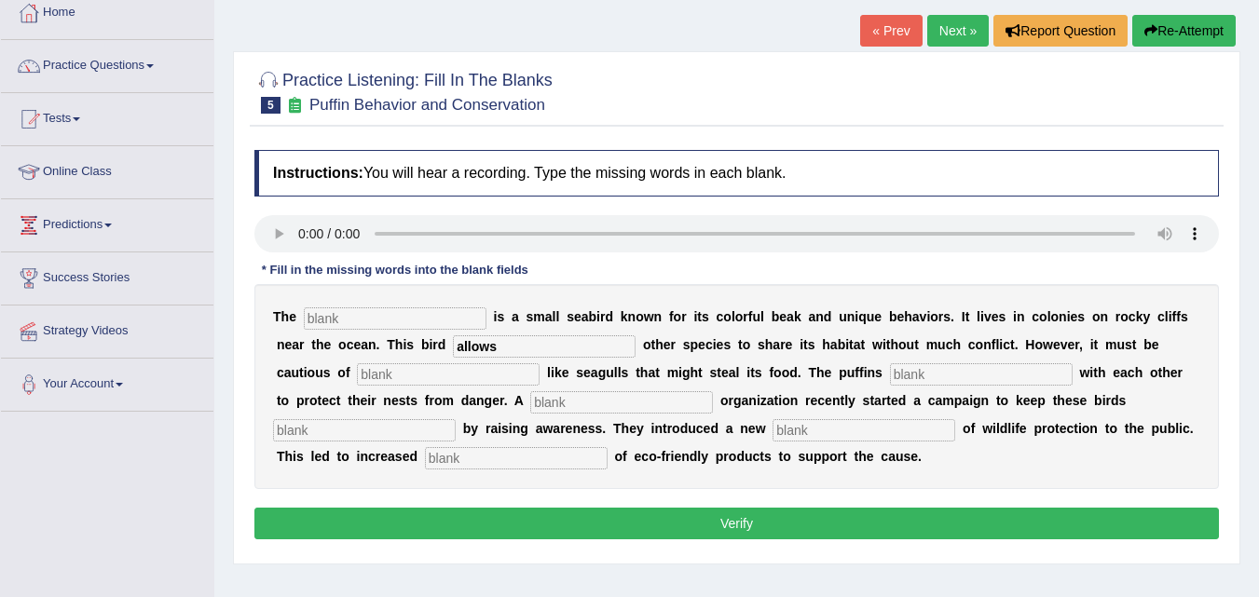
scroll to position [97, 0]
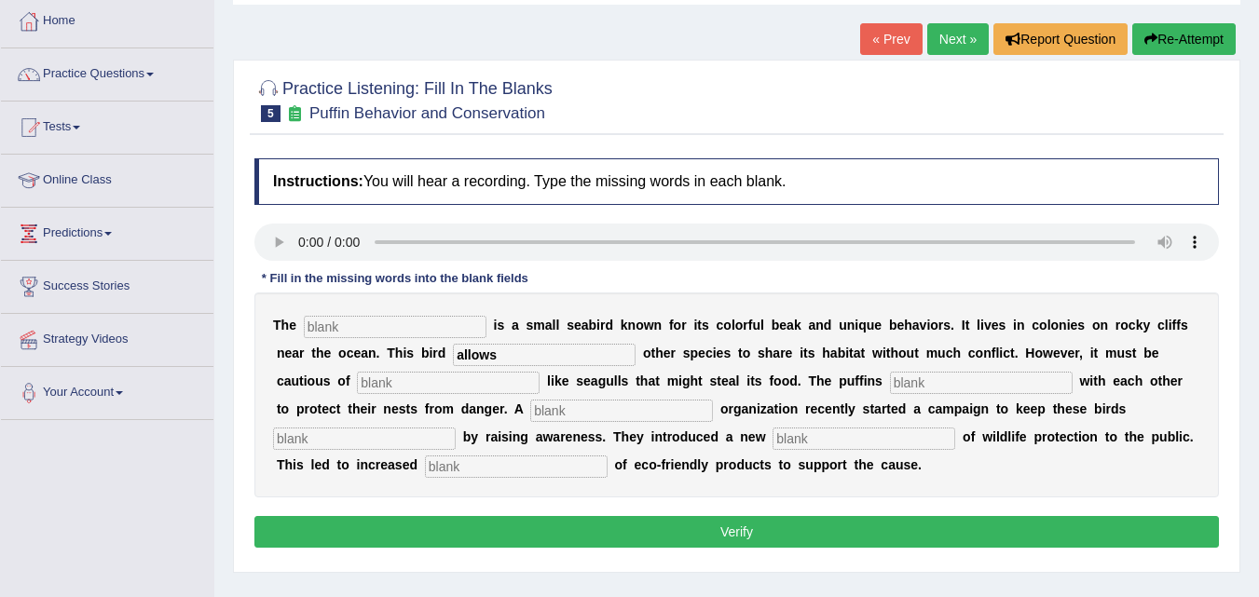
click at [952, 43] on link "Next »" at bounding box center [958, 39] width 62 height 32
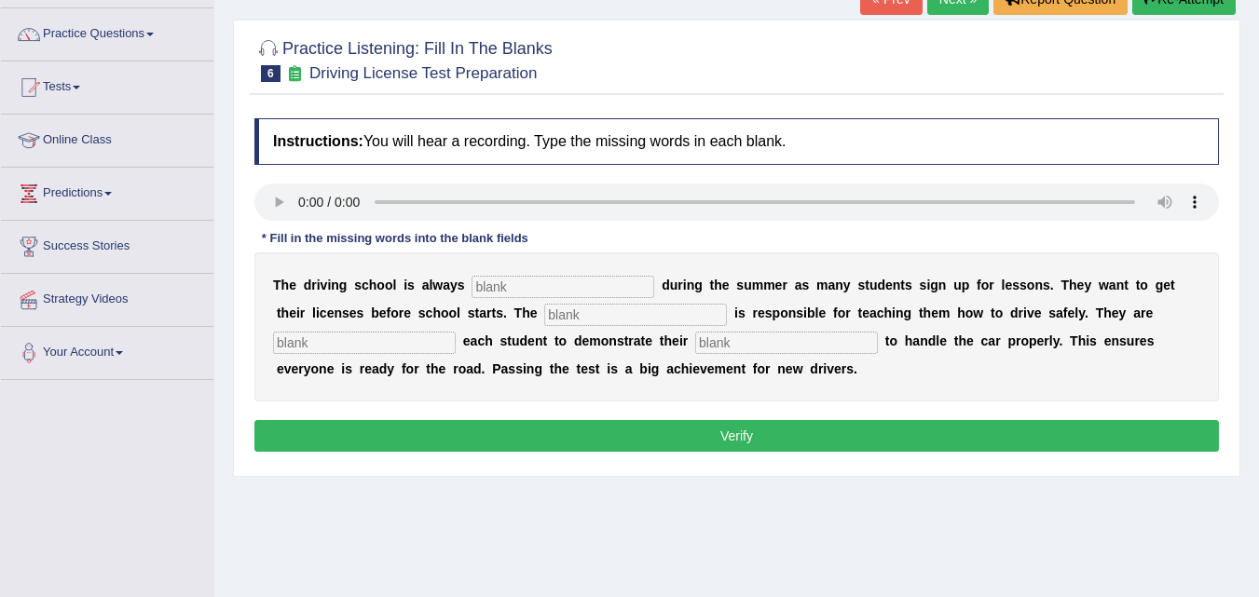
click at [520, 283] on input "text" at bounding box center [563, 287] width 183 height 22
type input "n"
type input "busy"
click at [573, 312] on input "text" at bounding box center [635, 315] width 183 height 22
type input "instuctor"
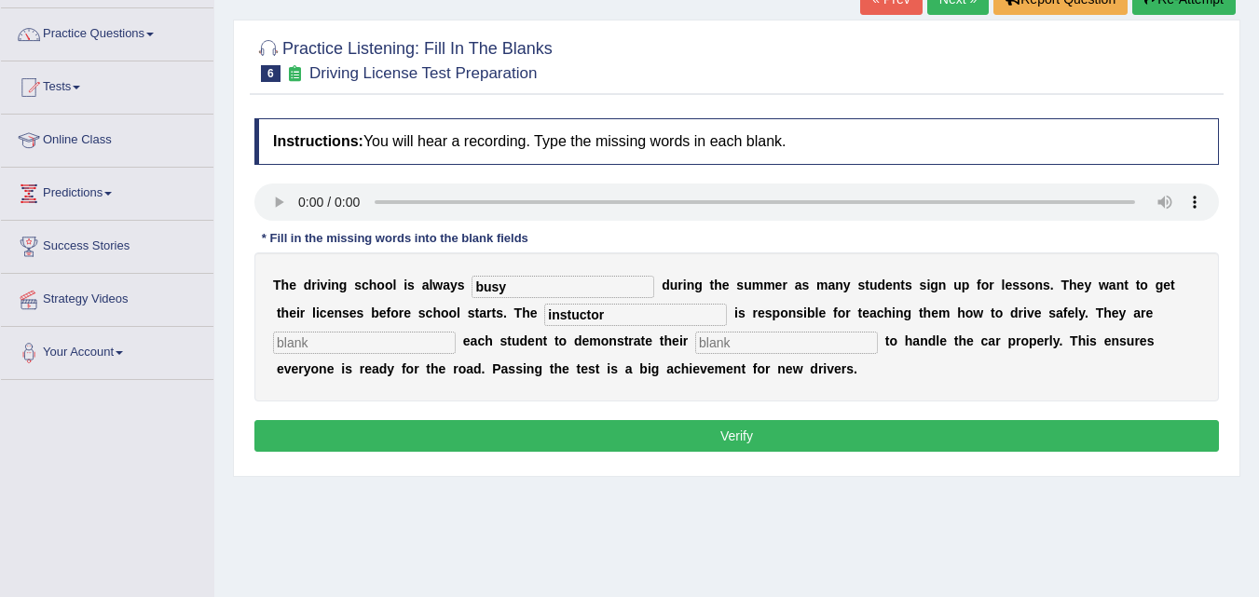
click at [406, 336] on input "text" at bounding box center [364, 343] width 183 height 22
type input "demostrate"
click at [608, 316] on input "instuctor" at bounding box center [635, 315] width 183 height 22
type input "instructor"
click at [402, 341] on input "demostrate" at bounding box center [364, 343] width 183 height 22
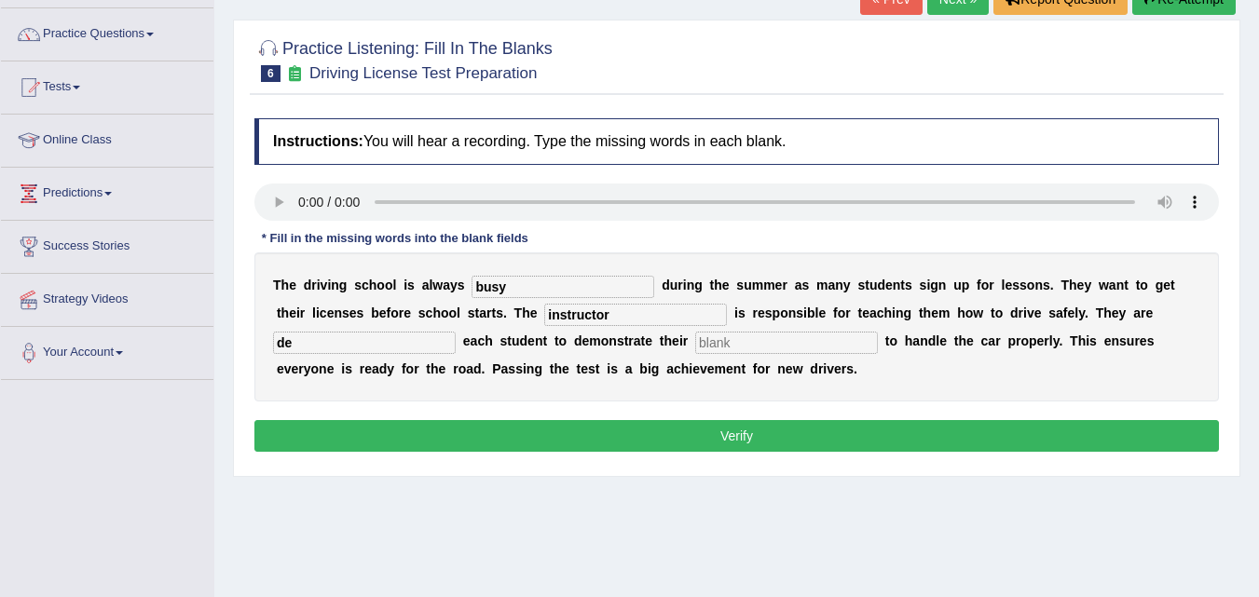
type input "d"
type input "recurring"
click at [736, 337] on input "text" at bounding box center [786, 343] width 183 height 22
type input "abilities"
click at [785, 431] on button "Verify" at bounding box center [736, 436] width 964 height 32
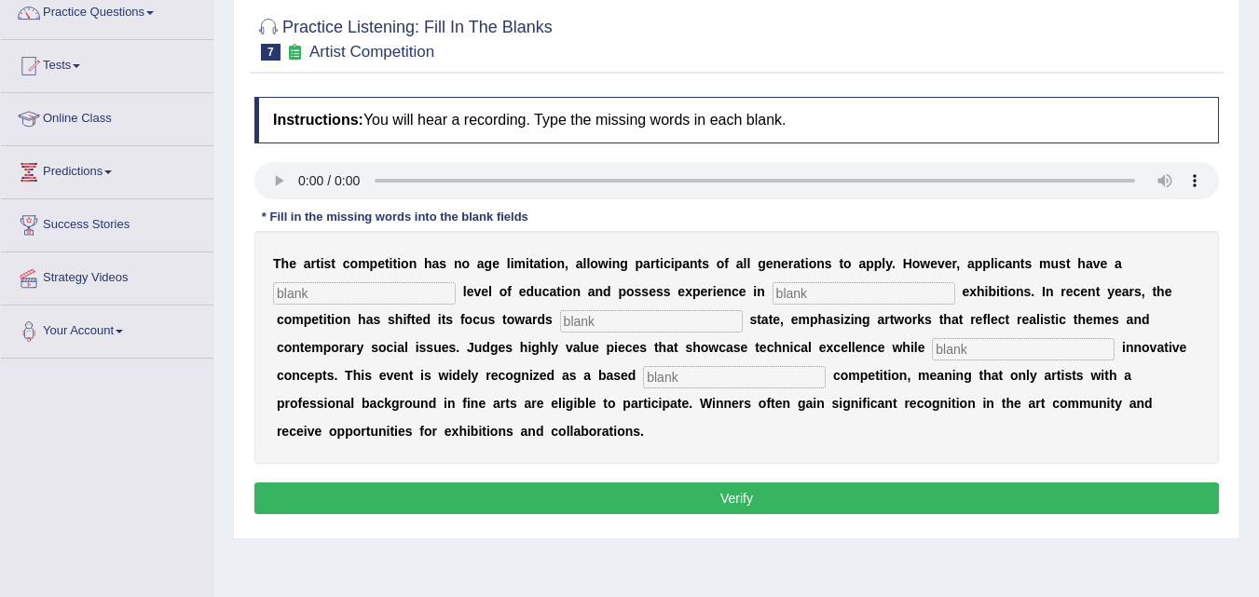
click at [322, 302] on input "text" at bounding box center [364, 293] width 183 height 22
type input "gra"
click at [791, 294] on input "text" at bounding box center [864, 293] width 183 height 22
type input "scure"
click at [709, 322] on input "text" at bounding box center [651, 321] width 183 height 22
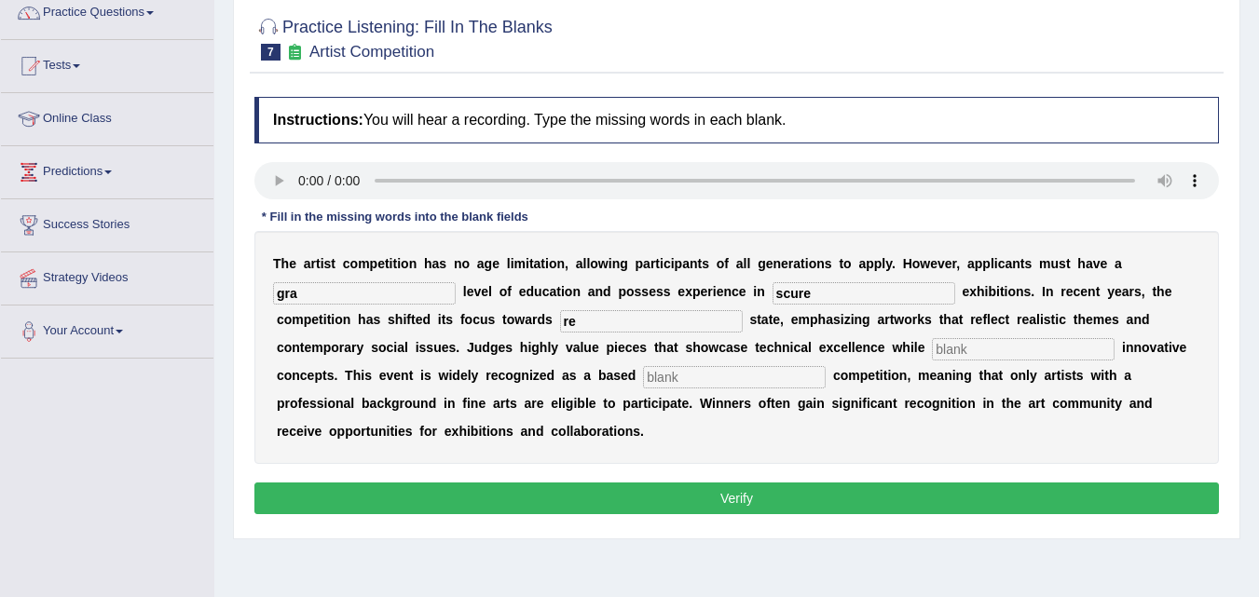
type input "re"
click at [1012, 346] on input "text" at bounding box center [1023, 349] width 183 height 22
type input "e"
type input "x"
type input "co"
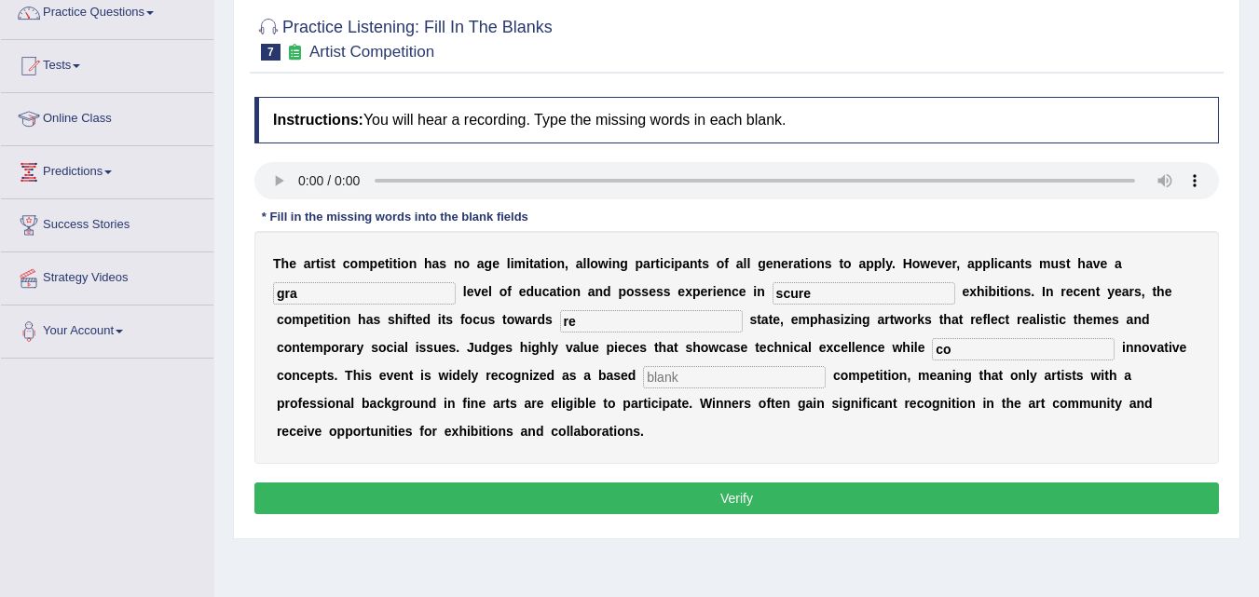
click at [781, 377] on input "text" at bounding box center [734, 377] width 183 height 22
type input "p"
click at [355, 293] on input "gra" at bounding box center [364, 293] width 183 height 22
type input "graduates"
click at [835, 290] on input "scure" at bounding box center [864, 293] width 183 height 22
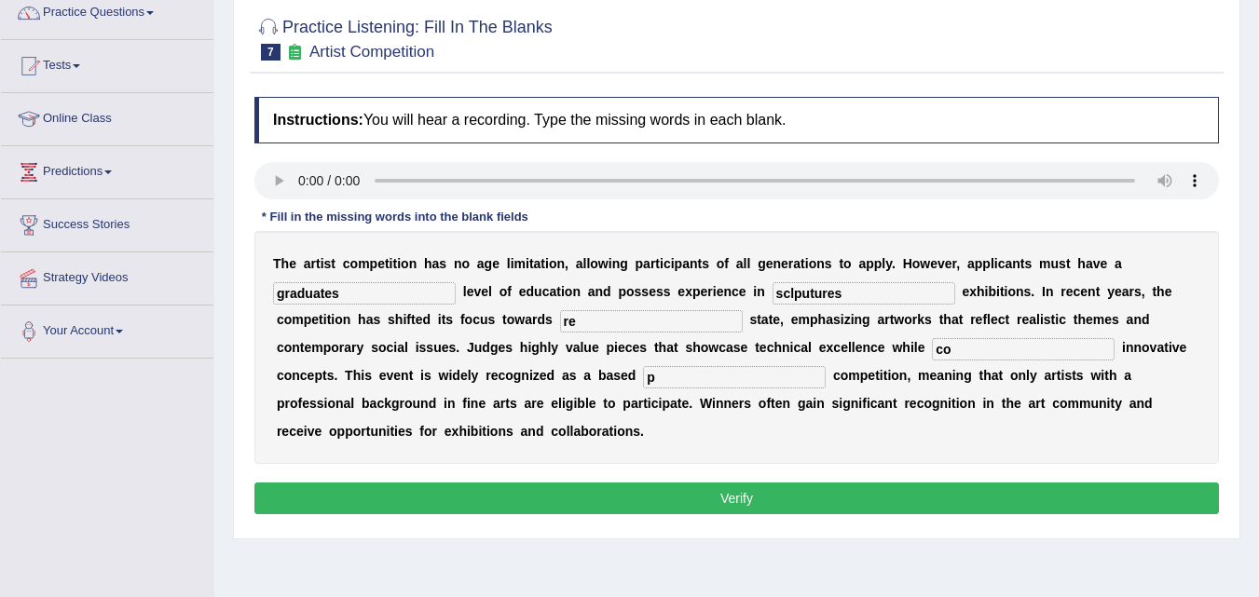
type input "sclputures"
click at [694, 321] on input "re" at bounding box center [651, 321] width 183 height 22
type input "real"
click at [975, 352] on input "co" at bounding box center [1023, 349] width 183 height 22
click at [873, 499] on button "Verify" at bounding box center [736, 499] width 964 height 32
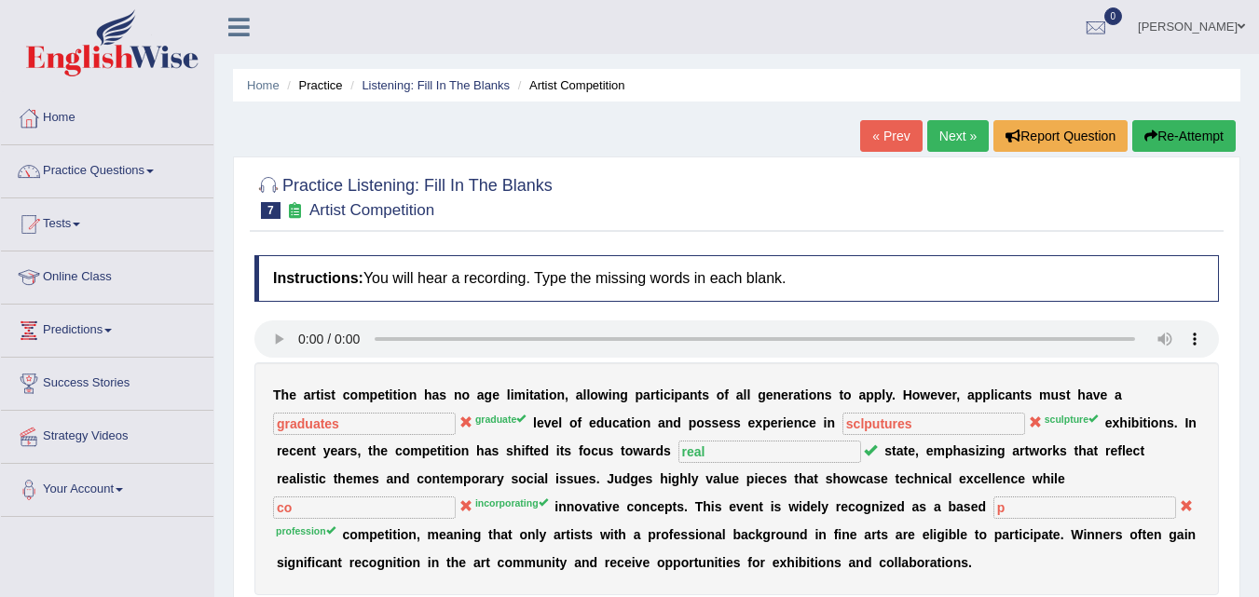
click at [943, 144] on link "Next »" at bounding box center [958, 136] width 62 height 32
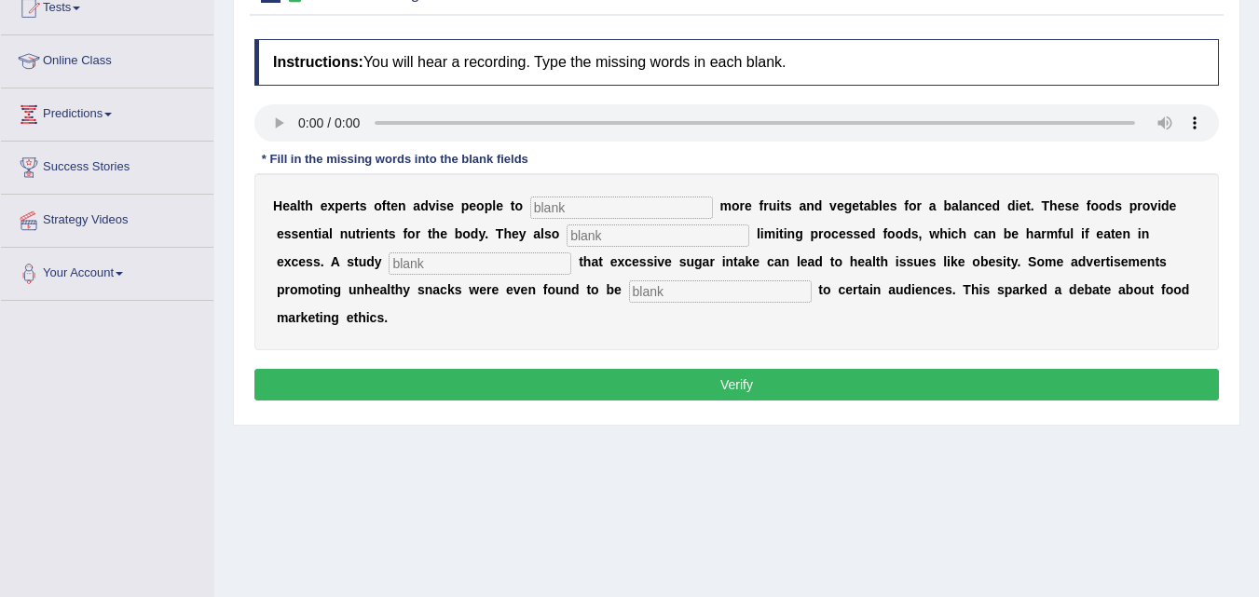
click at [554, 212] on input "text" at bounding box center [621, 208] width 183 height 22
type input "consume"
click at [613, 236] on input "text" at bounding box center [658, 236] width 183 height 22
type input "recommed"
click at [550, 260] on input "text" at bounding box center [480, 264] width 183 height 22
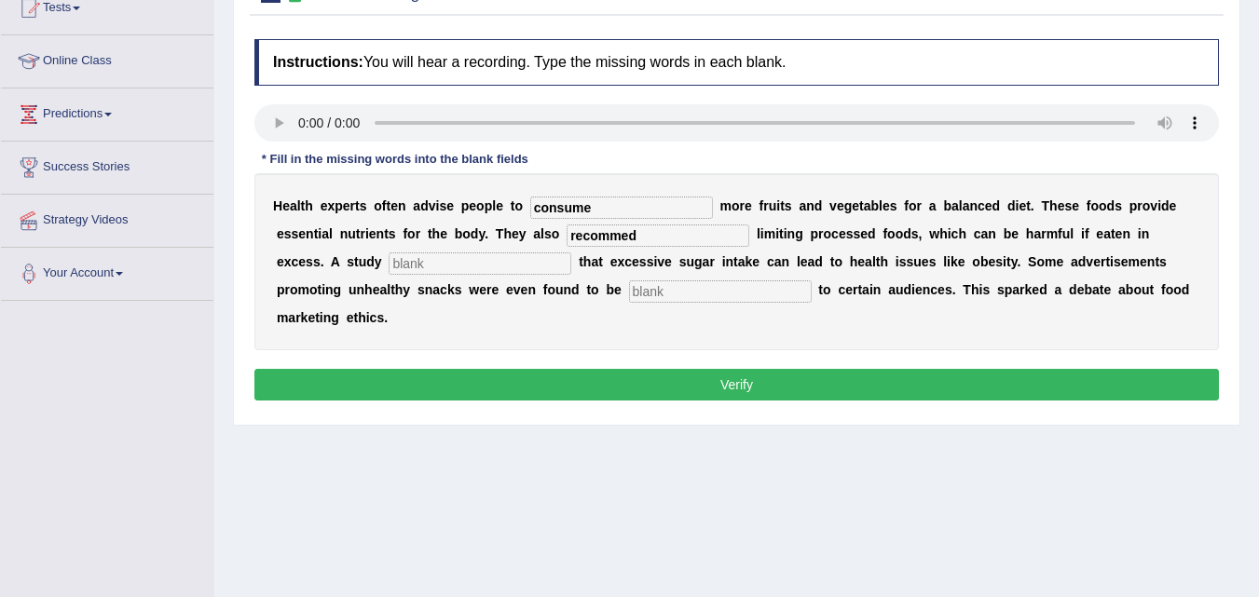
click at [550, 260] on input "text" at bounding box center [480, 264] width 183 height 22
type input "d"
click at [677, 287] on input "text" at bounding box center [720, 291] width 183 height 22
type input "fancive"
click at [513, 271] on input "d" at bounding box center [480, 264] width 183 height 22
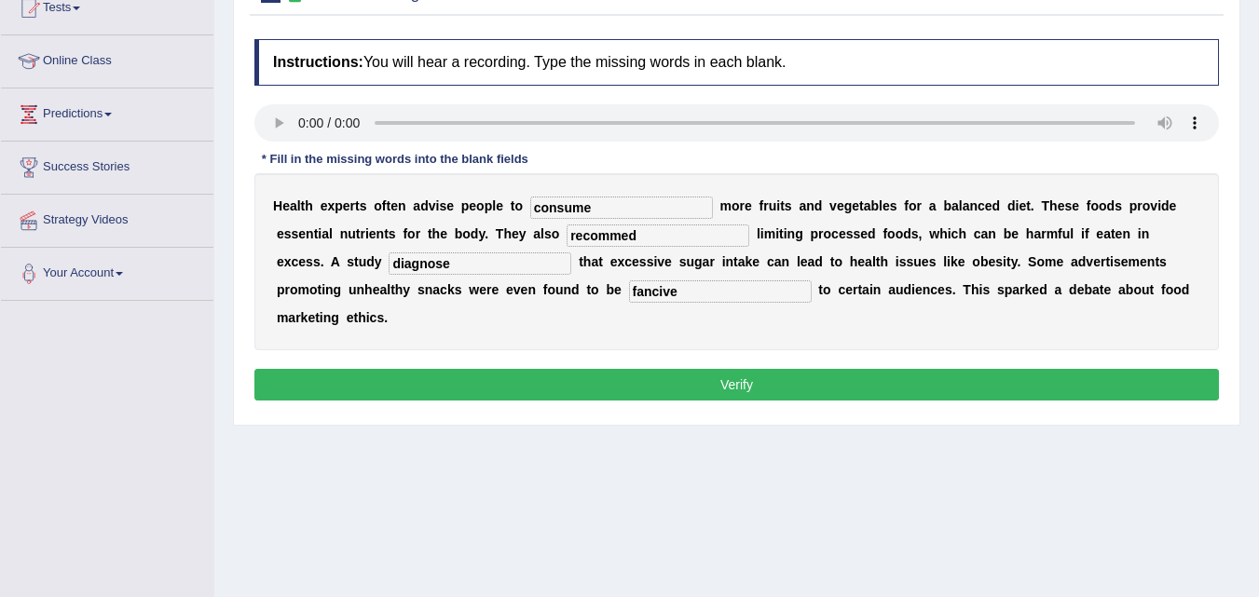
type input "diagnose"
click at [629, 380] on button "Verify" at bounding box center [736, 385] width 964 height 32
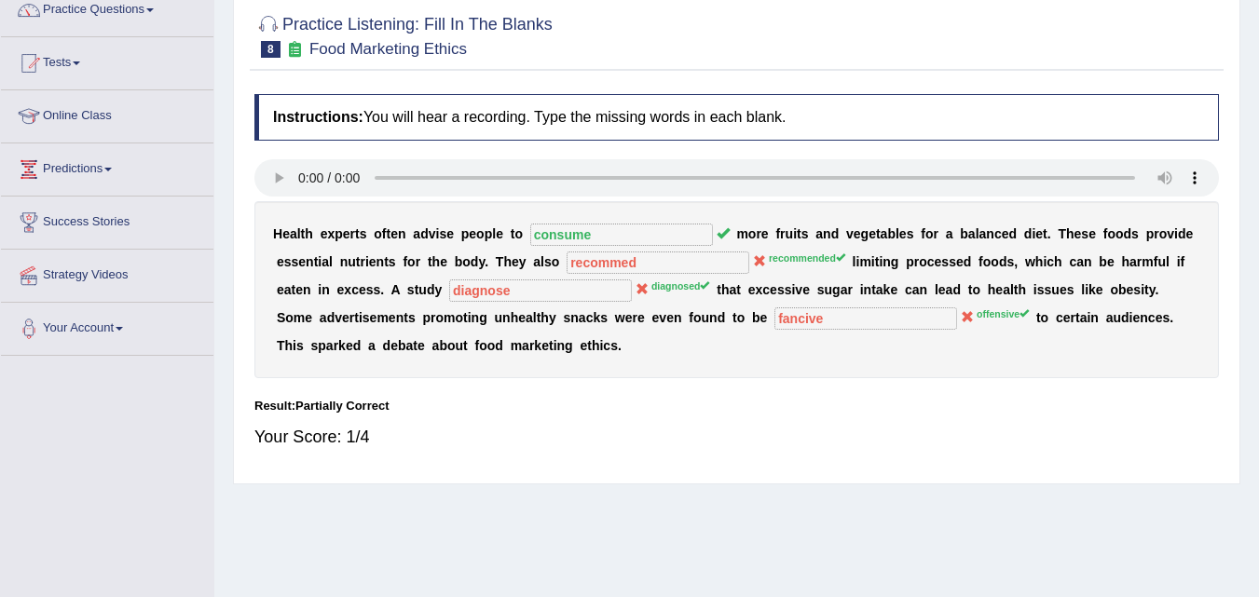
scroll to position [121, 0]
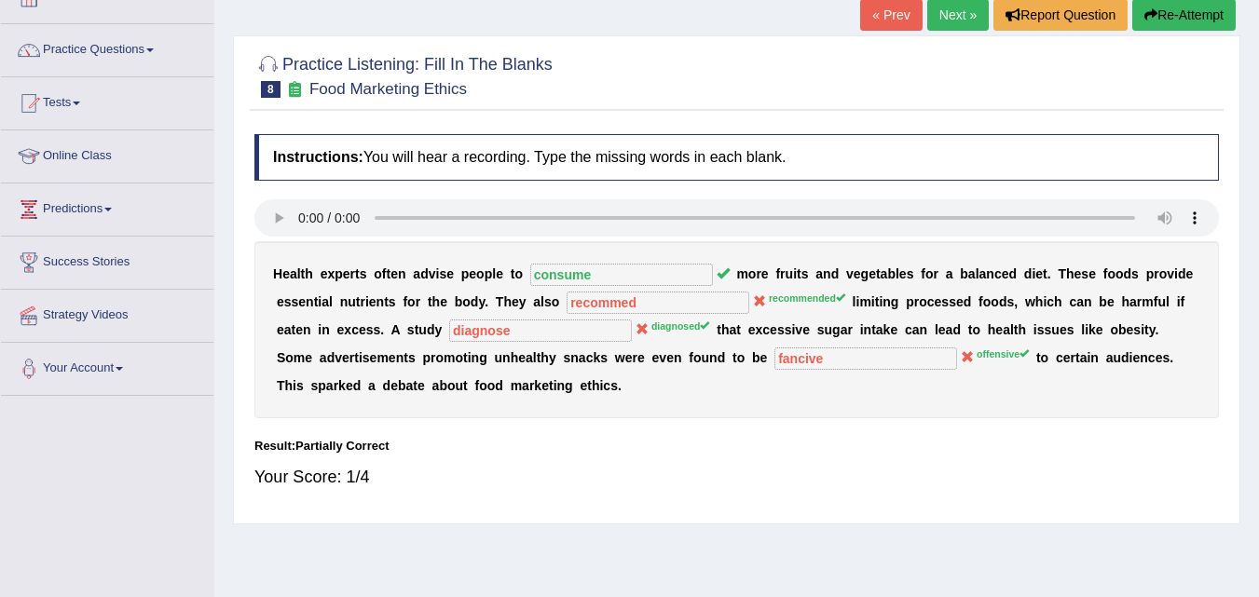
click at [941, 18] on link "Next »" at bounding box center [958, 15] width 62 height 32
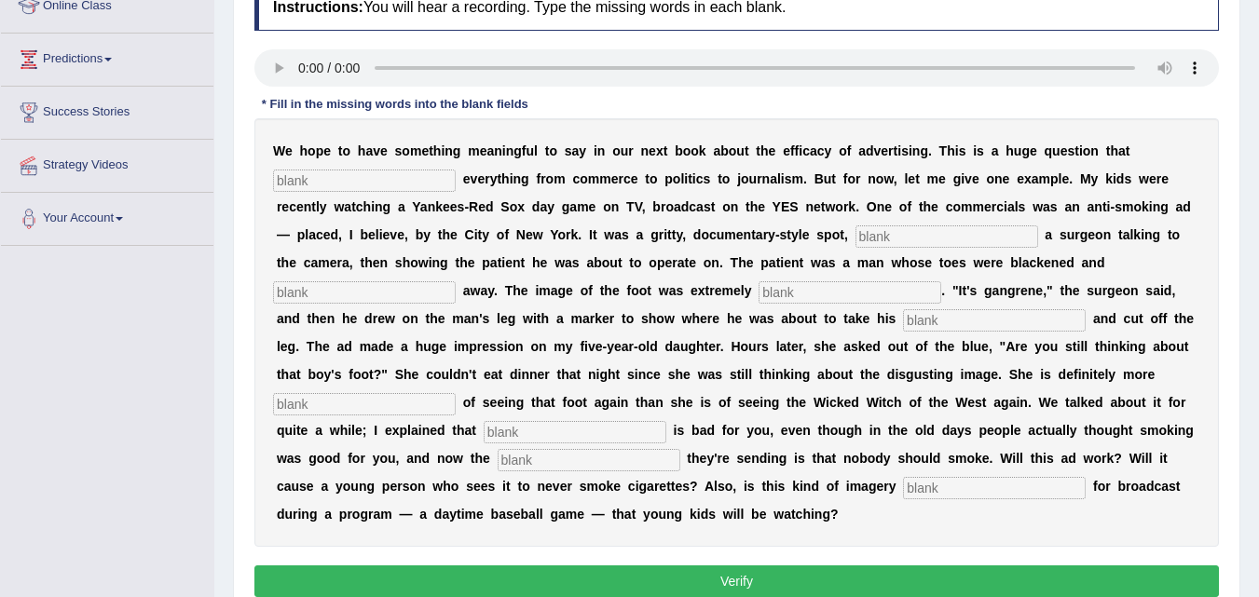
click at [343, 183] on input "text" at bounding box center [364, 181] width 183 height 22
type input "impact"
click at [920, 227] on input "text" at bounding box center [946, 237] width 183 height 22
type input "featuring"
click at [372, 290] on input "text" at bounding box center [364, 292] width 183 height 22
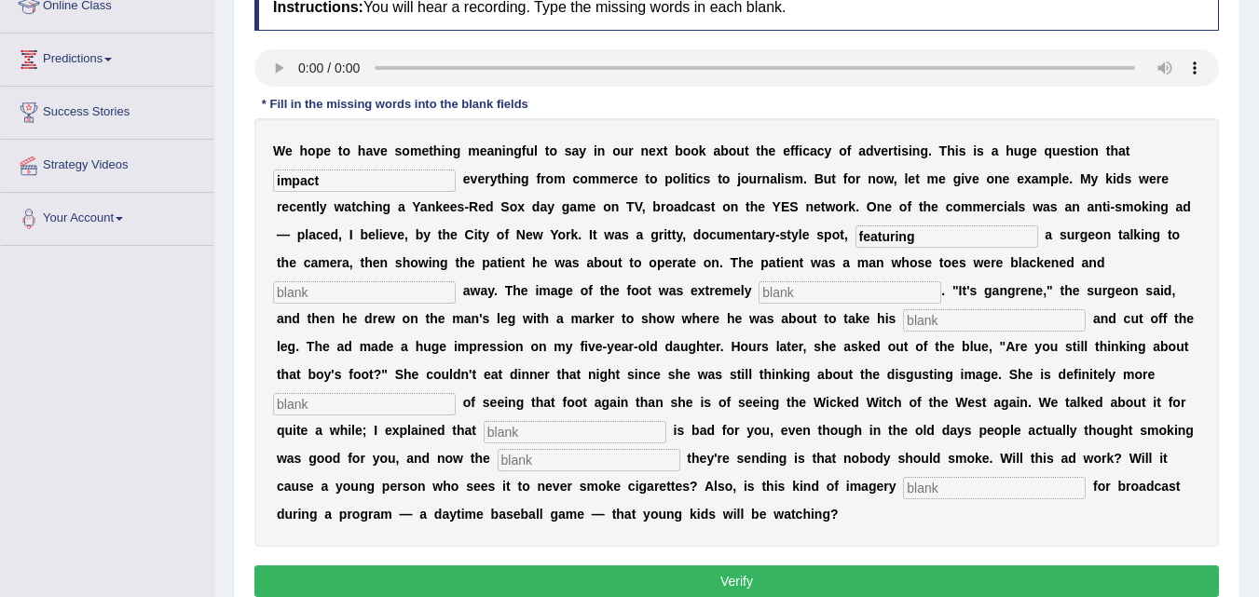
click at [791, 289] on input "text" at bounding box center [850, 292] width 183 height 22
type input "discutinh"
click at [989, 326] on input "text" at bounding box center [994, 320] width 183 height 22
click at [415, 403] on input "text" at bounding box center [364, 404] width 183 height 22
type input "sacred"
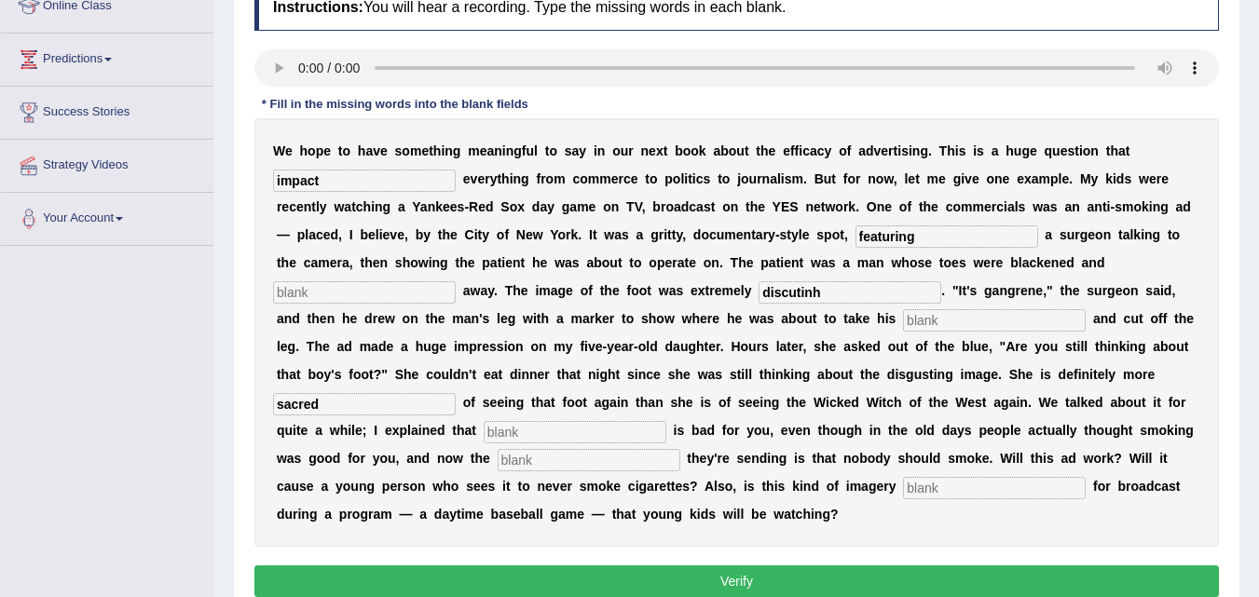
click at [600, 433] on input "text" at bounding box center [575, 432] width 183 height 22
type input "sm"
click at [938, 487] on input "text" at bounding box center [994, 488] width 183 height 22
type input "appropraite"
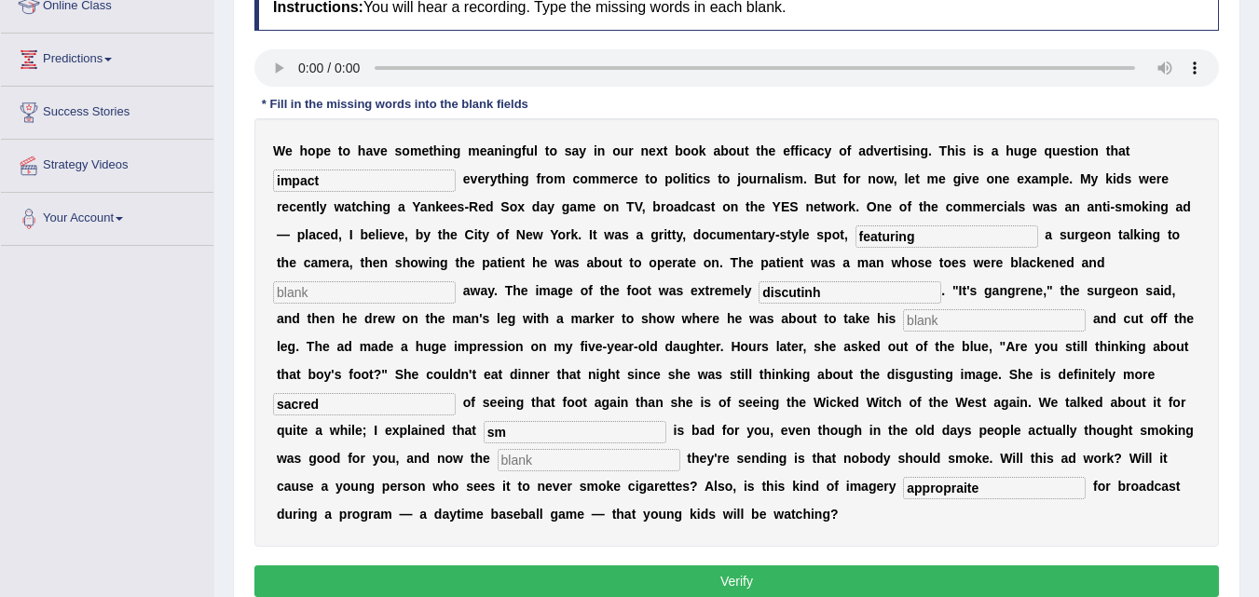
click at [581, 436] on input "sm" at bounding box center [575, 432] width 183 height 22
type input "smoking"
click at [826, 286] on input "discutinh" at bounding box center [850, 292] width 183 height 22
type input "disgusting"
click at [377, 301] on input "text" at bounding box center [364, 292] width 183 height 22
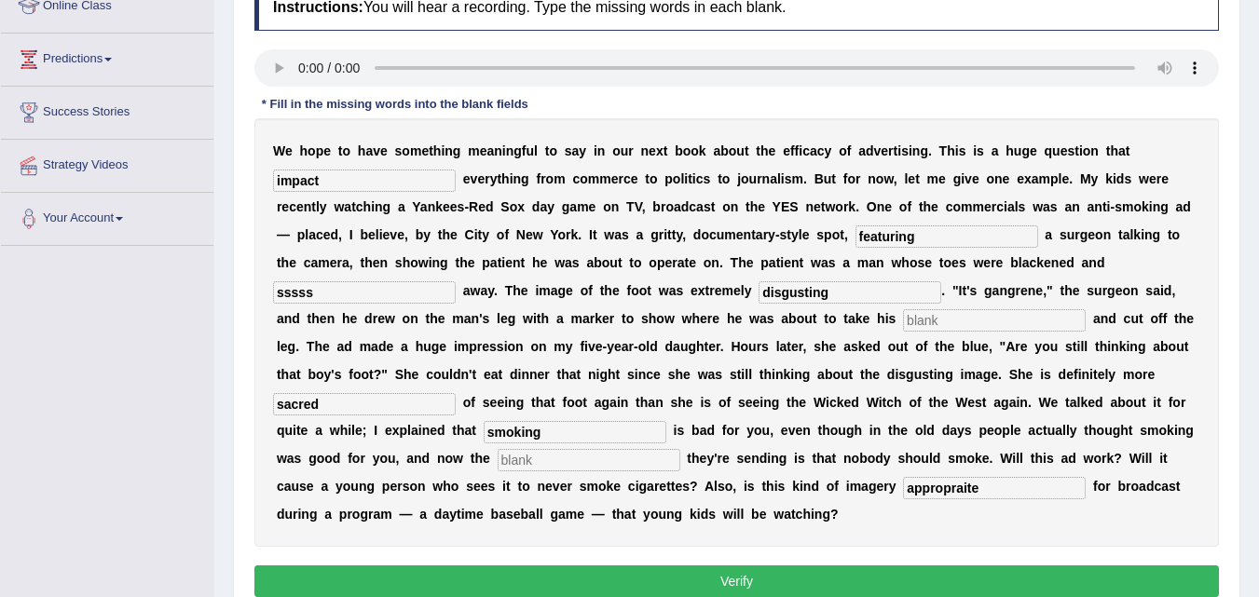
type input "sssss"
click at [932, 320] on input "text" at bounding box center [994, 320] width 183 height 22
type input "dd"
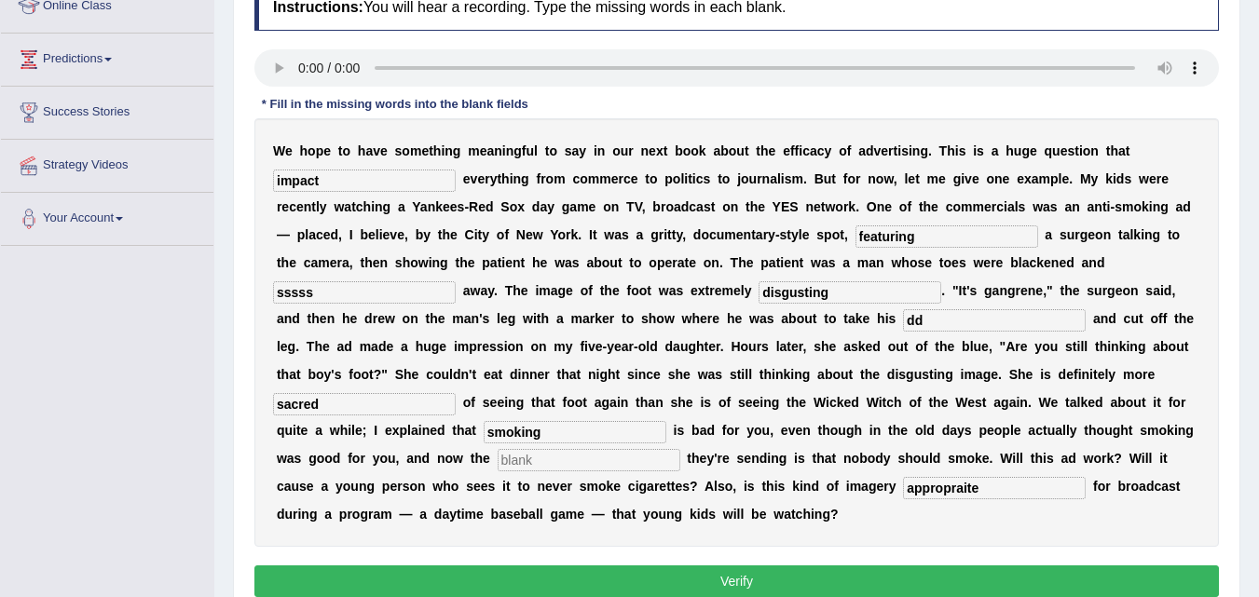
click at [647, 463] on input "text" at bounding box center [589, 460] width 183 height 22
type input "dd"
click at [680, 573] on button "Verify" at bounding box center [736, 582] width 964 height 32
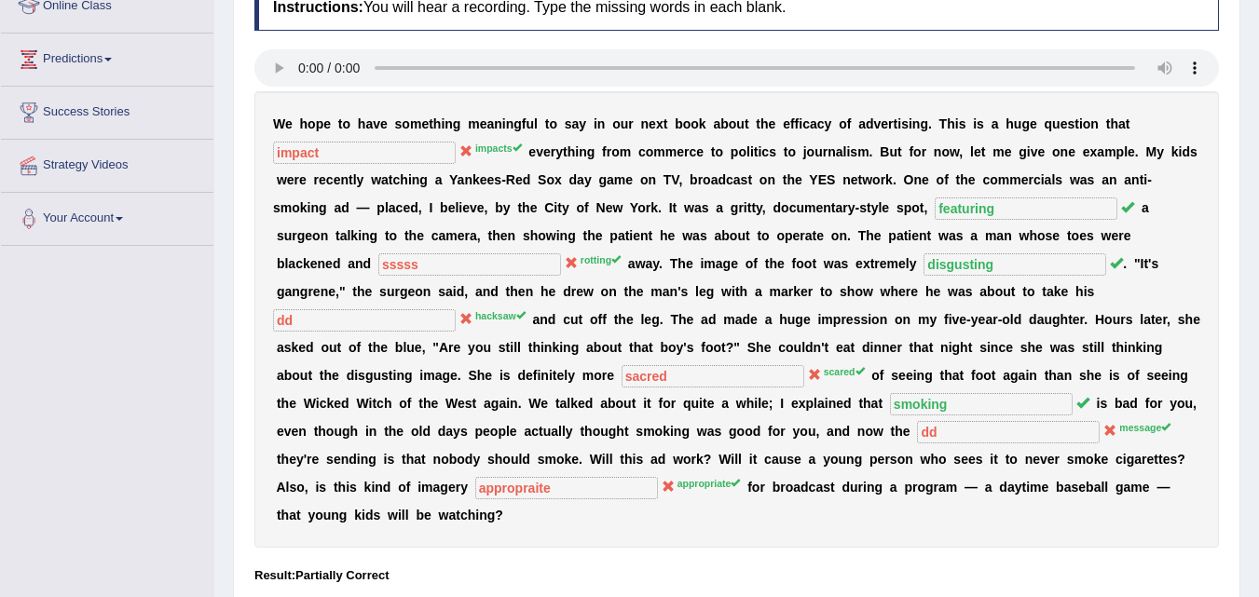
scroll to position [108, 0]
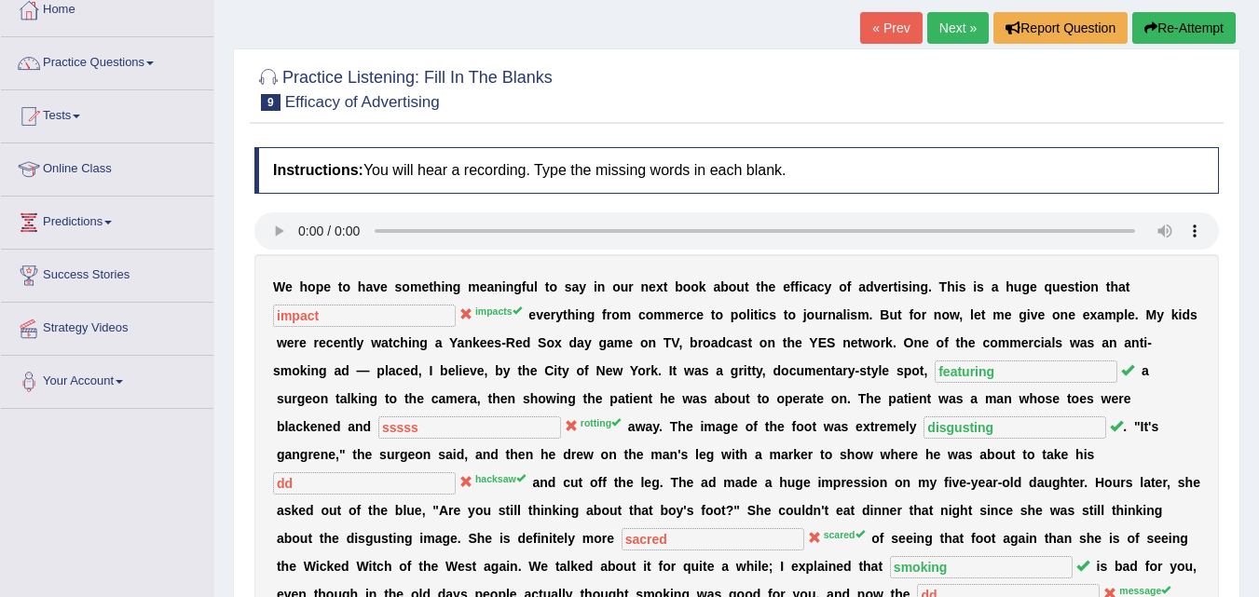
click at [954, 20] on link "Next »" at bounding box center [958, 28] width 62 height 32
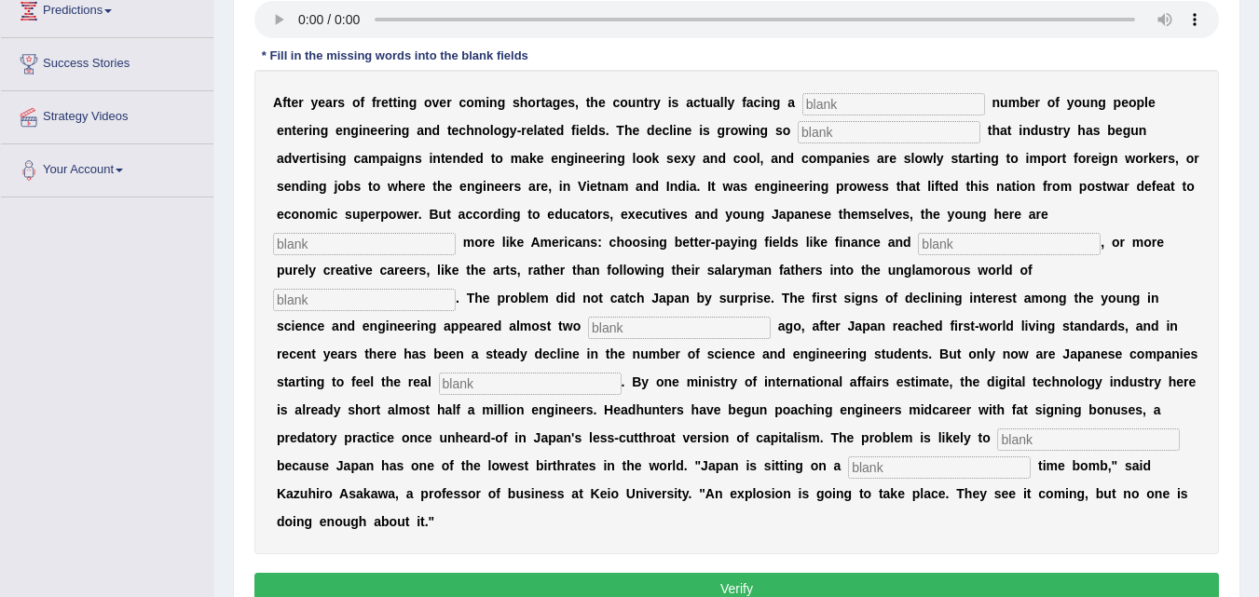
click at [858, 115] on input "text" at bounding box center [893, 104] width 183 height 22
click at [838, 133] on input "text" at bounding box center [889, 132] width 183 height 22
type input "drastic"
click at [413, 248] on input "text" at bounding box center [364, 244] width 183 height 22
type input "behaving"
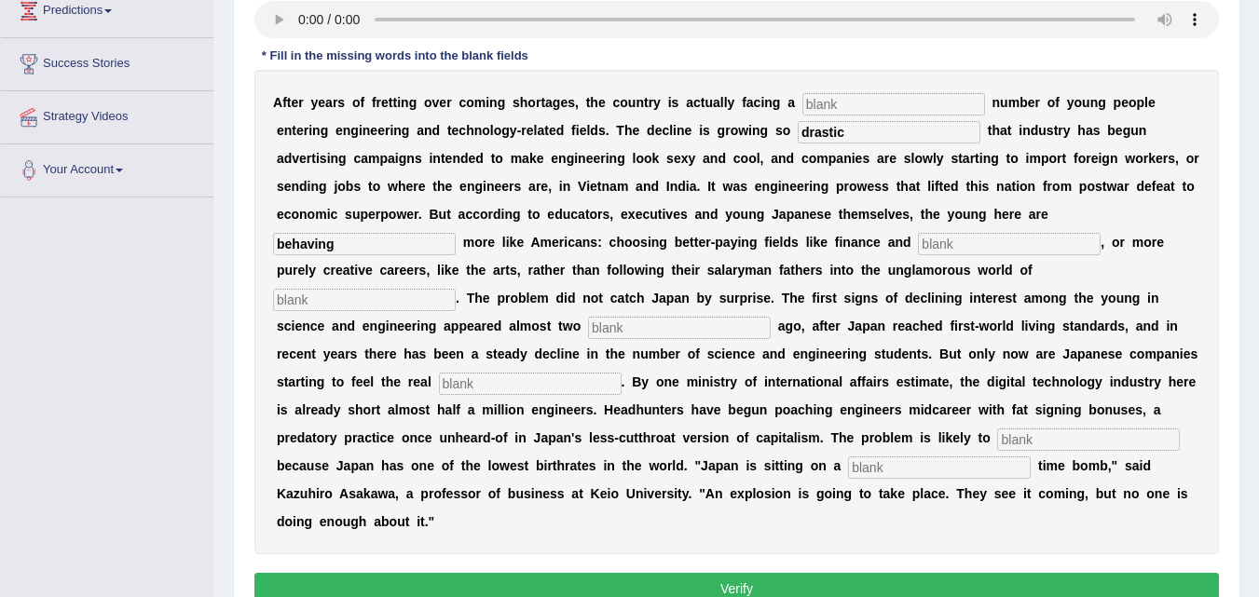
click at [964, 240] on input "text" at bounding box center [1009, 244] width 183 height 22
type input "medicines"
click at [378, 311] on div "A f t e r y e a r s o f f r e t t i n g o v e r c o m i n g s h o r t a g e s ,…" at bounding box center [736, 312] width 964 height 485
click at [385, 297] on input "text" at bounding box center [364, 300] width 183 height 22
type input "manu"
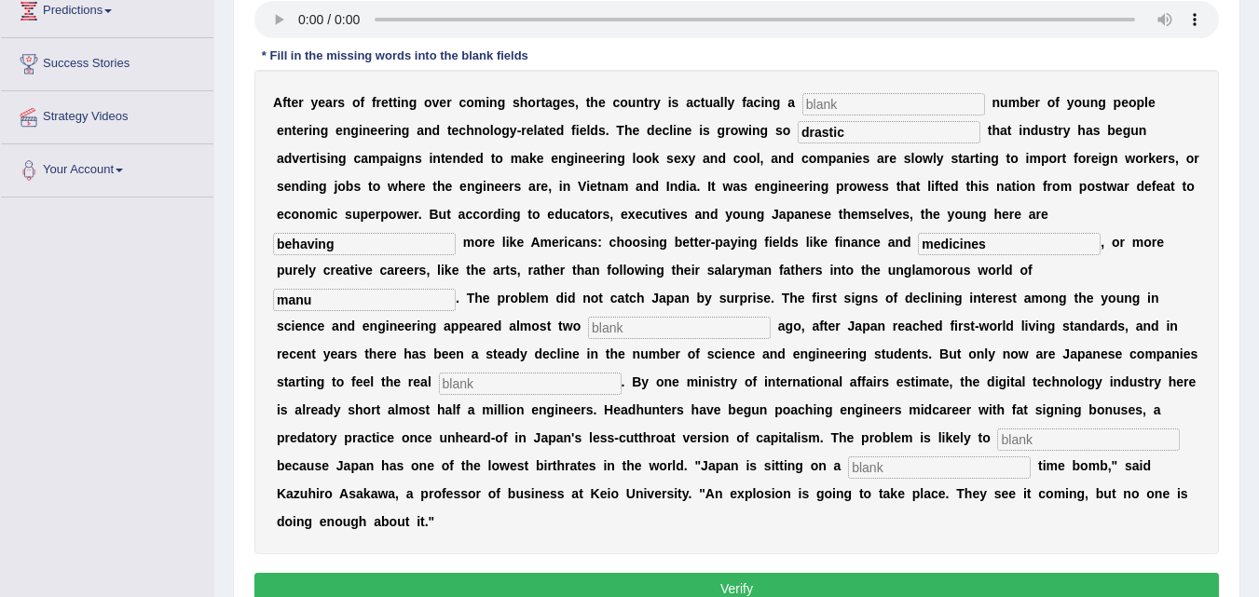
click at [663, 330] on input "text" at bounding box center [679, 328] width 183 height 22
type input "decades"
click at [551, 377] on input "text" at bounding box center [530, 384] width 183 height 22
click at [1038, 441] on input "text" at bounding box center [1088, 440] width 183 height 22
type input "worst"
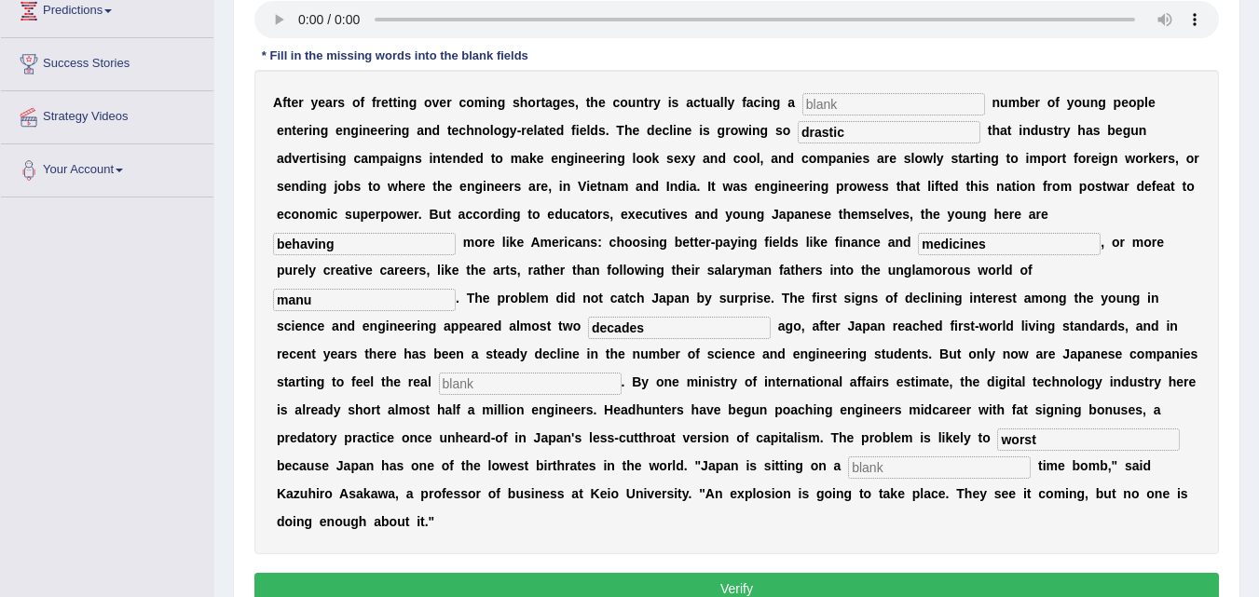
click at [968, 473] on input "text" at bounding box center [939, 468] width 183 height 22
type input "demographic"
click at [562, 377] on input "text" at bounding box center [530, 384] width 183 height 22
type input "ss"
click at [838, 101] on input "text" at bounding box center [893, 104] width 183 height 22
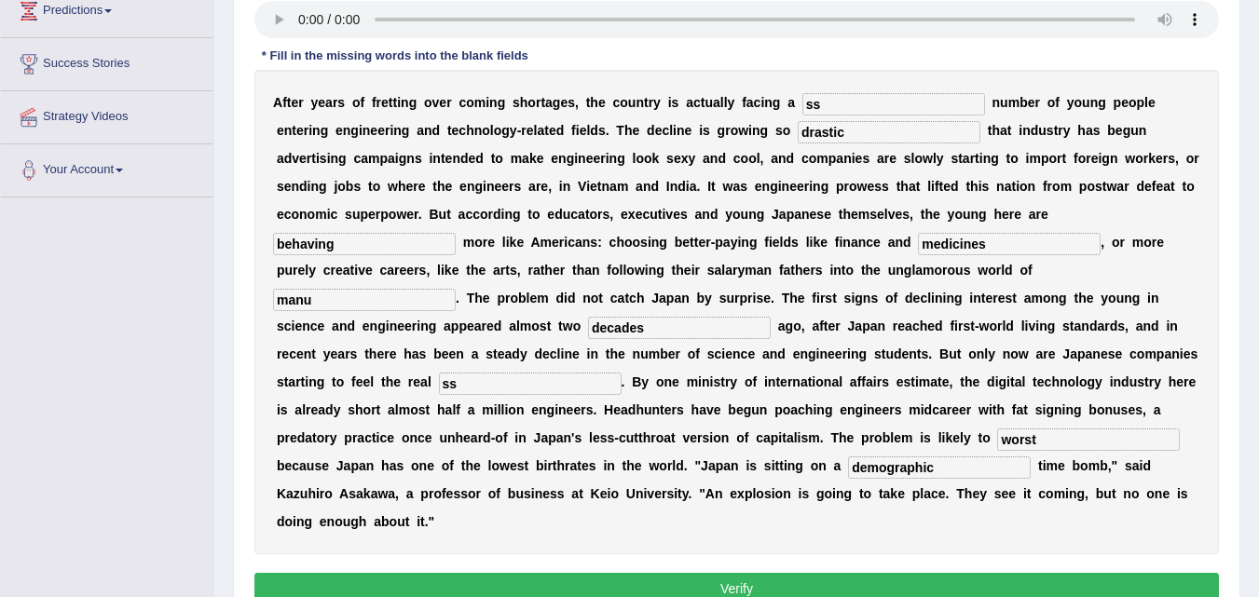
type input "ss"
click at [825, 579] on button "Verify" at bounding box center [736, 589] width 964 height 32
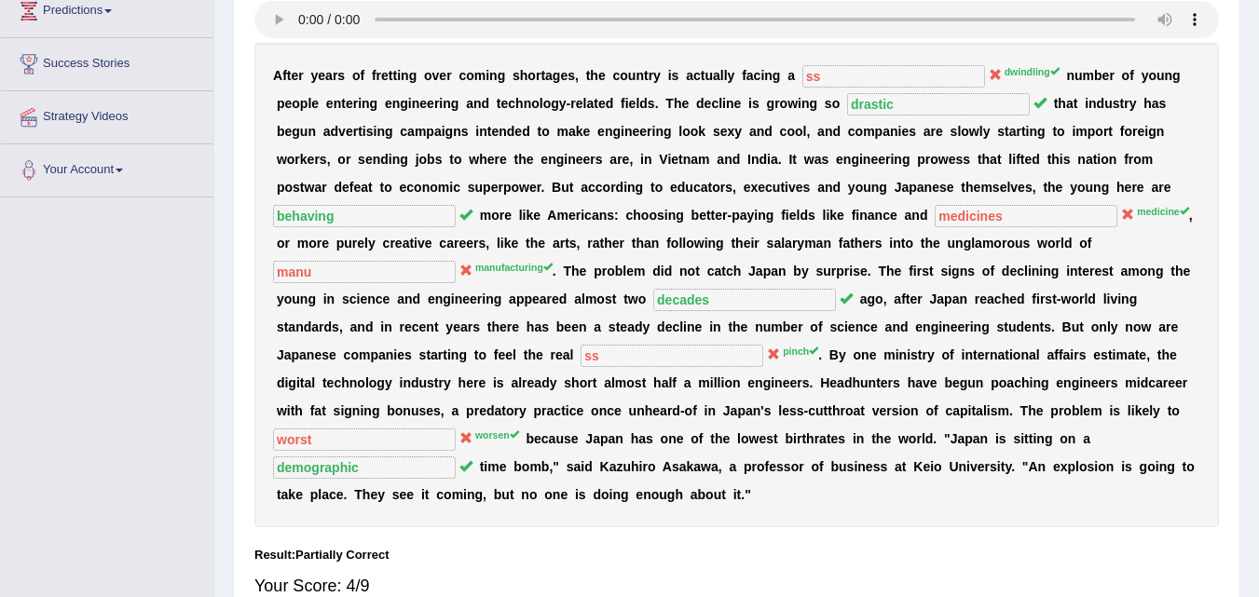
drag, startPoint x: 1253, startPoint y: 450, endPoint x: 1240, endPoint y: 334, distance: 117.2
click at [1240, 334] on div "Home Practice Listening: Fill In The Blanks Kazuhiro « Prev Next » Report Quest…" at bounding box center [736, 163] width 1045 height 967
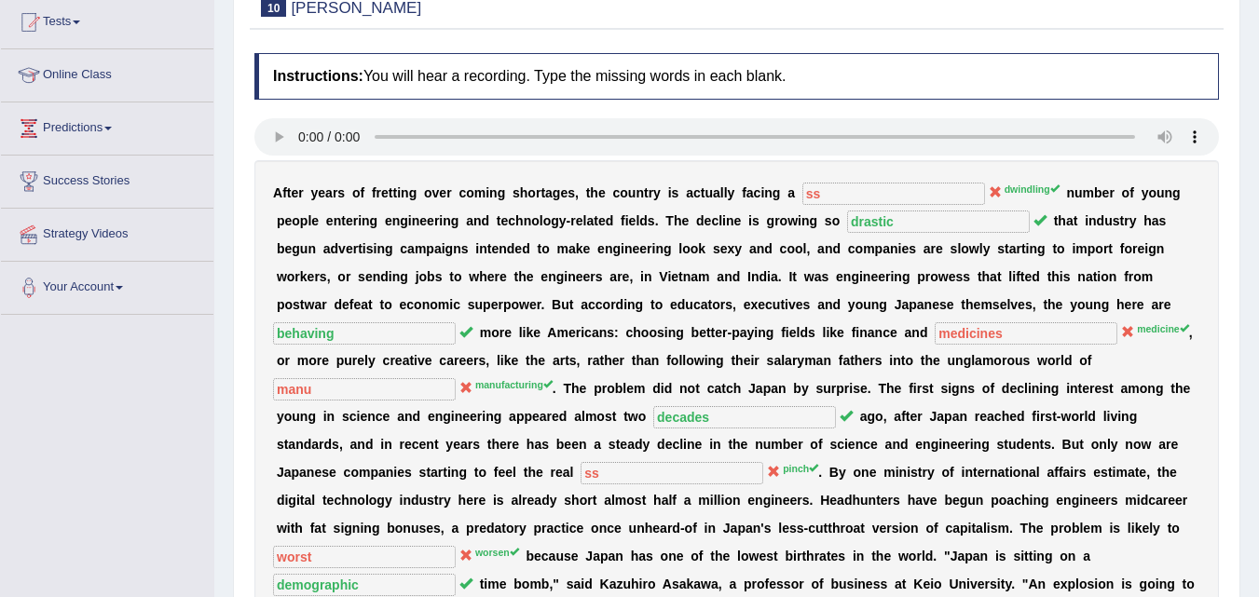
scroll to position [135, 0]
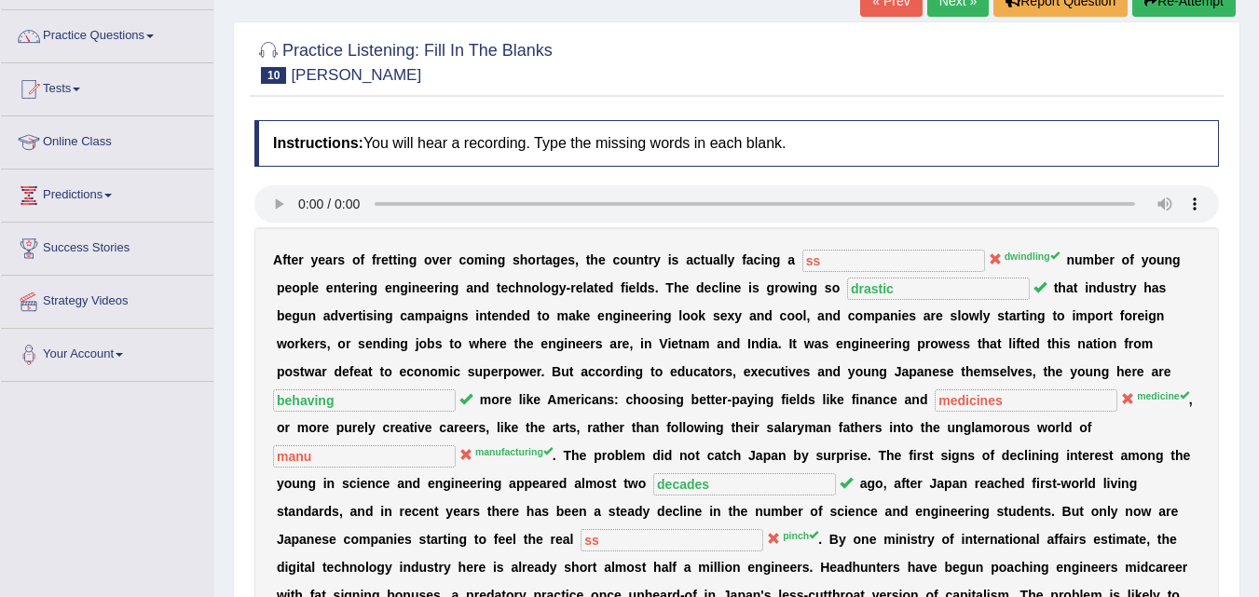
click at [930, 14] on link "Next »" at bounding box center [958, 1] width 62 height 32
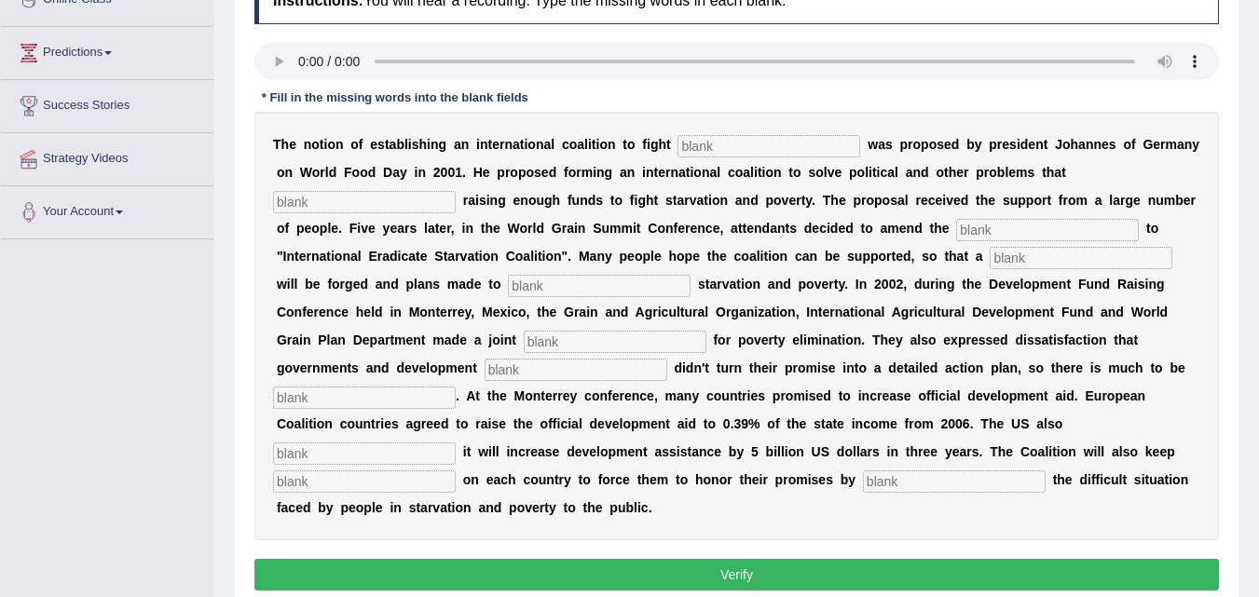
click at [704, 144] on input "text" at bounding box center [768, 146] width 183 height 22
type input "[MEDICAL_DATA]"
click at [429, 199] on input "text" at bounding box center [364, 202] width 183 height 22
type input "instry"
click at [985, 224] on input "text" at bounding box center [1047, 230] width 183 height 22
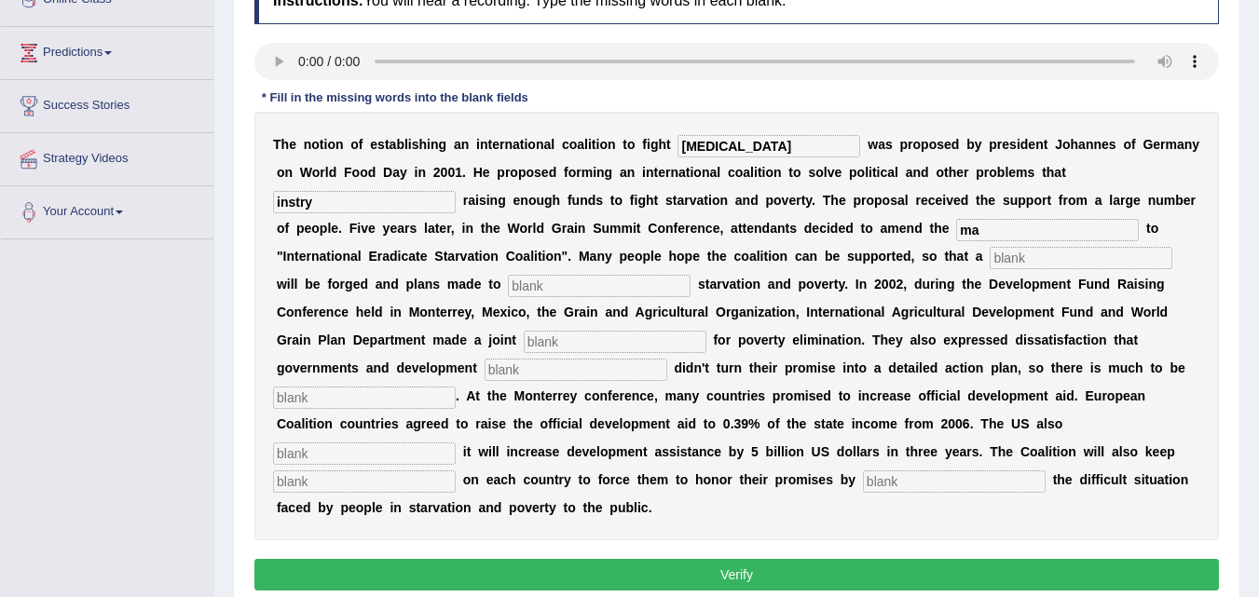
type input "ma"
click at [1036, 259] on input "text" at bounding box center [1081, 258] width 183 height 22
type input "revol"
click at [377, 197] on input "instry" at bounding box center [364, 202] width 183 height 22
type input "instr"
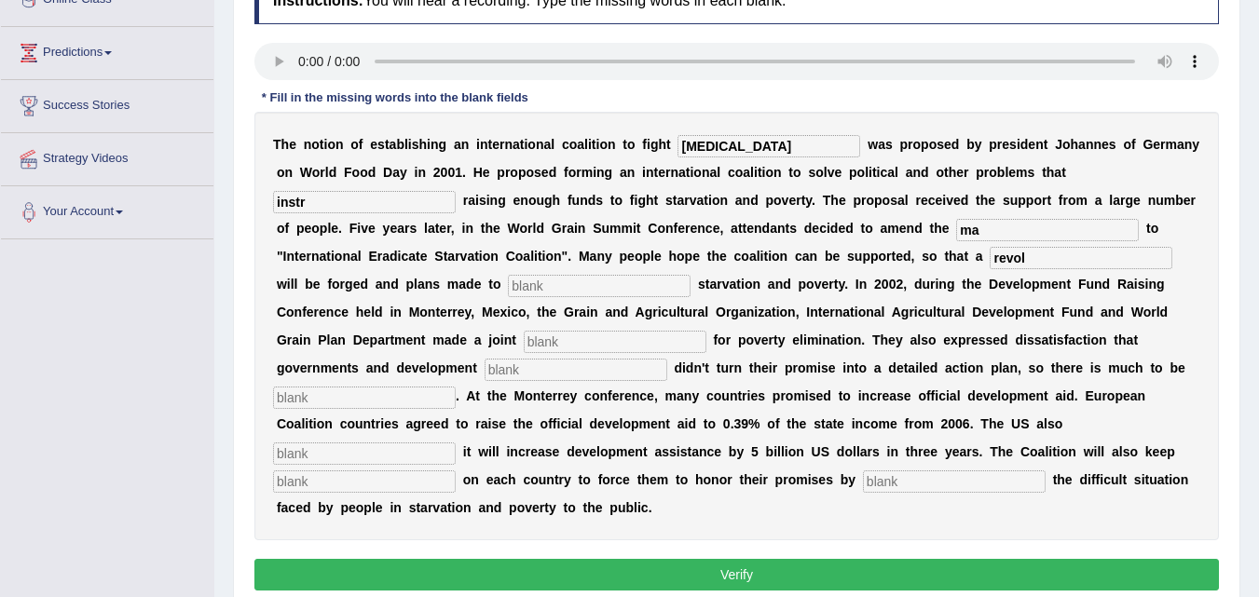
click at [994, 234] on input "ma" at bounding box center [1047, 230] width 183 height 22
type input "maf"
click at [1034, 263] on input "revol" at bounding box center [1081, 258] width 183 height 22
type input "resol"
click at [942, 575] on button "Verify" at bounding box center [736, 575] width 964 height 32
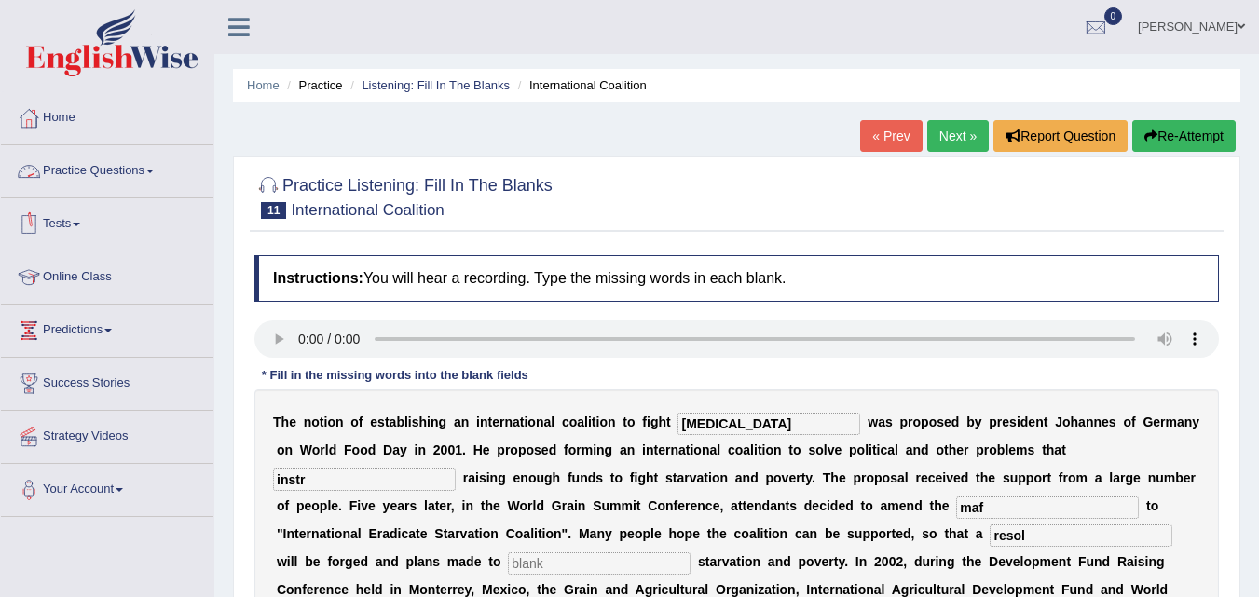
click at [167, 163] on link "Practice Questions" at bounding box center [107, 168] width 212 height 47
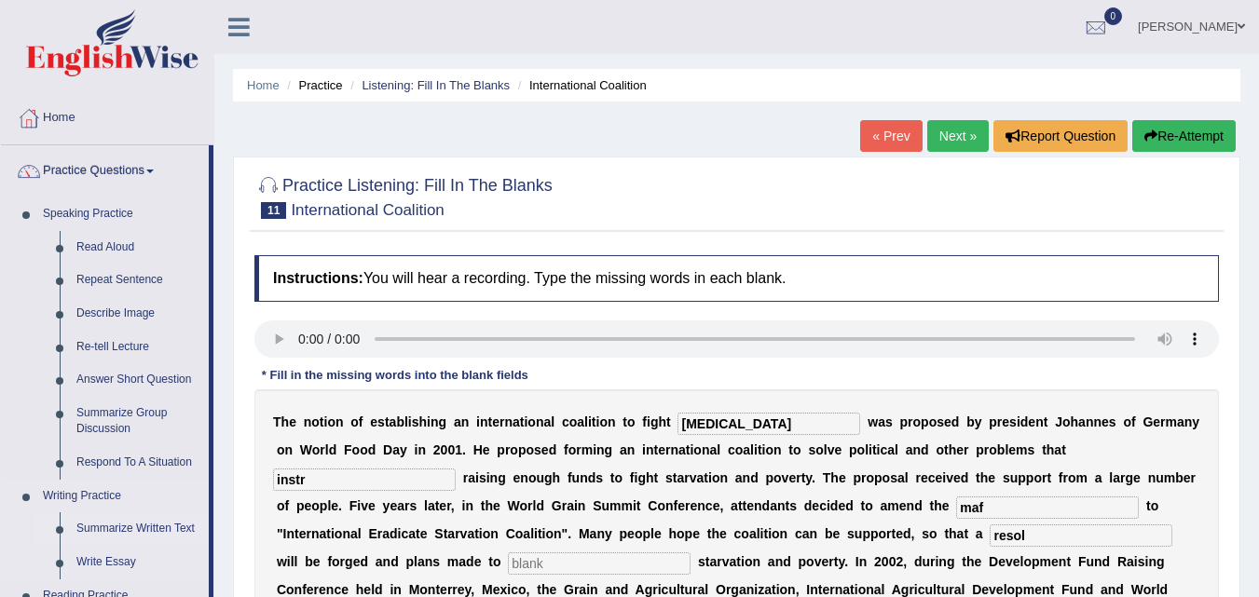
click at [145, 523] on link "Summarize Written Text" at bounding box center [138, 530] width 141 height 34
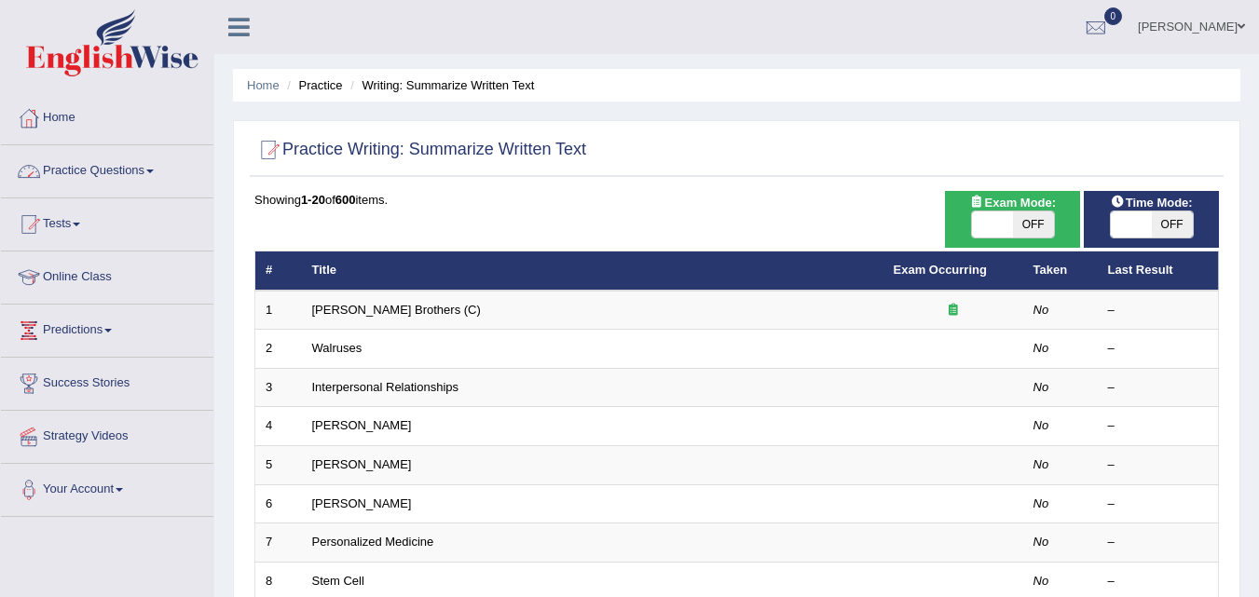
click at [157, 183] on link "Practice Questions" at bounding box center [107, 168] width 212 height 47
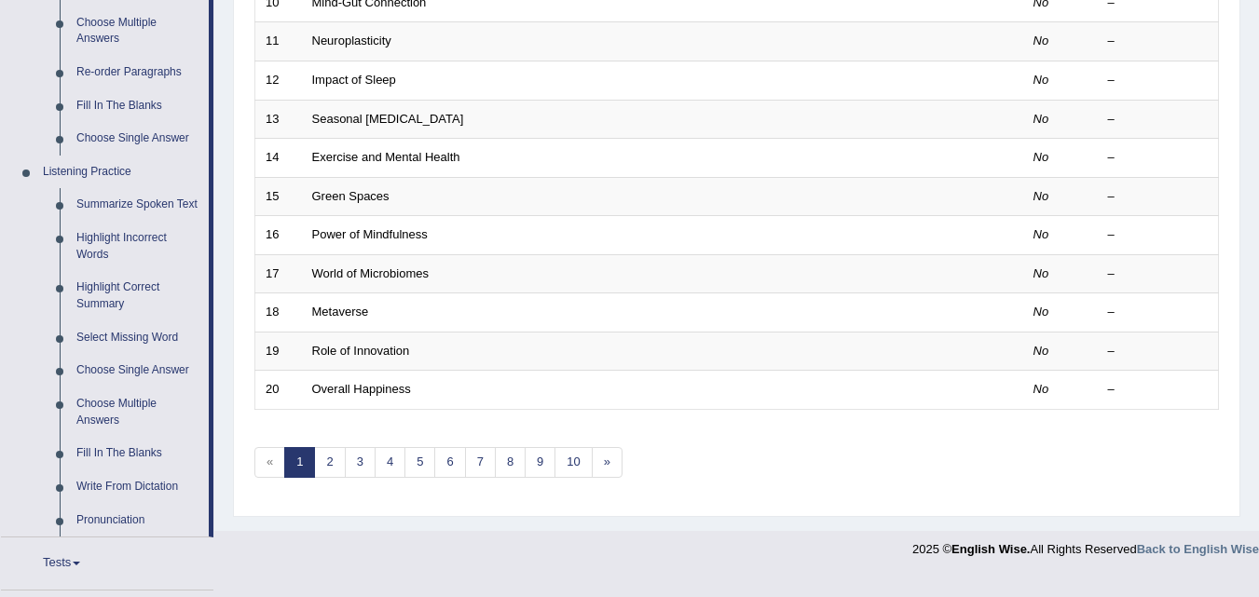
scroll to position [661, 0]
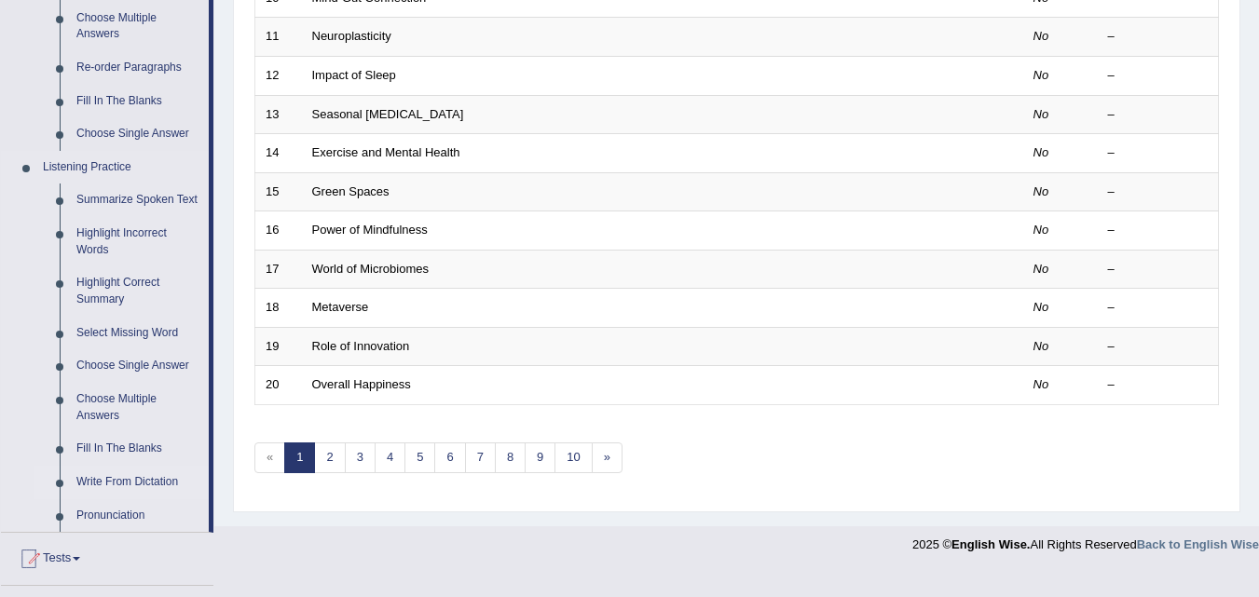
click at [174, 484] on link "Write From Dictation" at bounding box center [138, 483] width 141 height 34
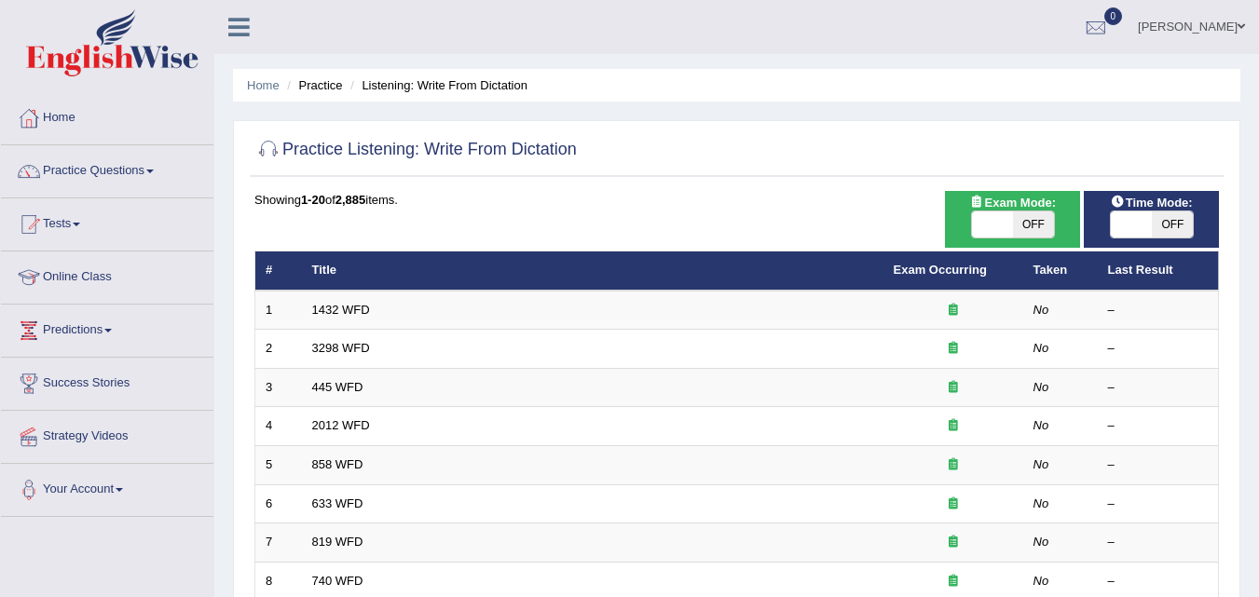
click at [355, 306] on link "1432 WFD" at bounding box center [341, 310] width 58 height 14
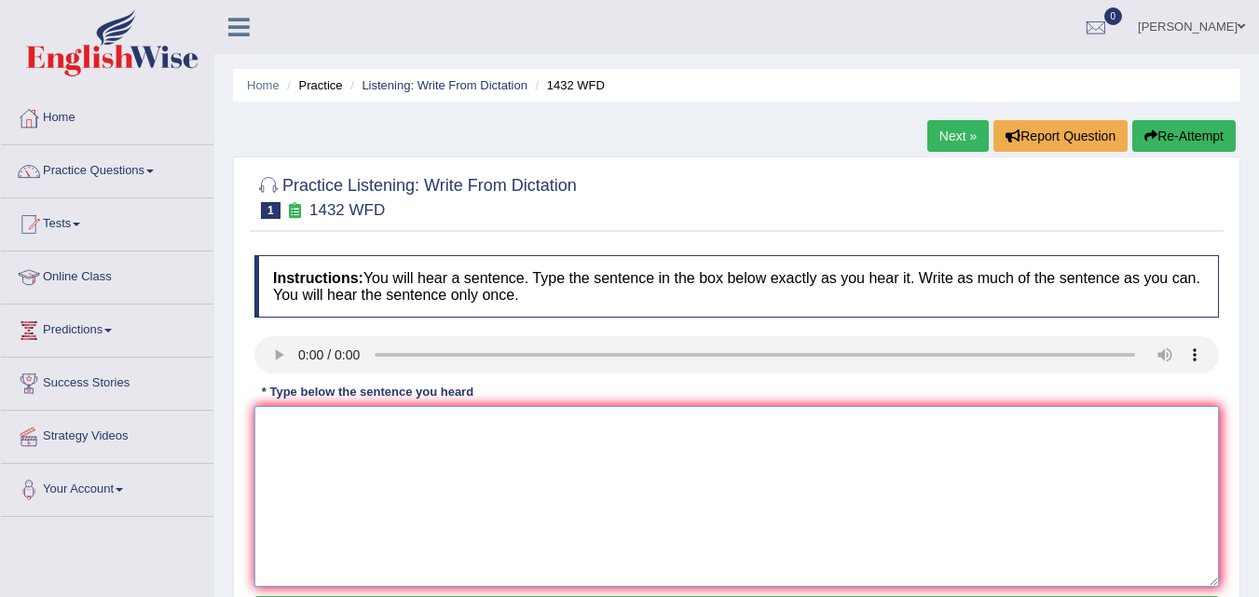
click at [334, 490] on textarea at bounding box center [736, 496] width 964 height 181
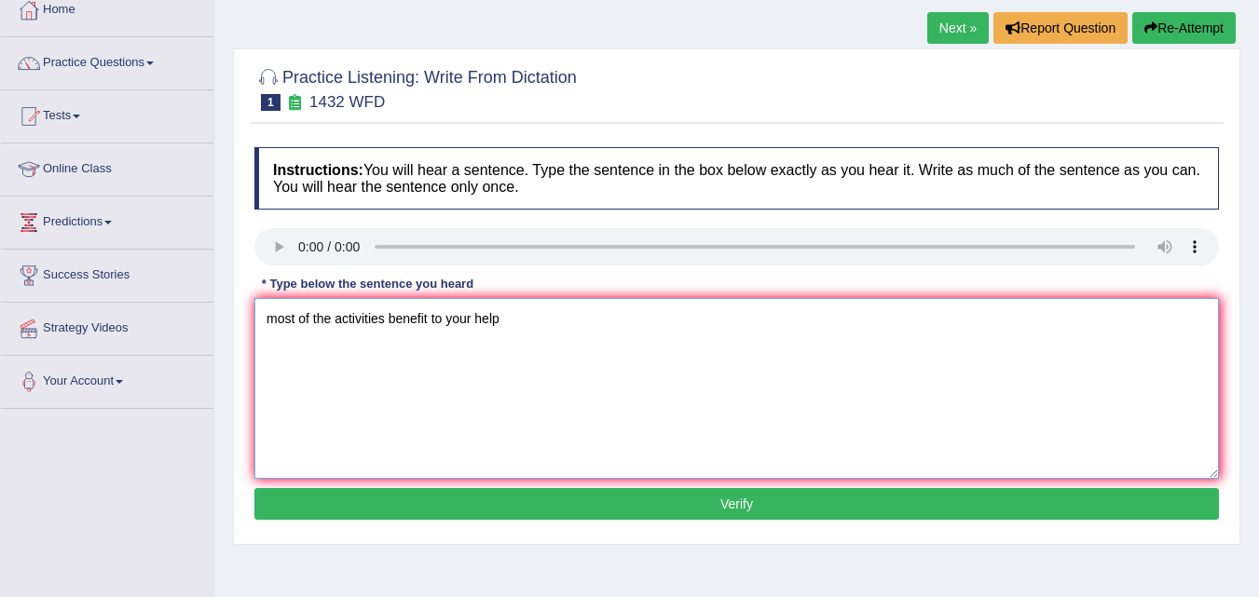
type textarea "most of the activities benefit to your help"
click at [1023, 498] on button "Verify" at bounding box center [736, 504] width 964 height 32
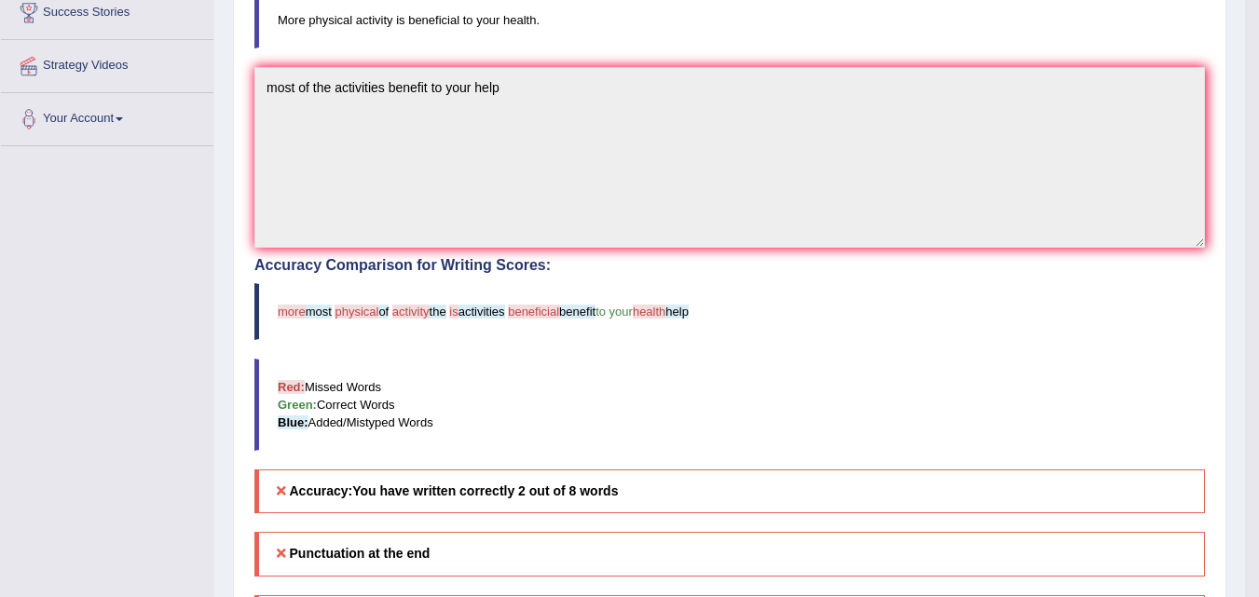
scroll to position [106, 0]
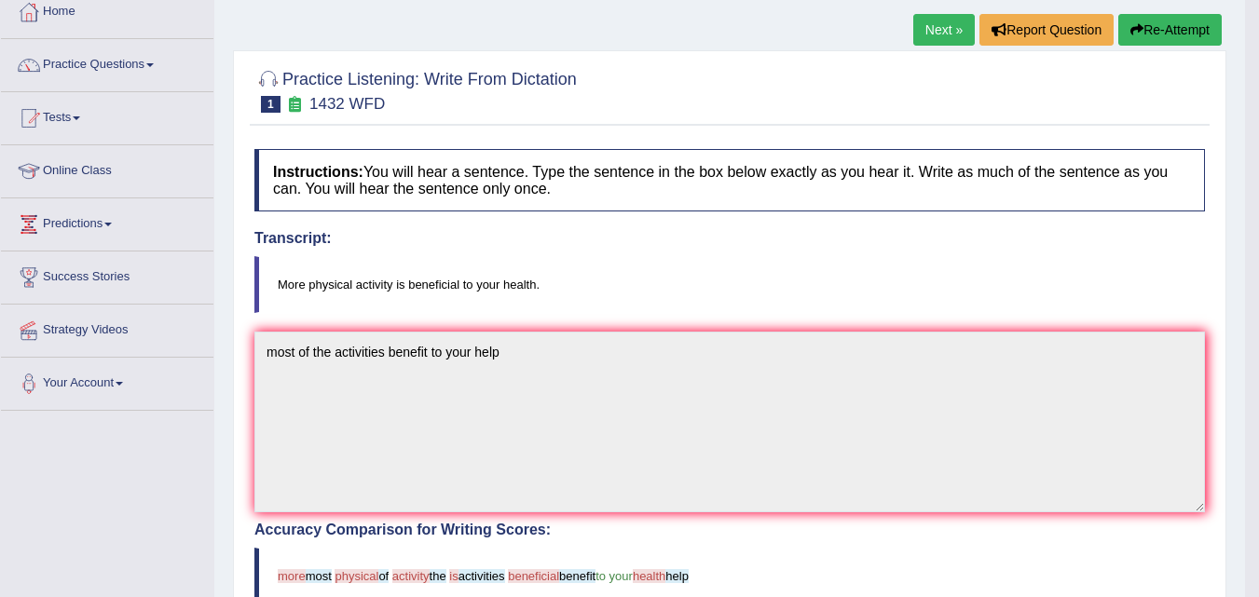
click at [932, 34] on link "Next »" at bounding box center [944, 30] width 62 height 32
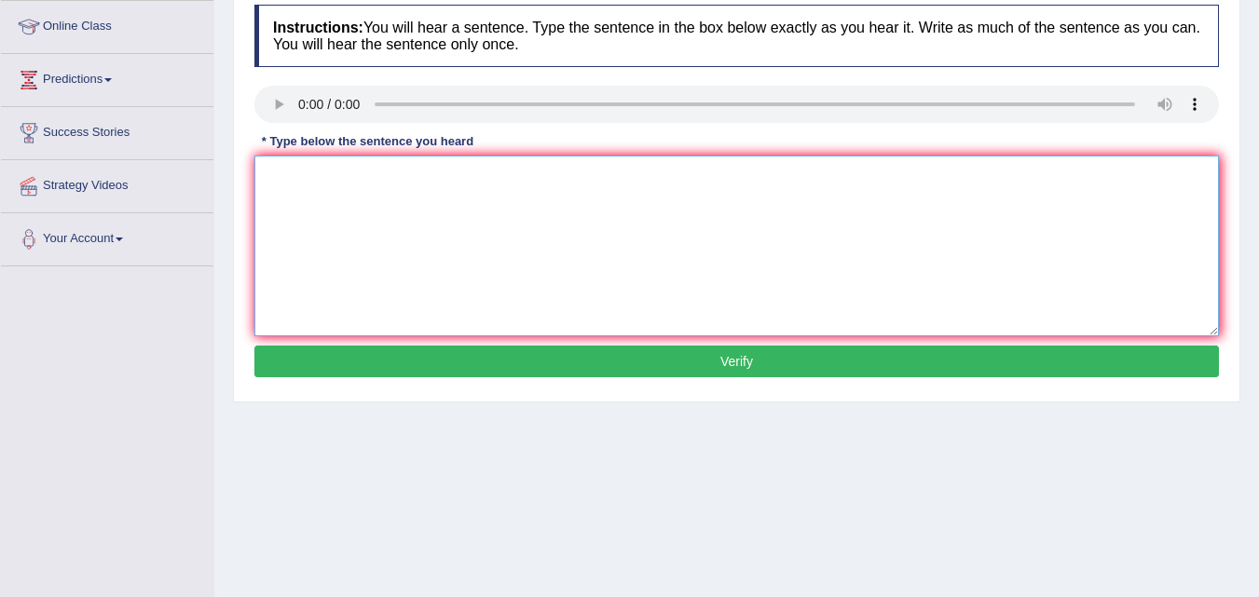
click at [314, 173] on textarea at bounding box center [736, 246] width 964 height 181
click at [308, 199] on textarea at bounding box center [736, 246] width 964 height 181
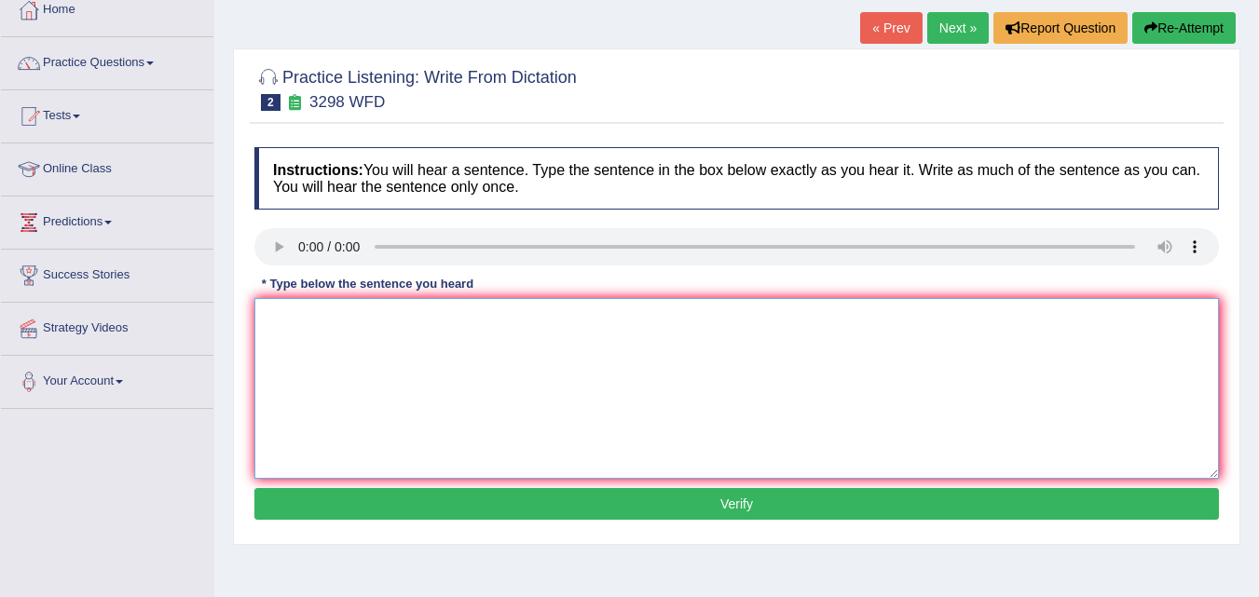
scroll to position [103, 0]
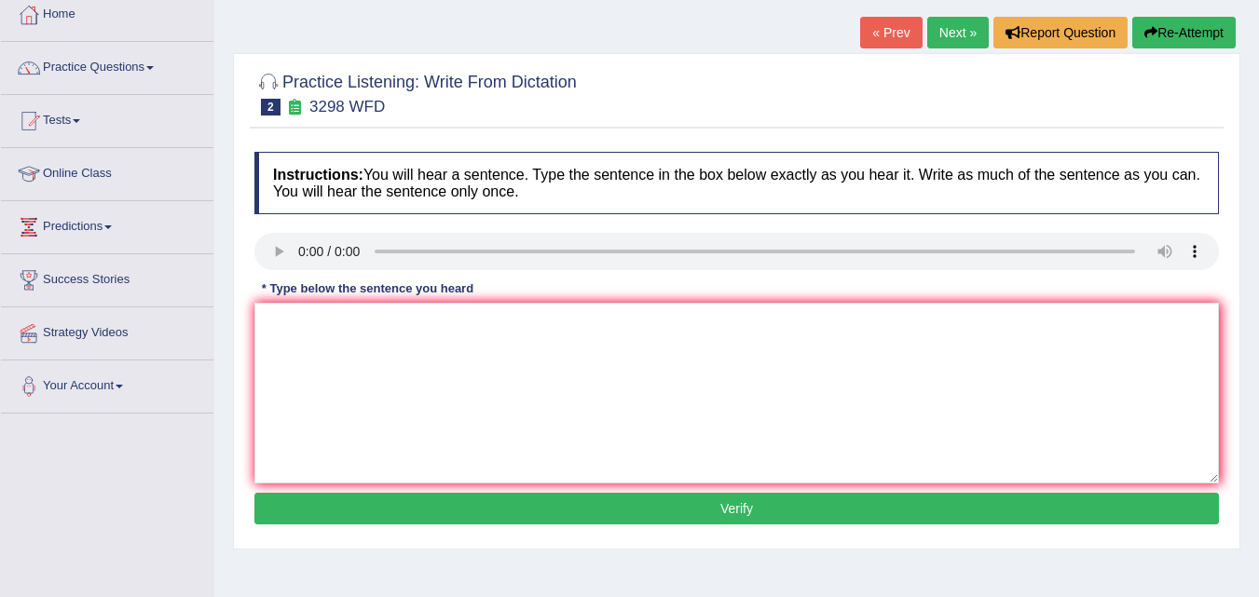
click at [946, 40] on link "Next »" at bounding box center [958, 33] width 62 height 32
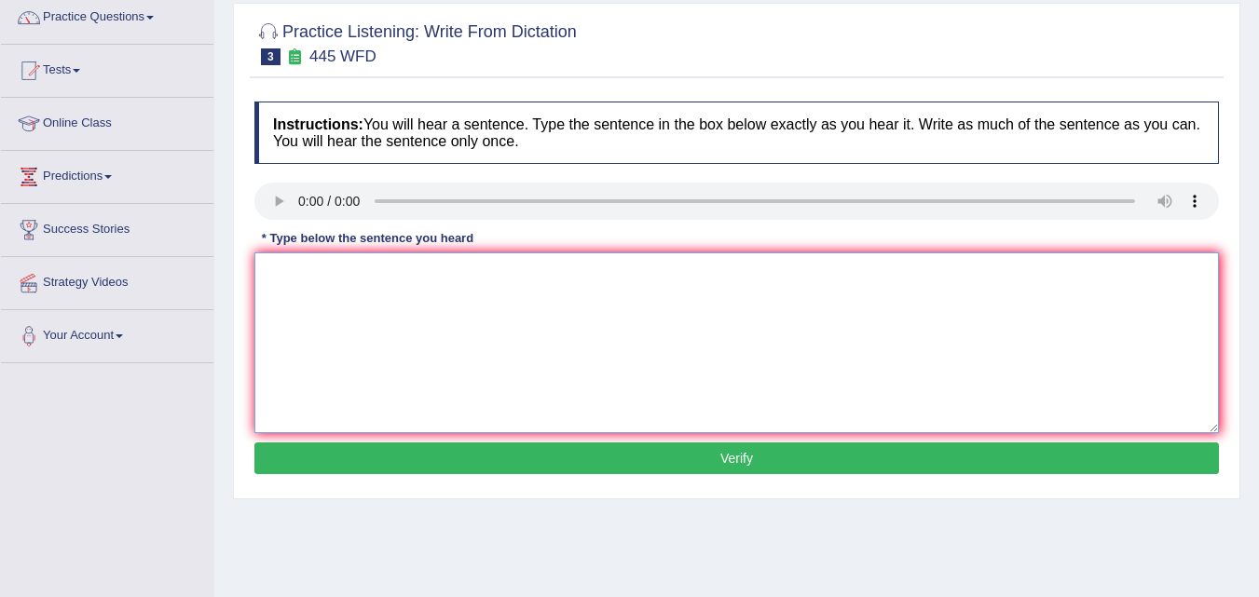
click at [301, 257] on textarea at bounding box center [736, 343] width 964 height 181
type textarea "The americans plan to spaceship on the mars"
click at [699, 447] on button "Verify" at bounding box center [736, 459] width 964 height 32
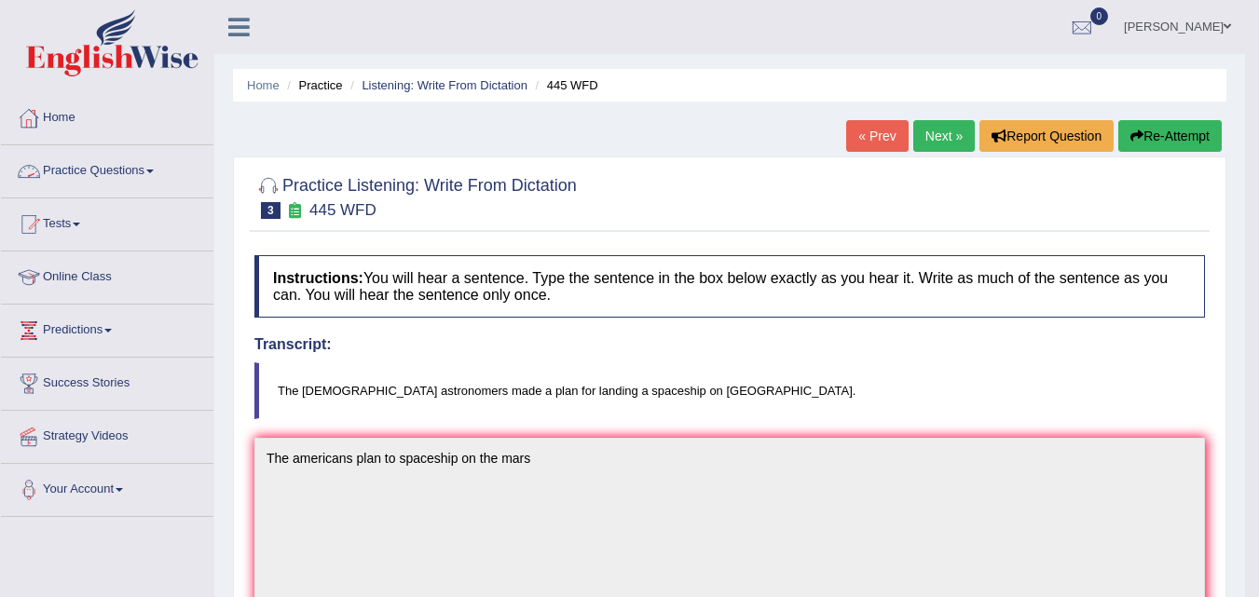
click at [148, 181] on link "Practice Questions" at bounding box center [107, 168] width 212 height 47
